Goal: Task Accomplishment & Management: Manage account settings

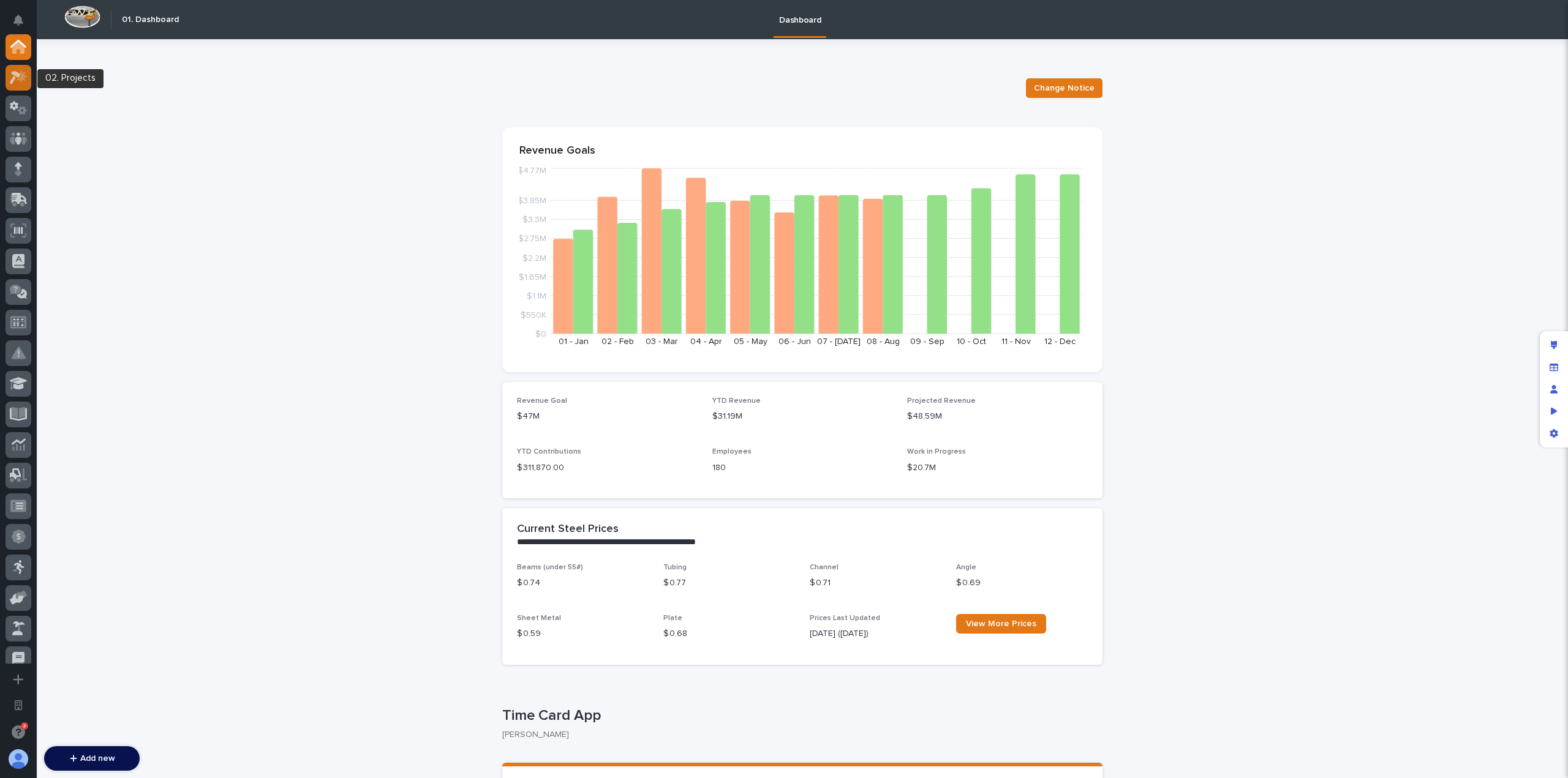
click at [20, 86] on div at bounding box center [18, 78] width 26 height 26
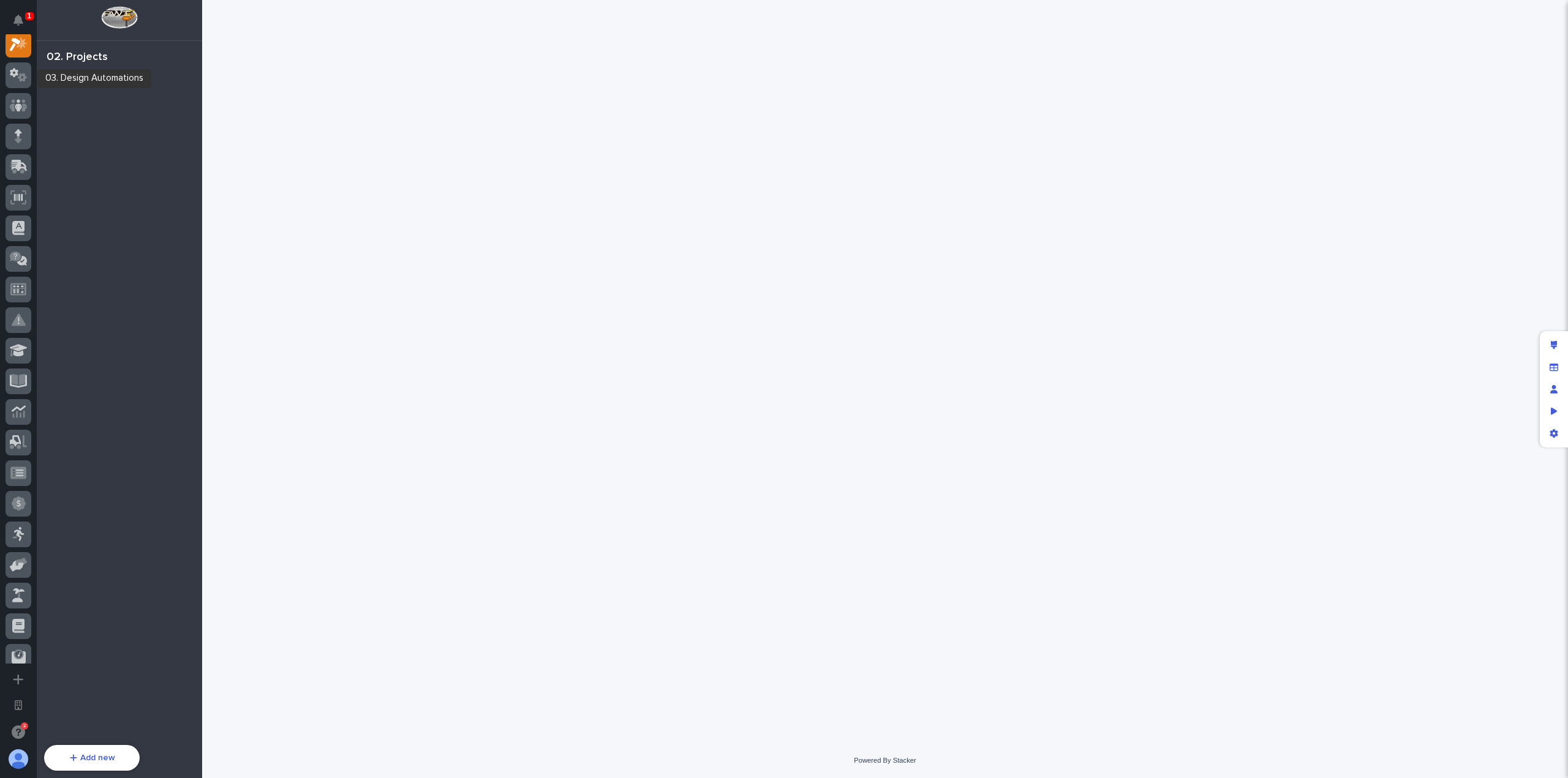
scroll to position [30, 0]
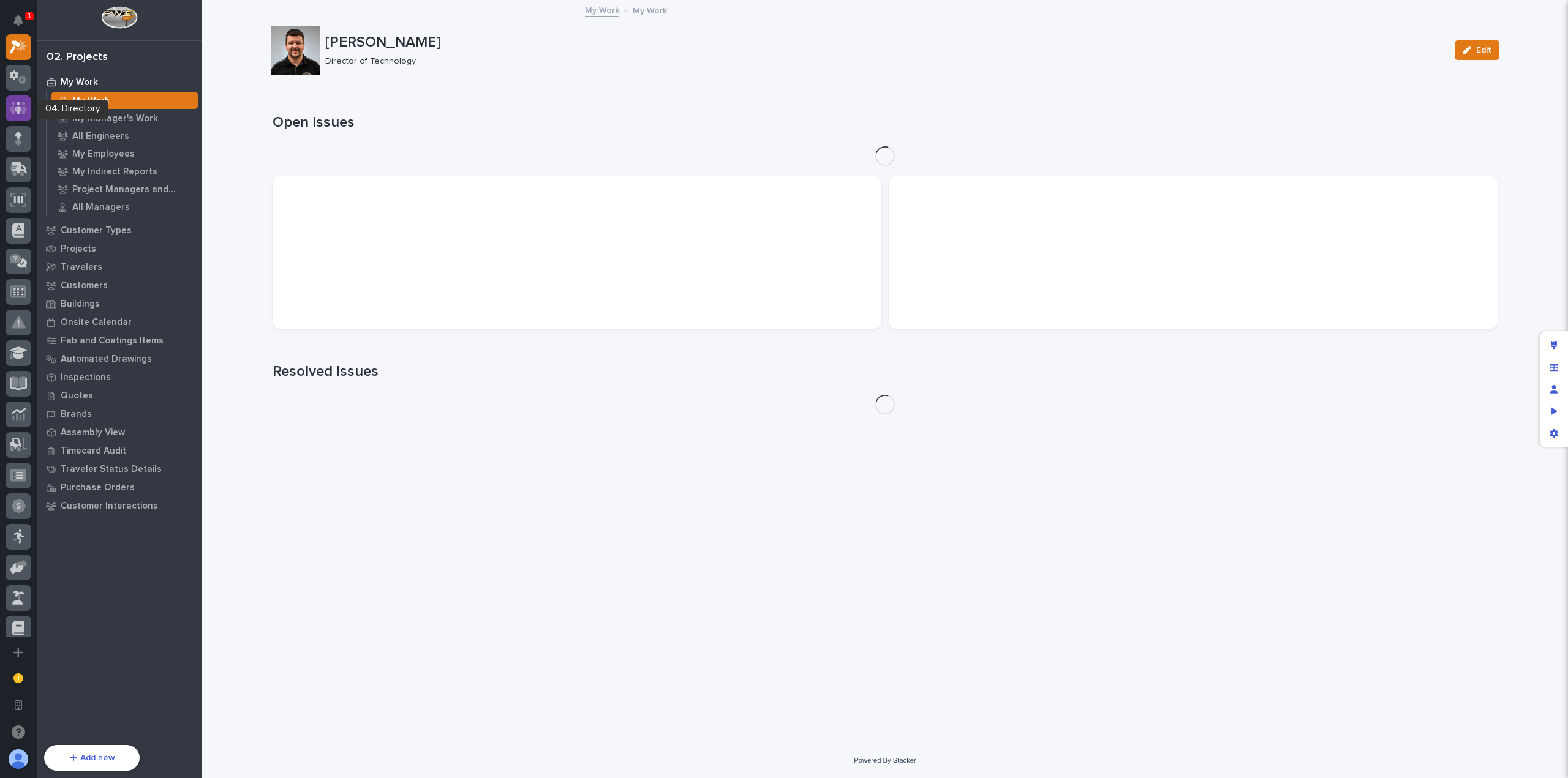
click at [22, 110] on icon at bounding box center [18, 108] width 18 height 14
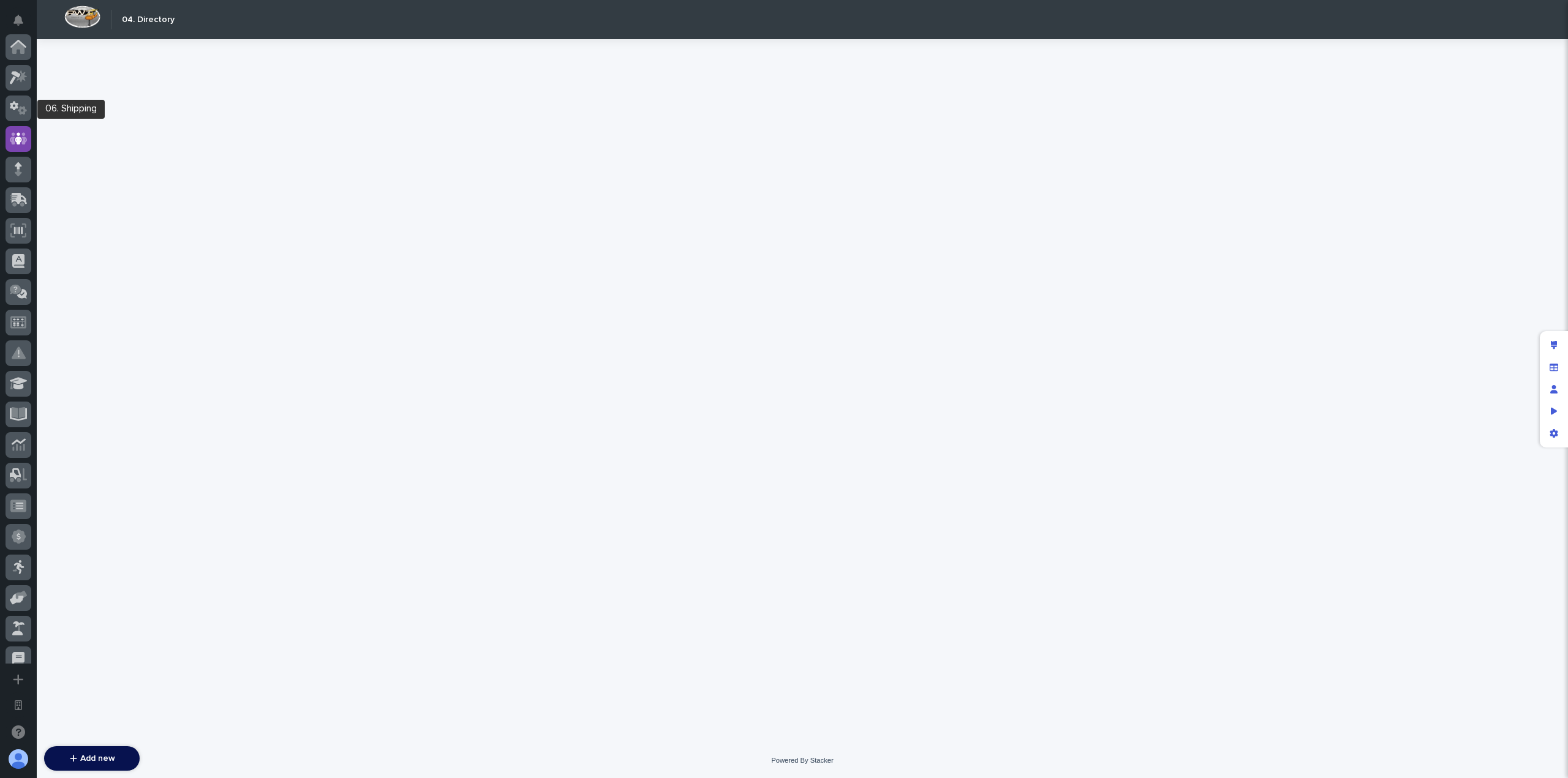
scroll to position [92, 0]
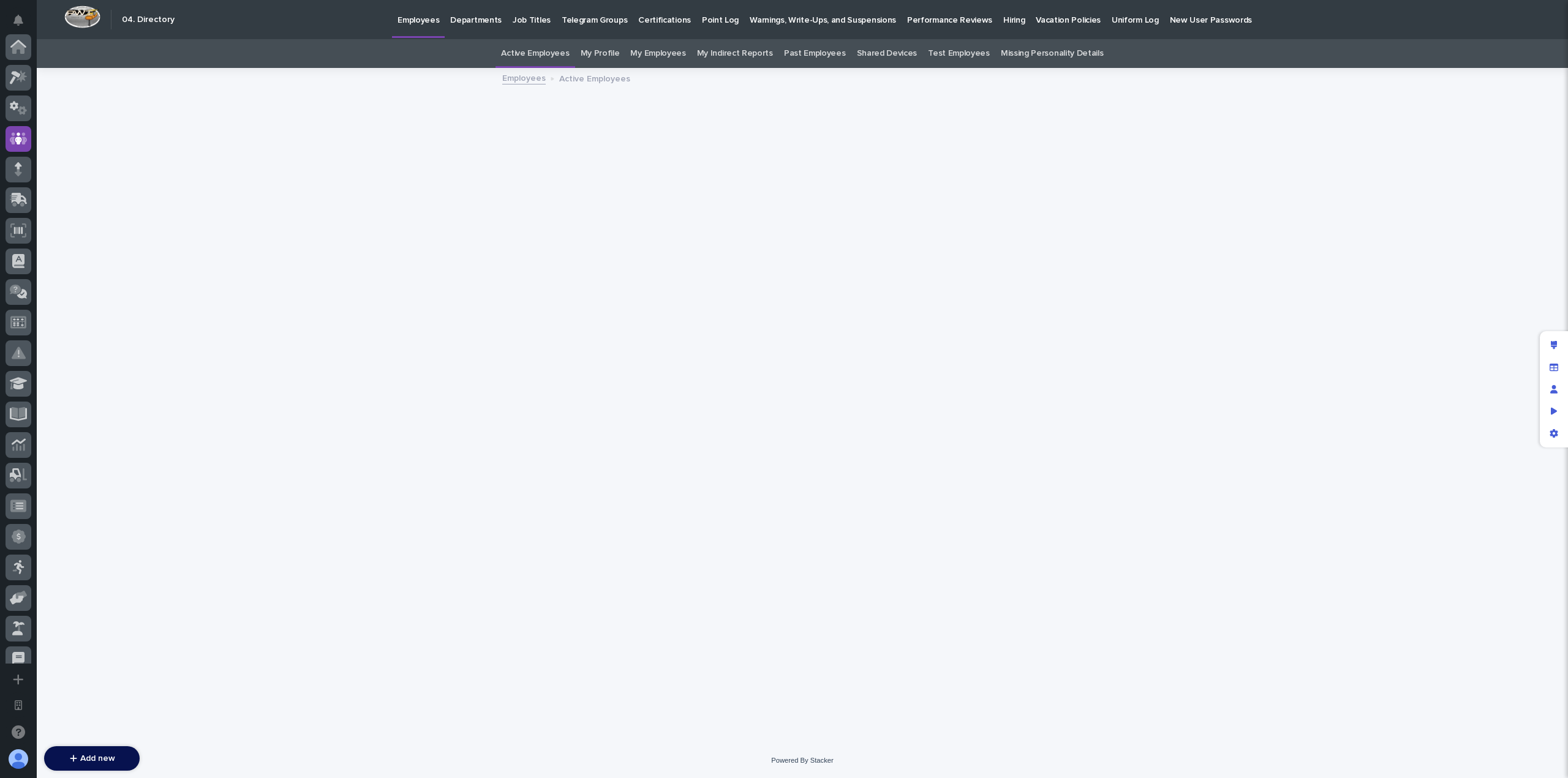
scroll to position [92, 0]
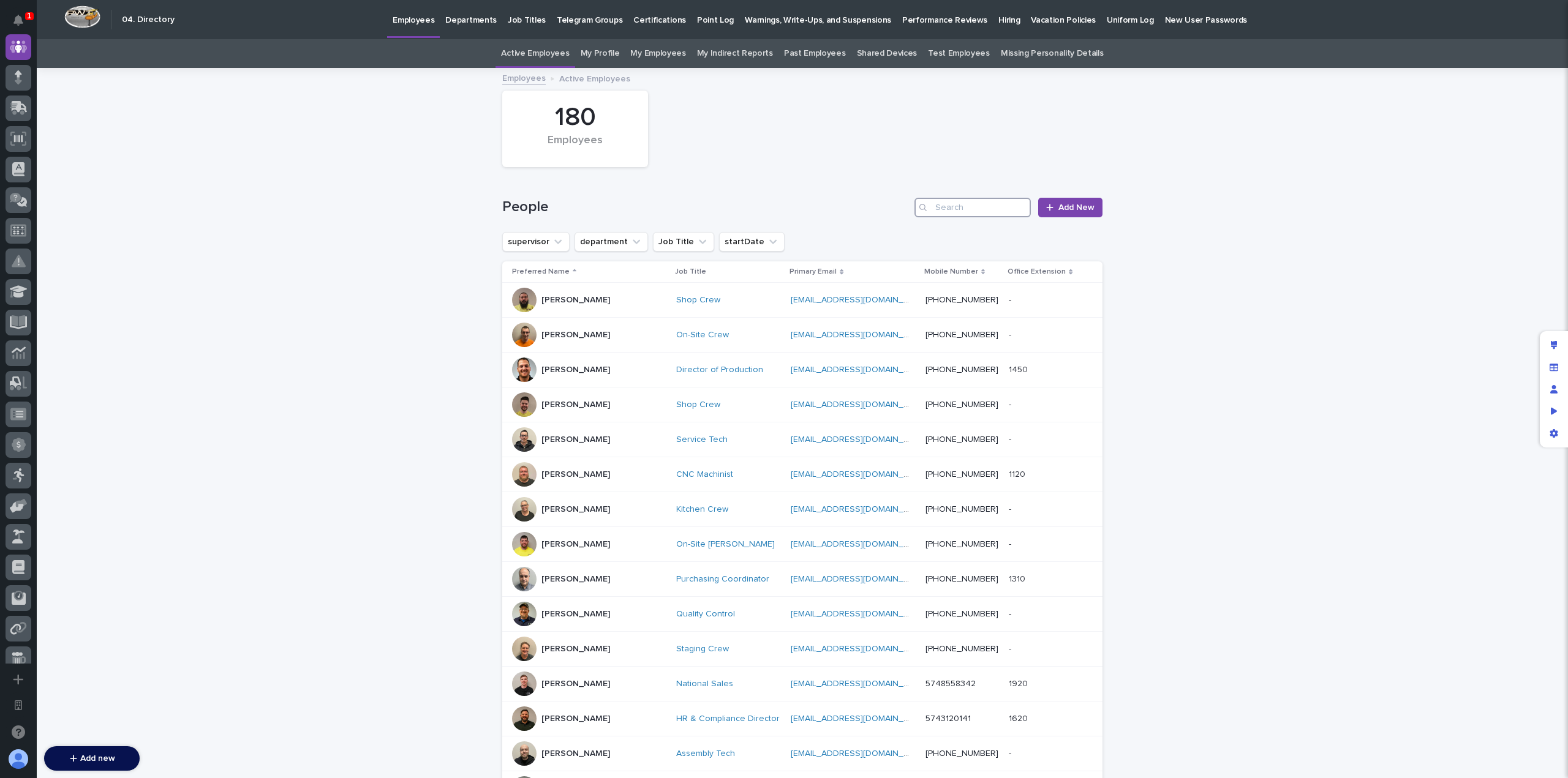
click at [986, 201] on input "Search" at bounding box center [972, 207] width 117 height 20
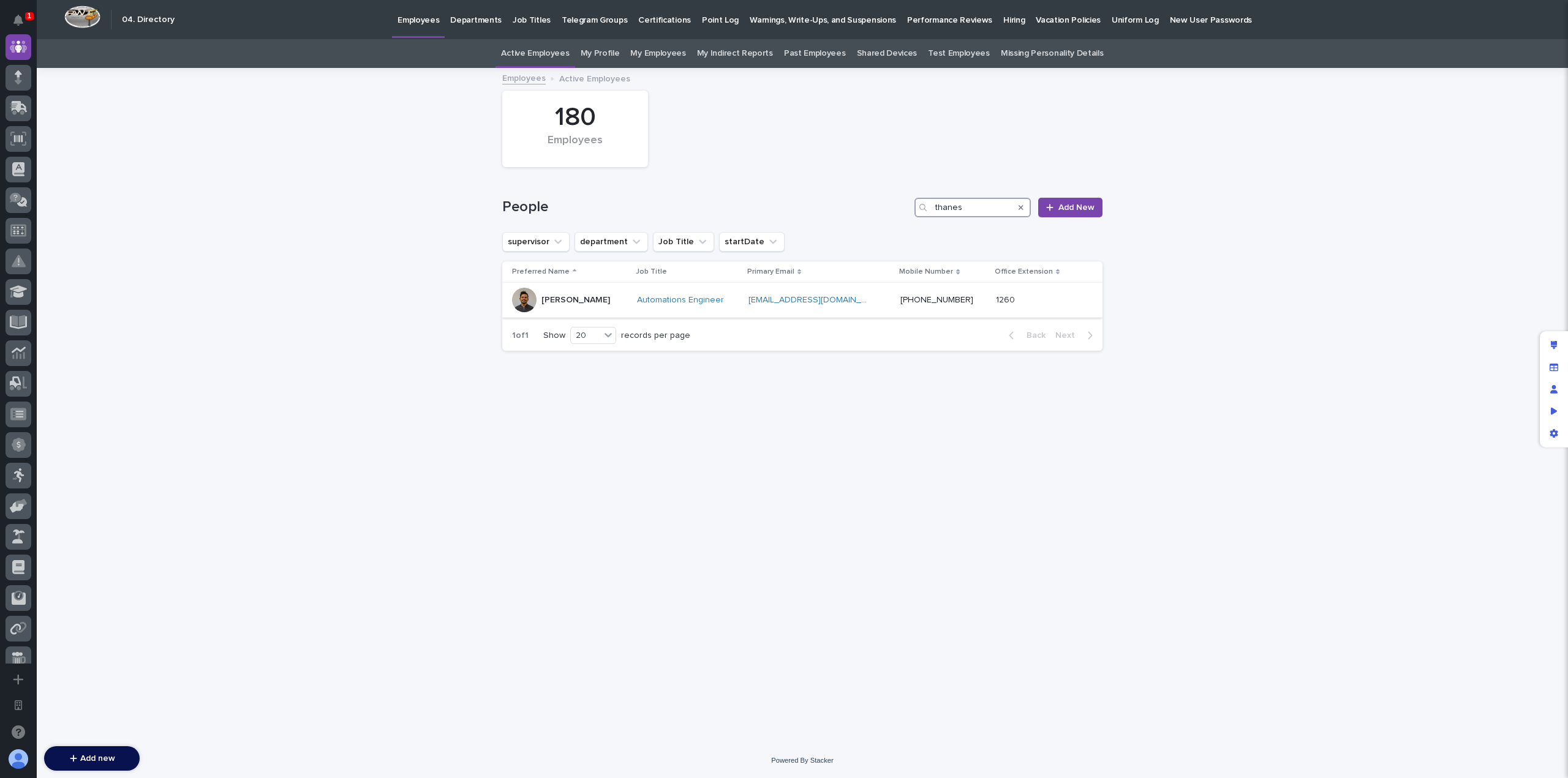
type input "thanes"
click at [610, 298] on p "[PERSON_NAME]" at bounding box center [575, 300] width 68 height 10
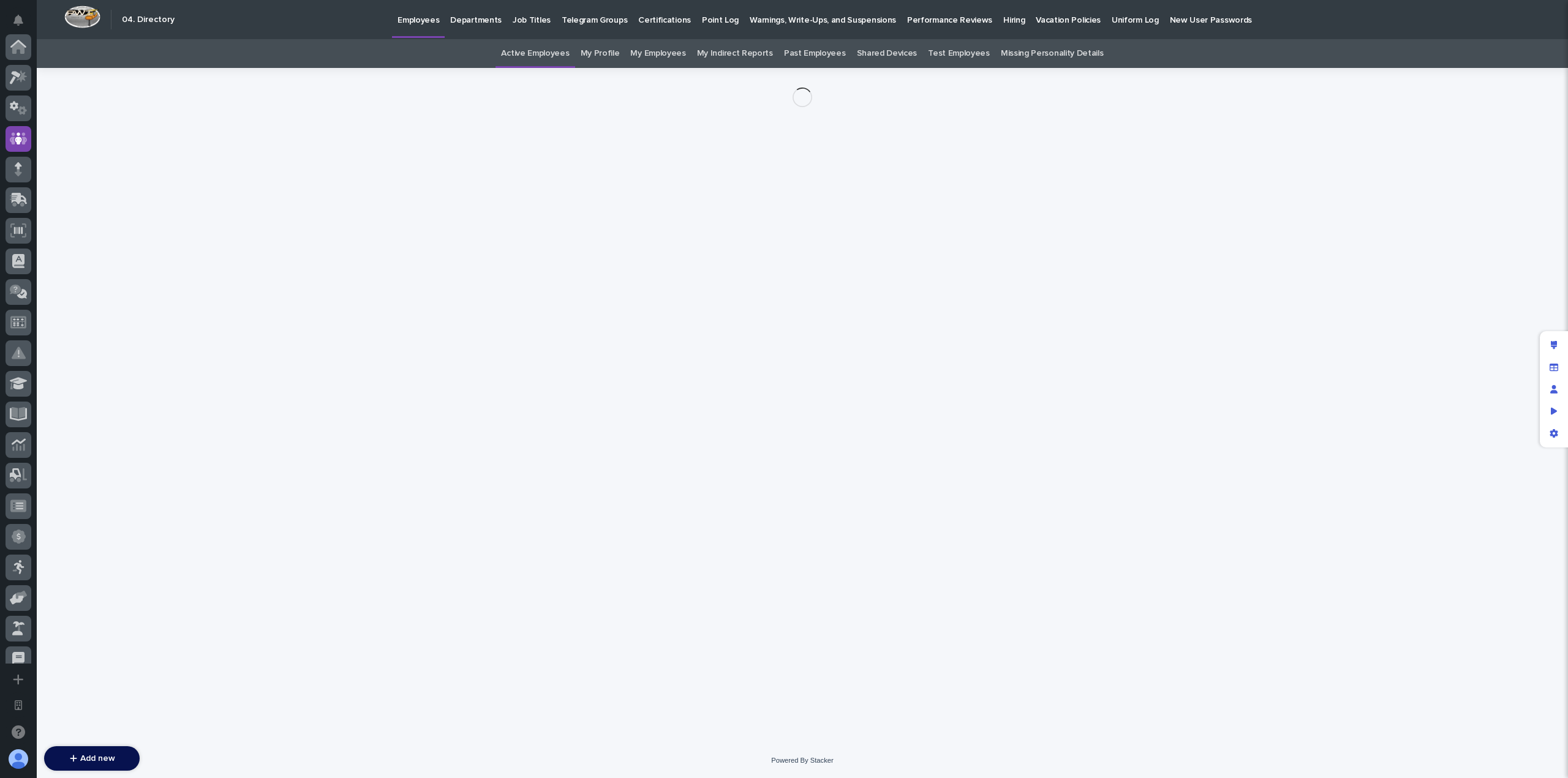
scroll to position [92, 0]
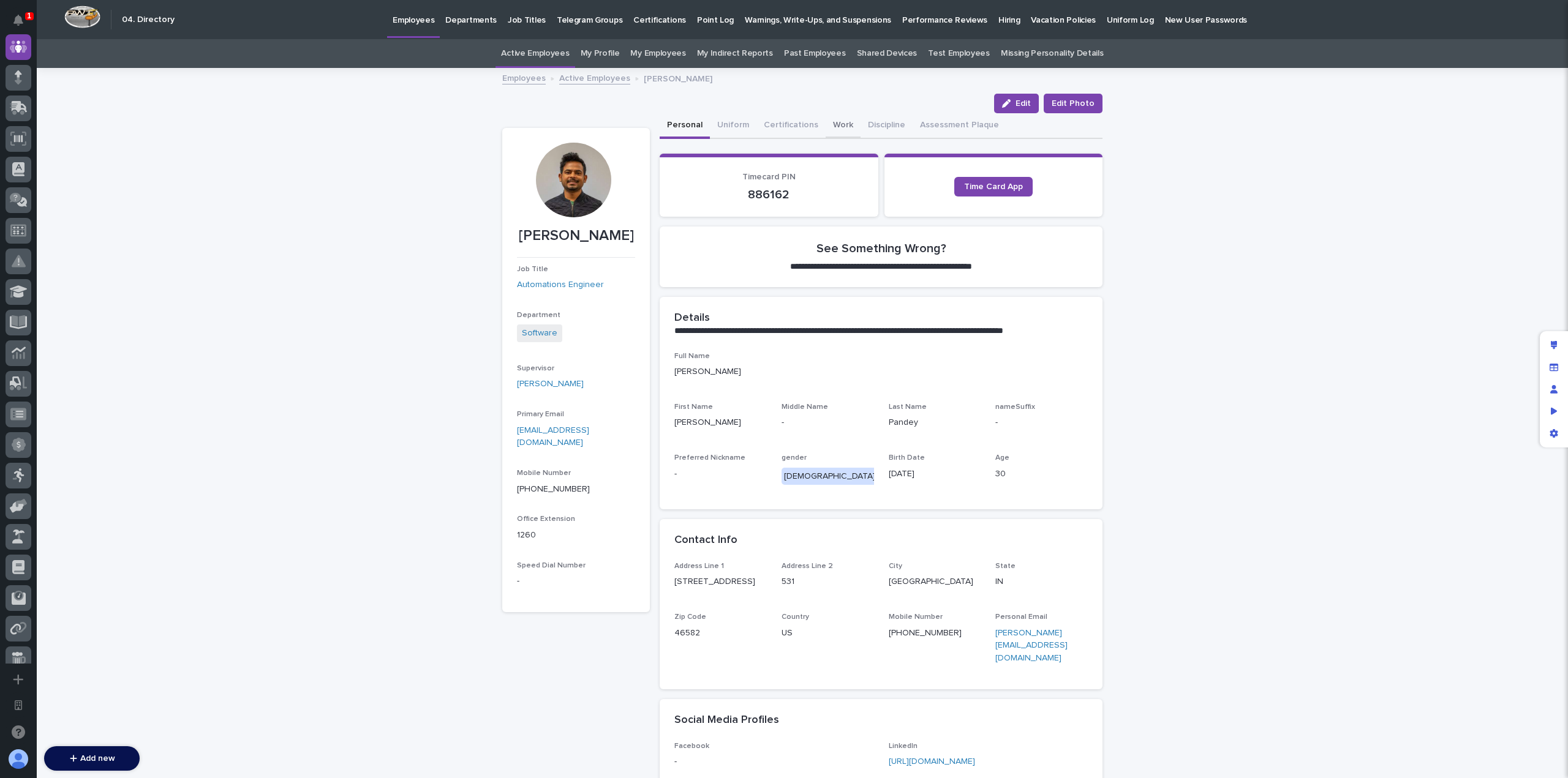
click at [826, 127] on button "Work" at bounding box center [843, 126] width 35 height 26
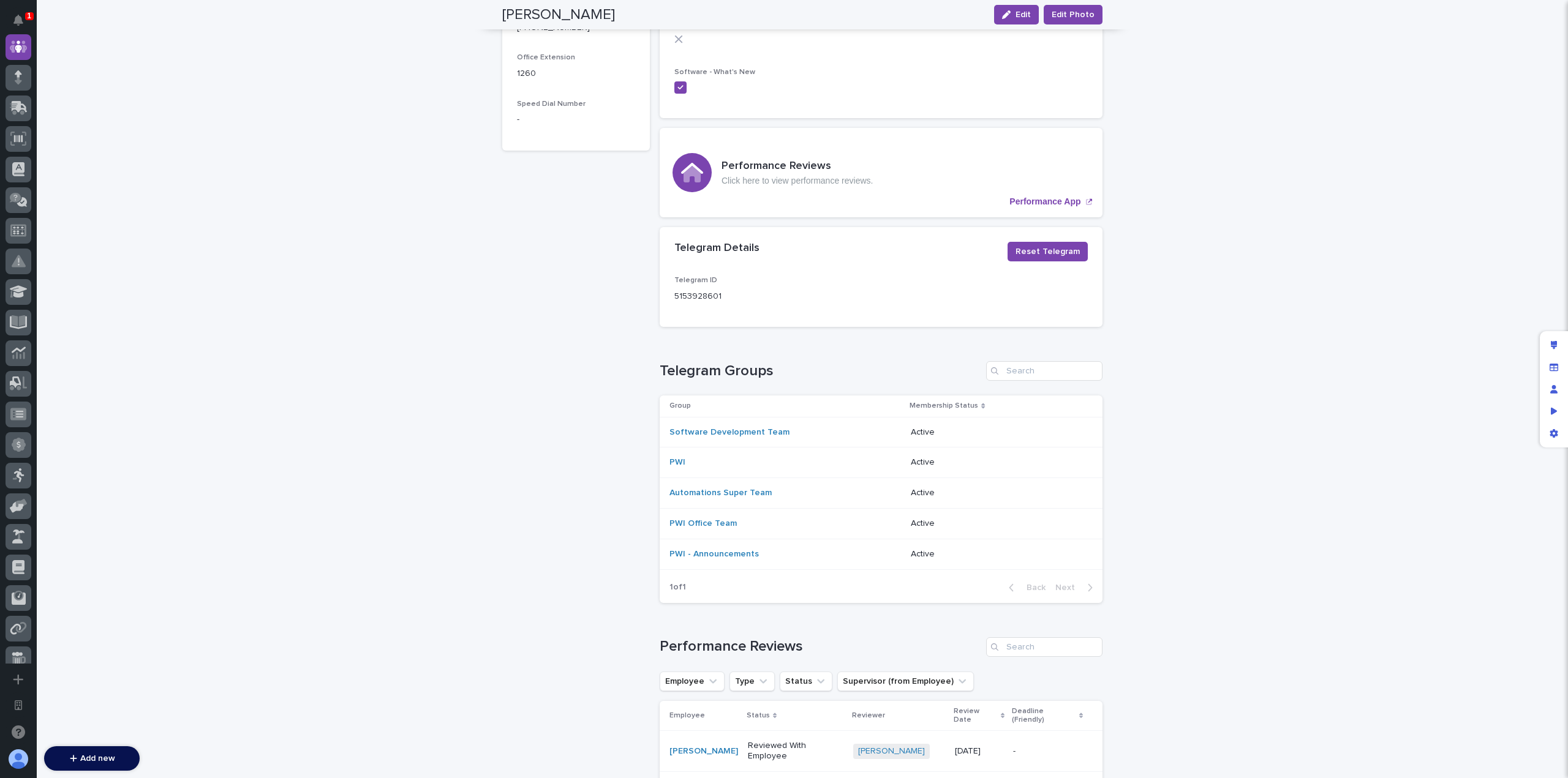
scroll to position [612, 0]
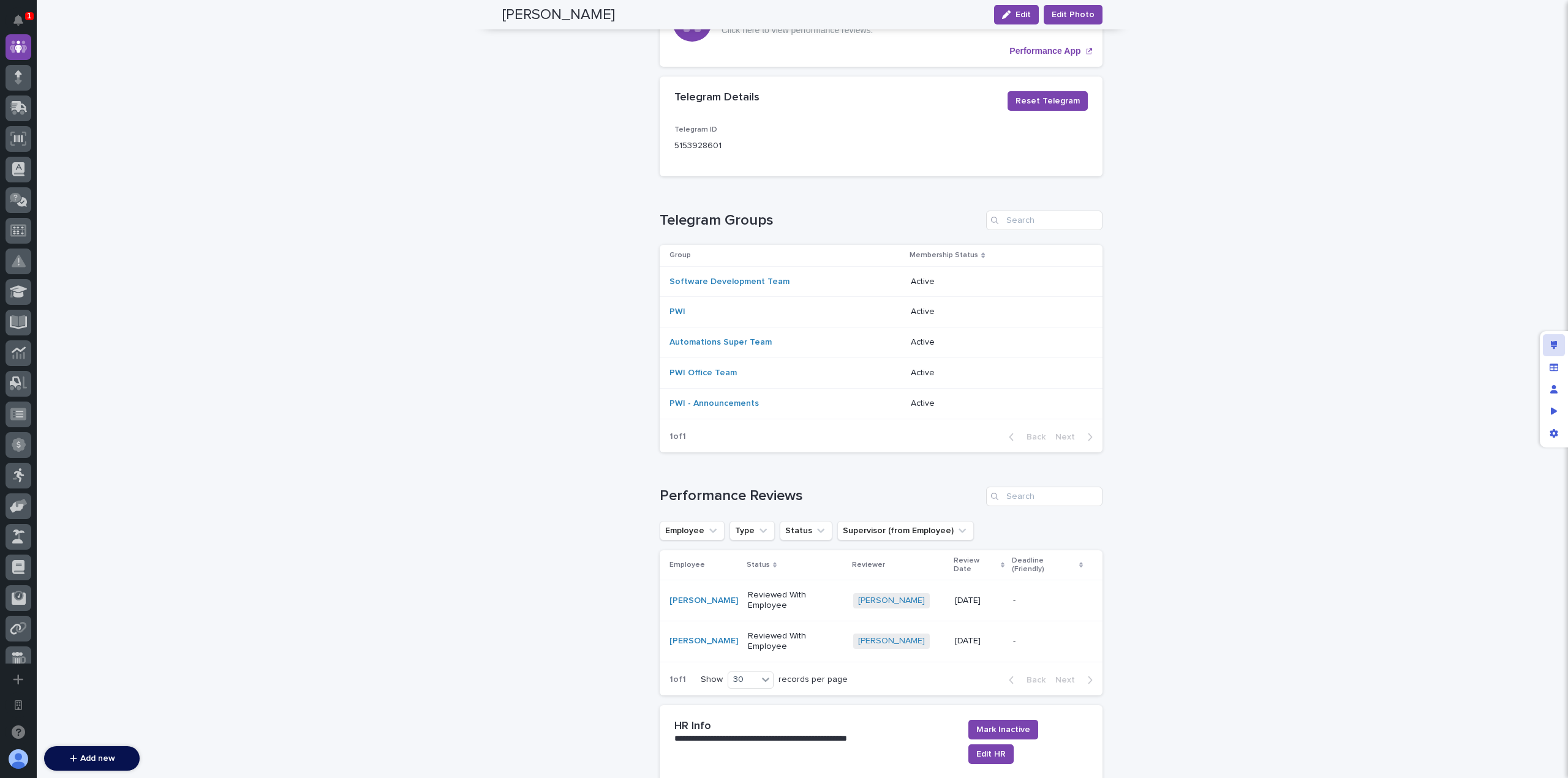
click at [1545, 345] on div "Edit layout" at bounding box center [1554, 345] width 22 height 22
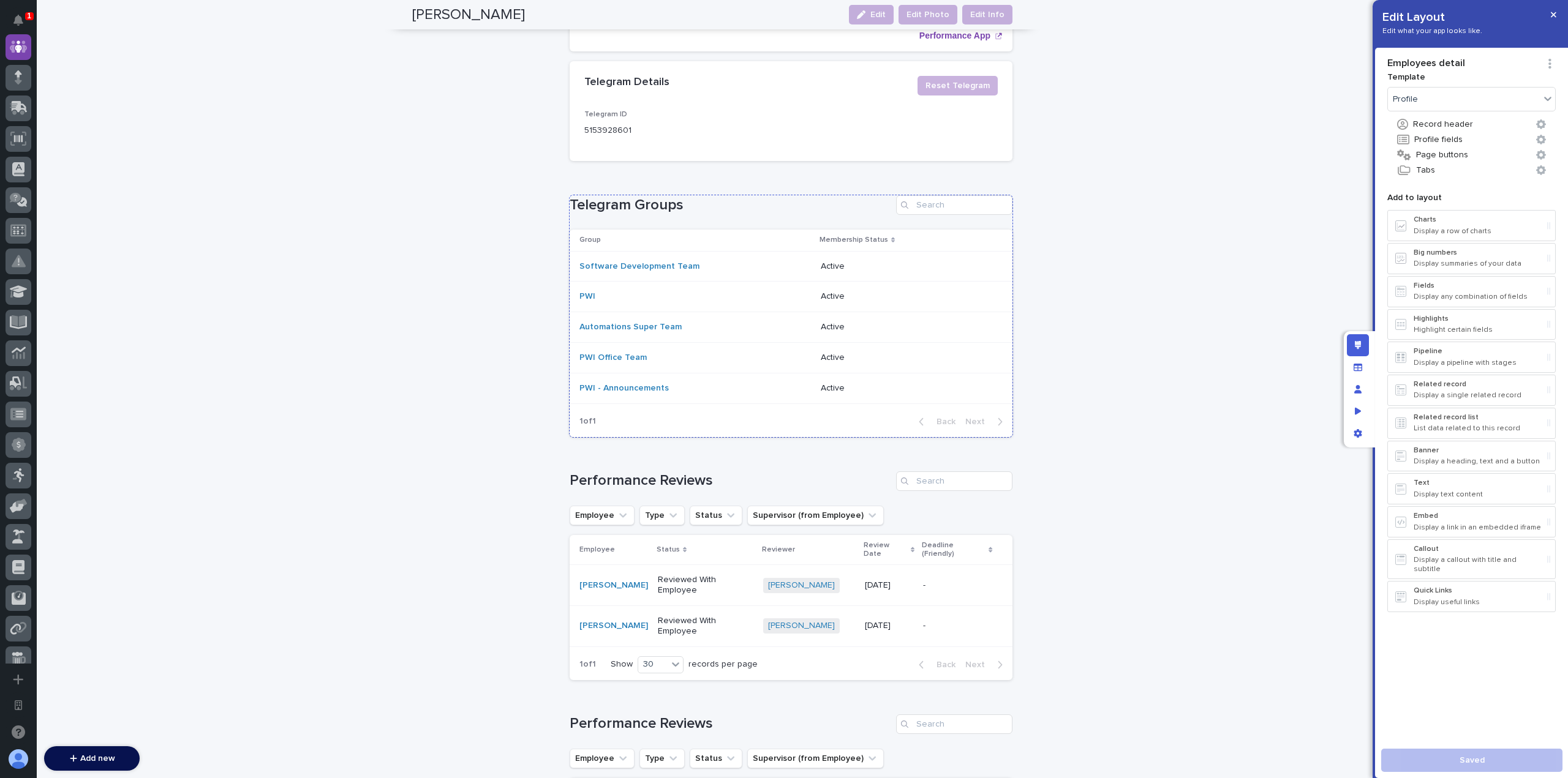
scroll to position [532, 0]
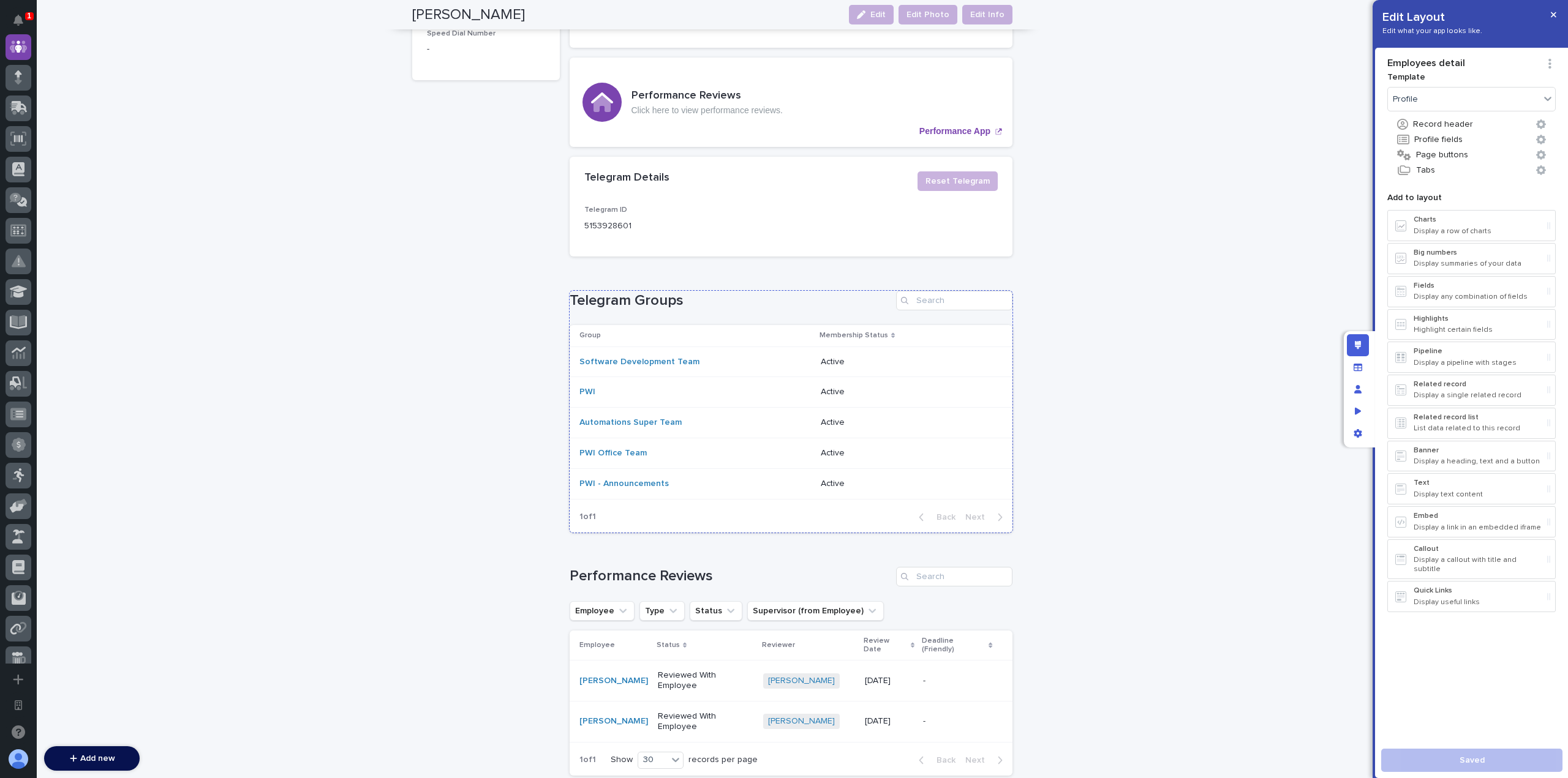
click at [704, 292] on h1 "Telegram Groups" at bounding box center [730, 300] width 321 height 18
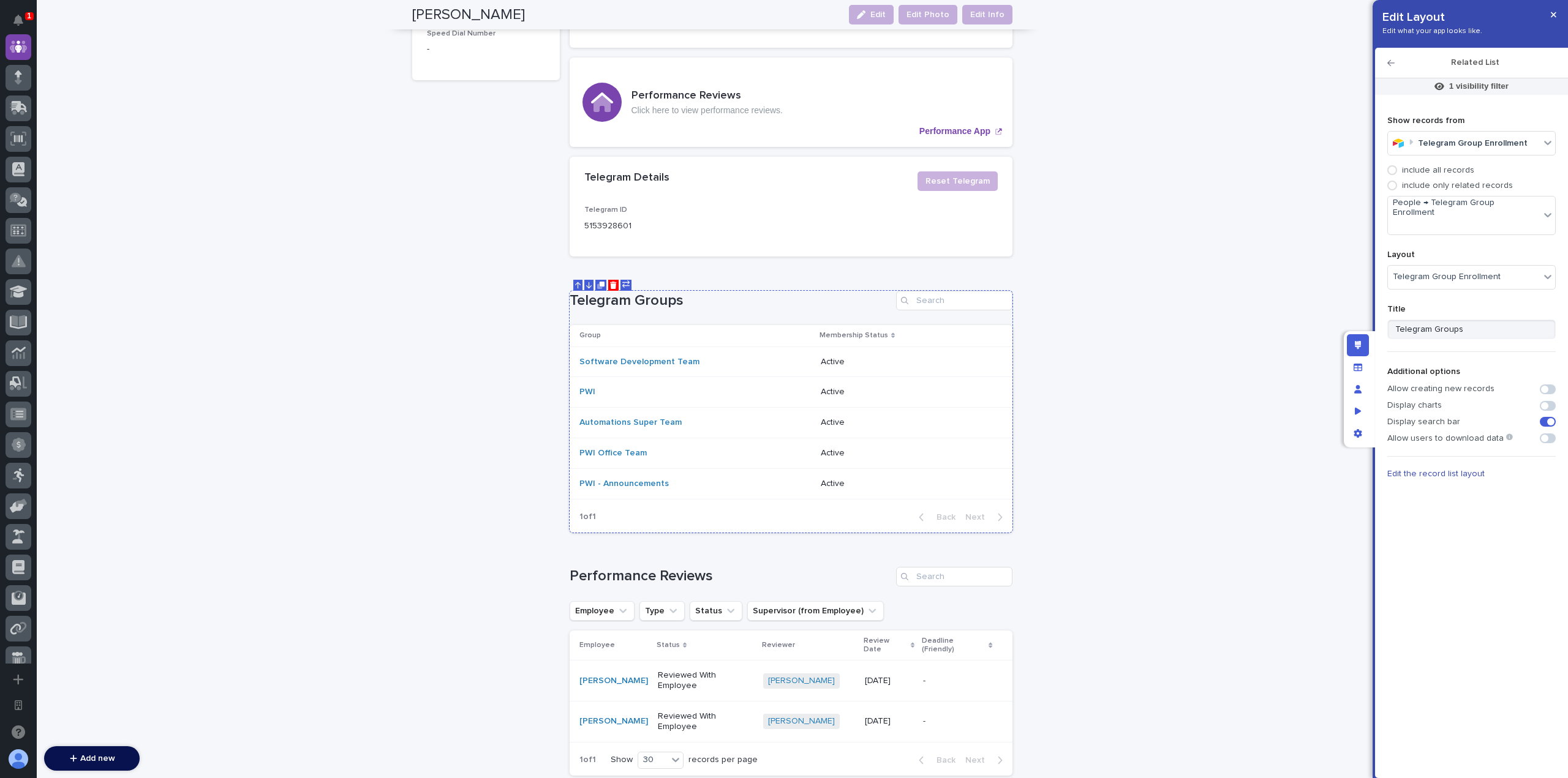
click at [833, 298] on div "Telegram Groups Group Membership Status Software Development Team Active PWI Ac…" at bounding box center [790, 411] width 443 height 241
click at [1448, 470] on span "Edit the record list layout" at bounding box center [1436, 474] width 98 height 9
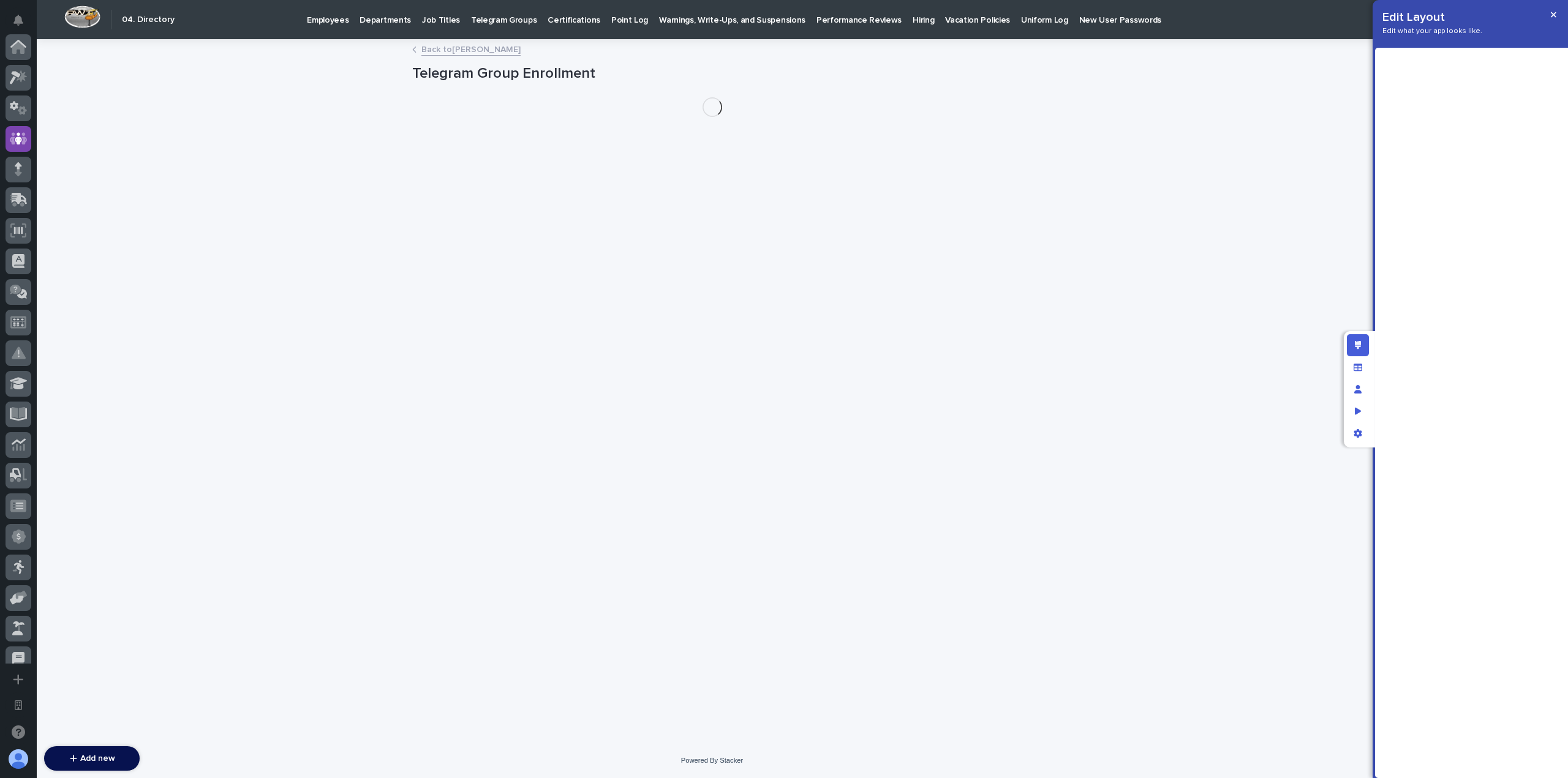
scroll to position [92, 0]
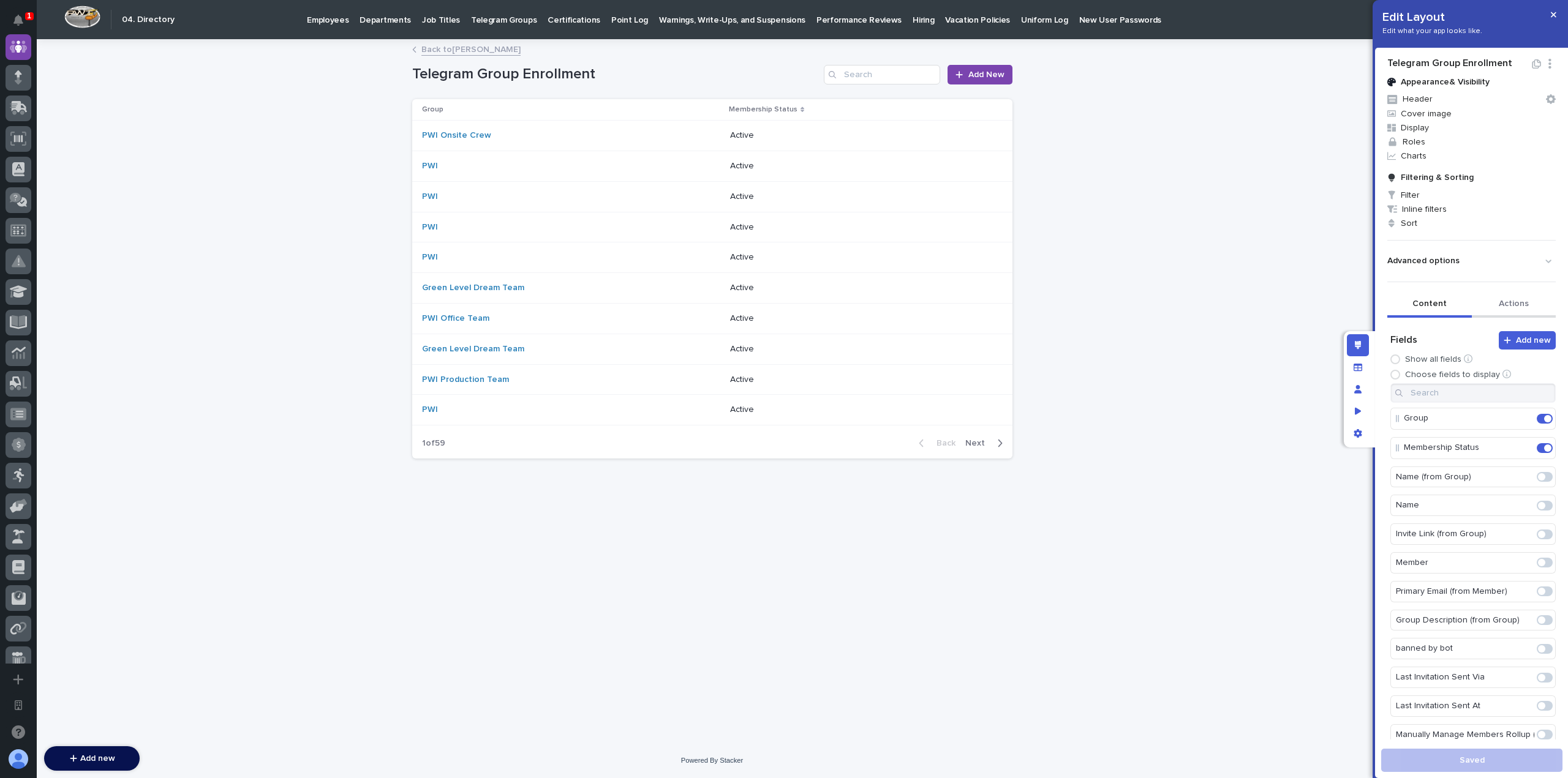
click at [1520, 305] on button "Actions" at bounding box center [1514, 305] width 85 height 26
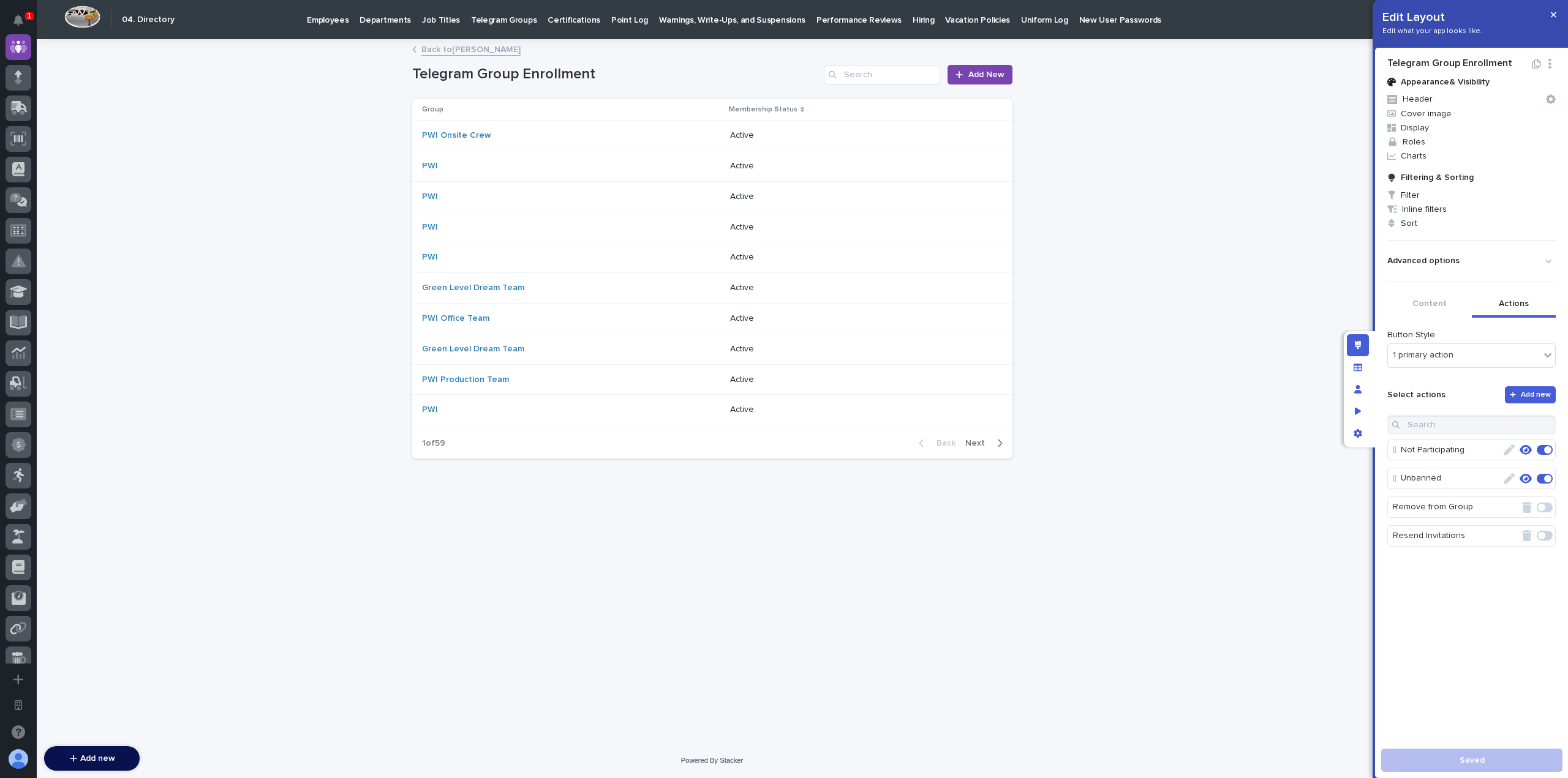
click at [1538, 532] on span at bounding box center [1541, 535] width 8 height 8
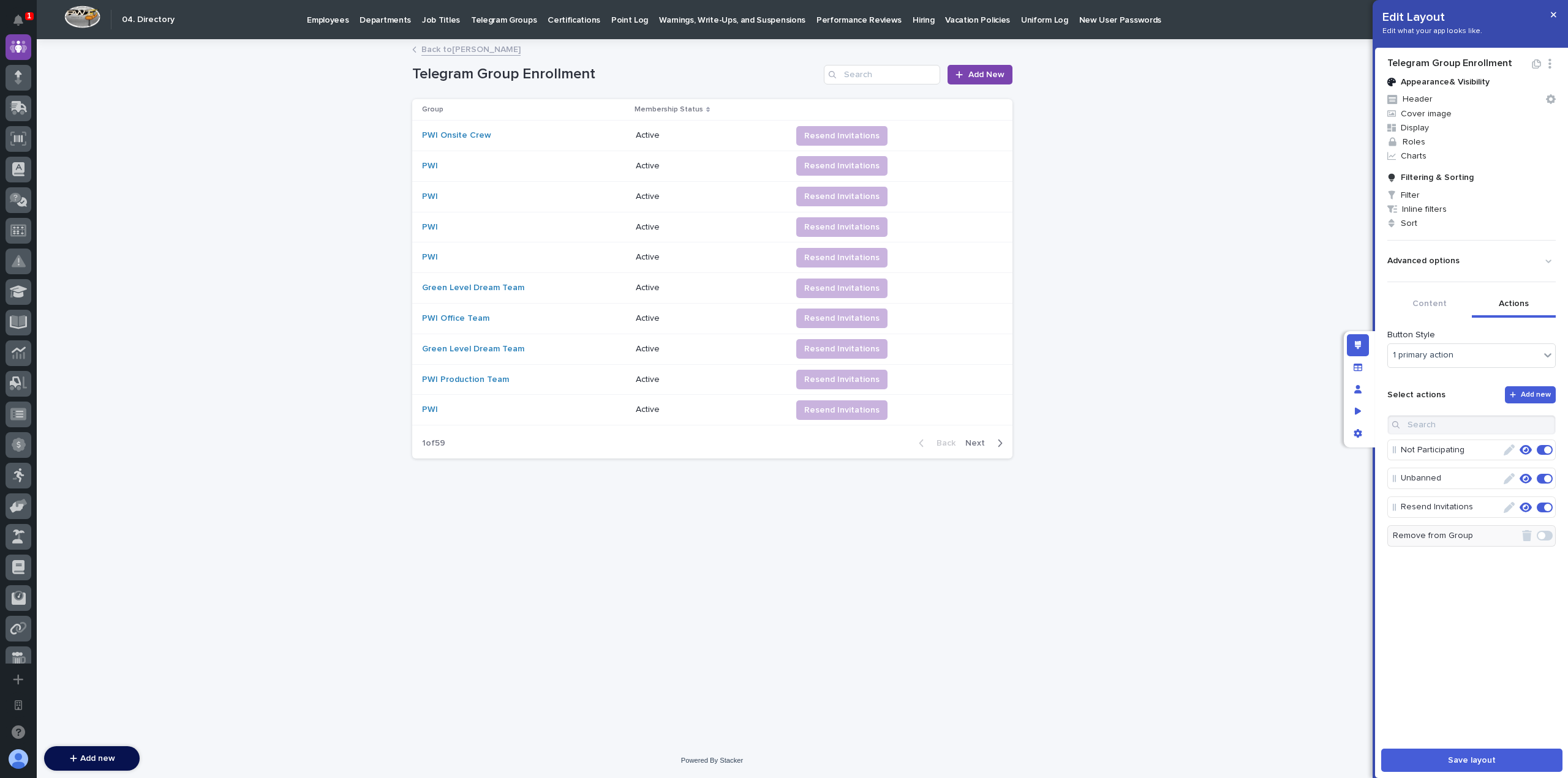
click at [1504, 506] on icon "button" at bounding box center [1509, 507] width 11 height 11
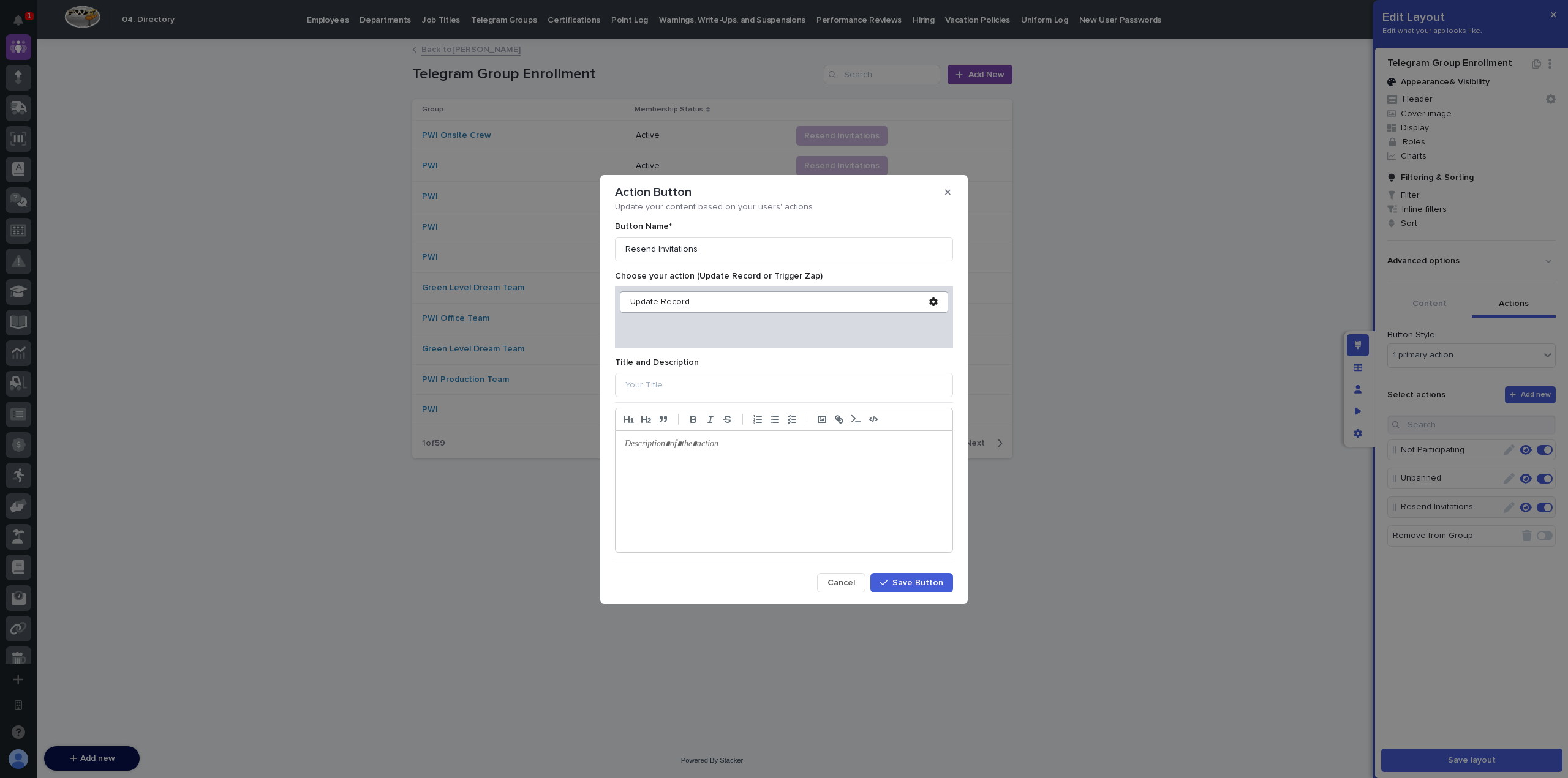
click at [930, 300] on icon at bounding box center [933, 302] width 8 height 9
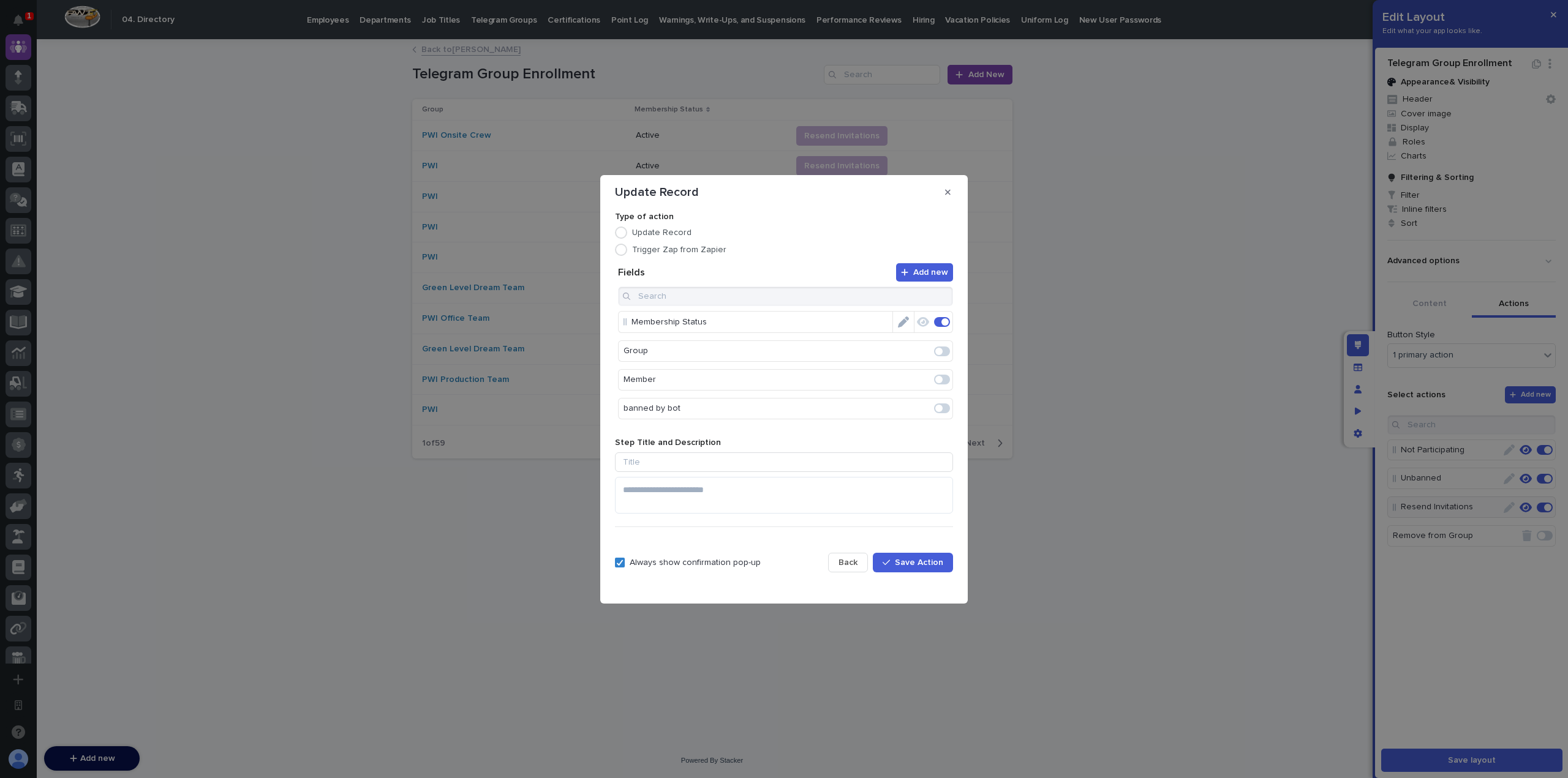
click at [898, 321] on icon "Edit" at bounding box center [903, 322] width 11 height 11
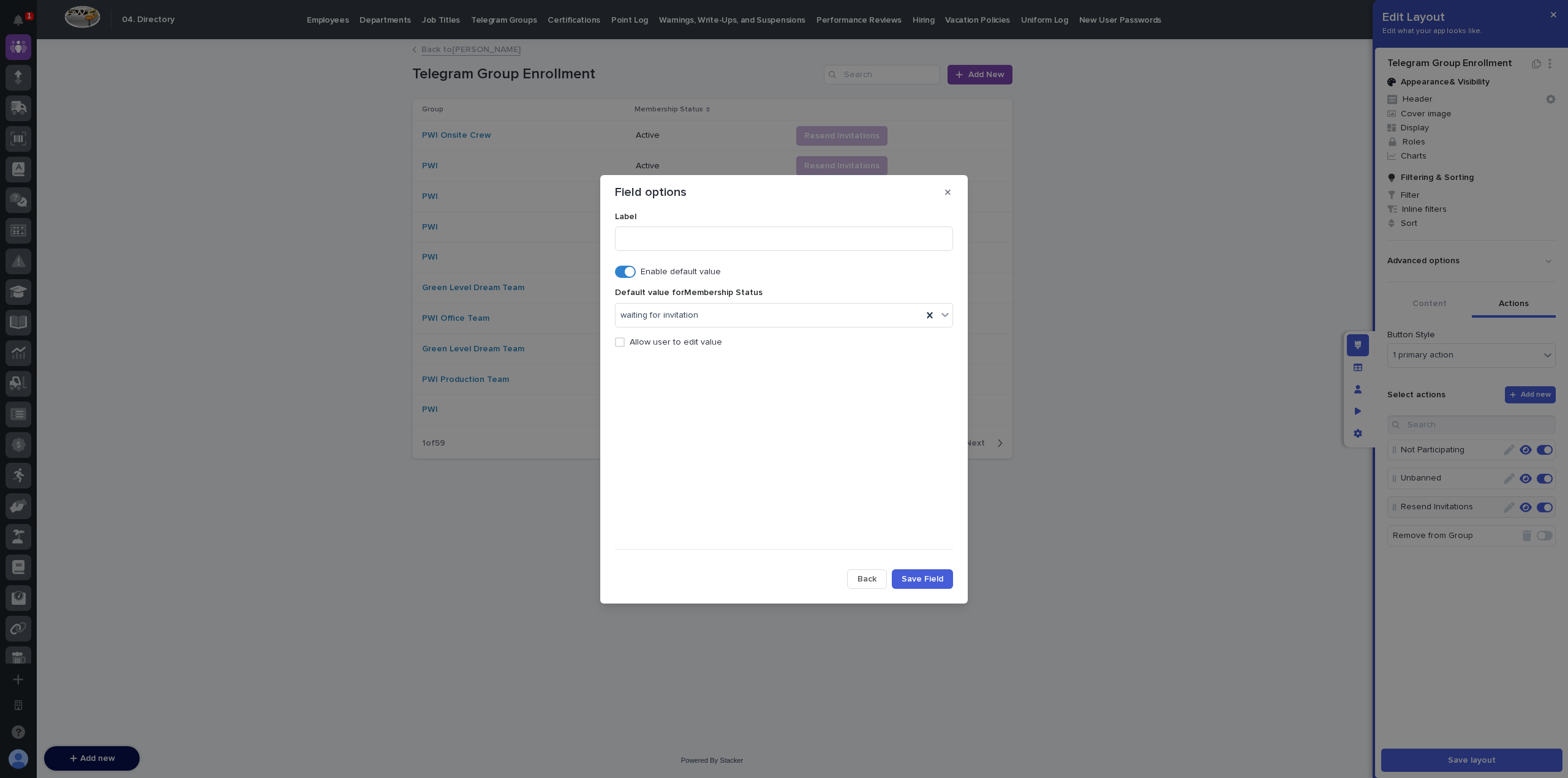
click at [871, 579] on span "Back" at bounding box center [867, 579] width 19 height 9
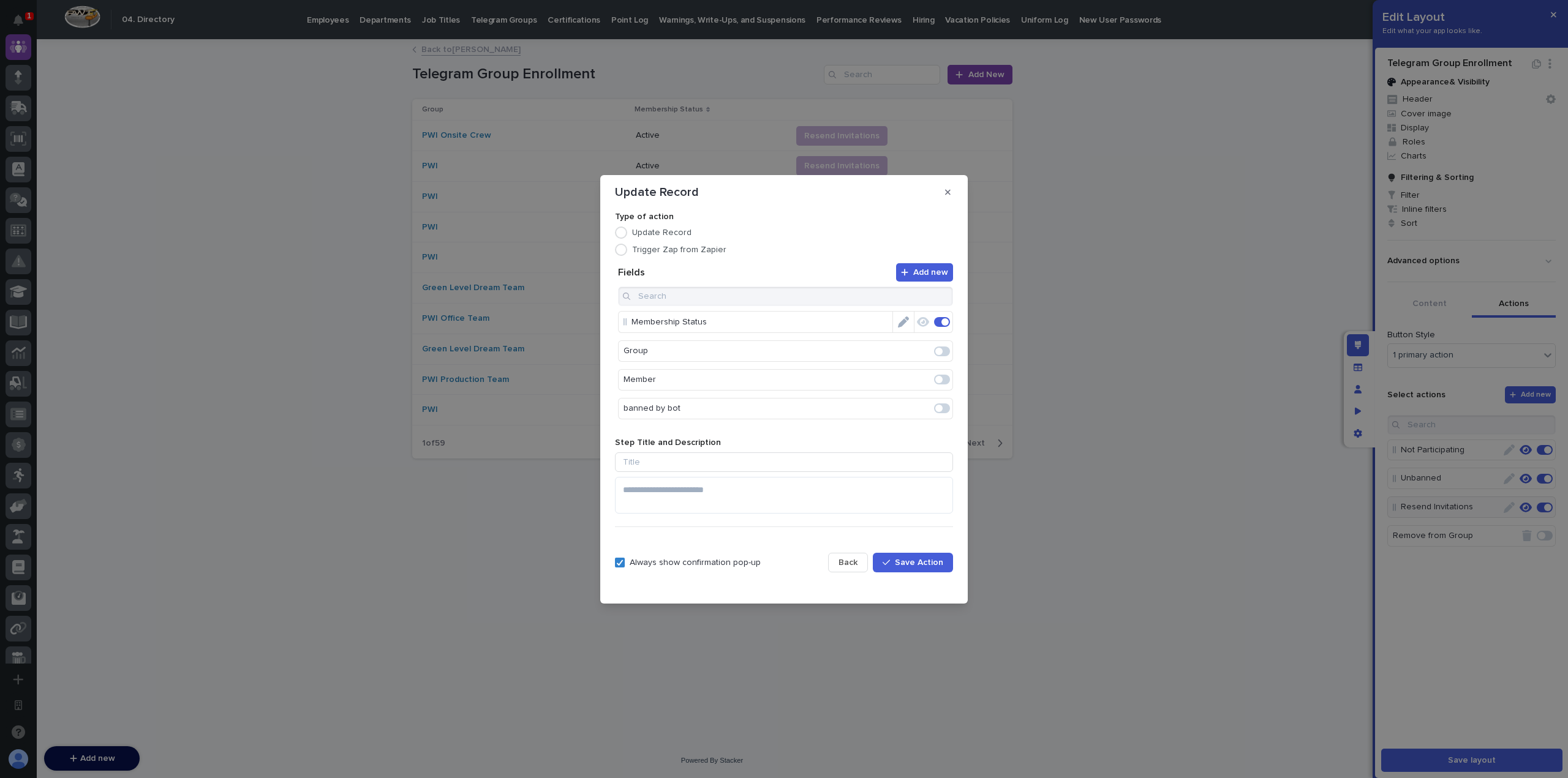
click at [845, 563] on span "Back" at bounding box center [848, 563] width 19 height 9
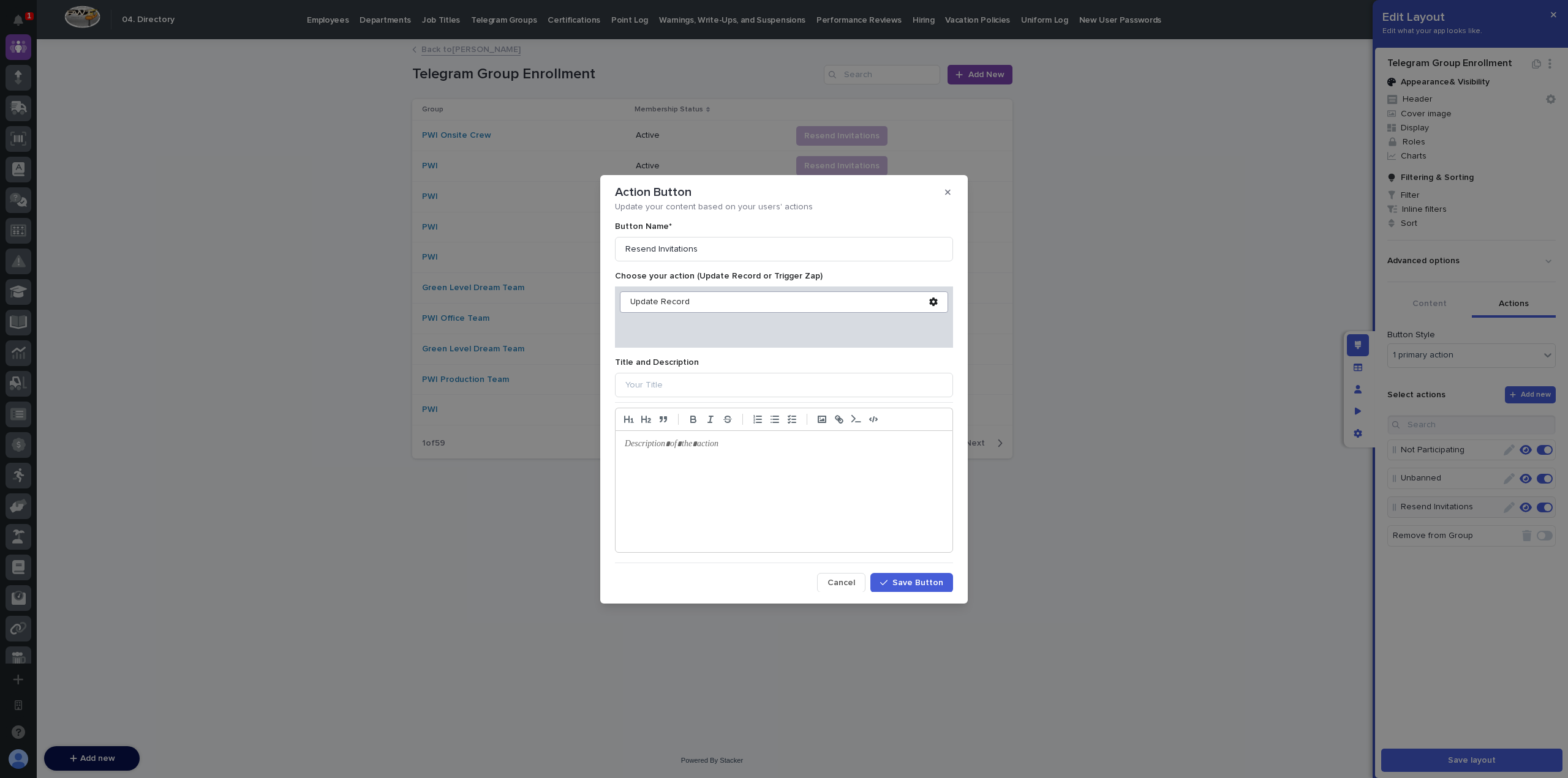
click at [896, 579] on span "Save Button" at bounding box center [917, 583] width 51 height 9
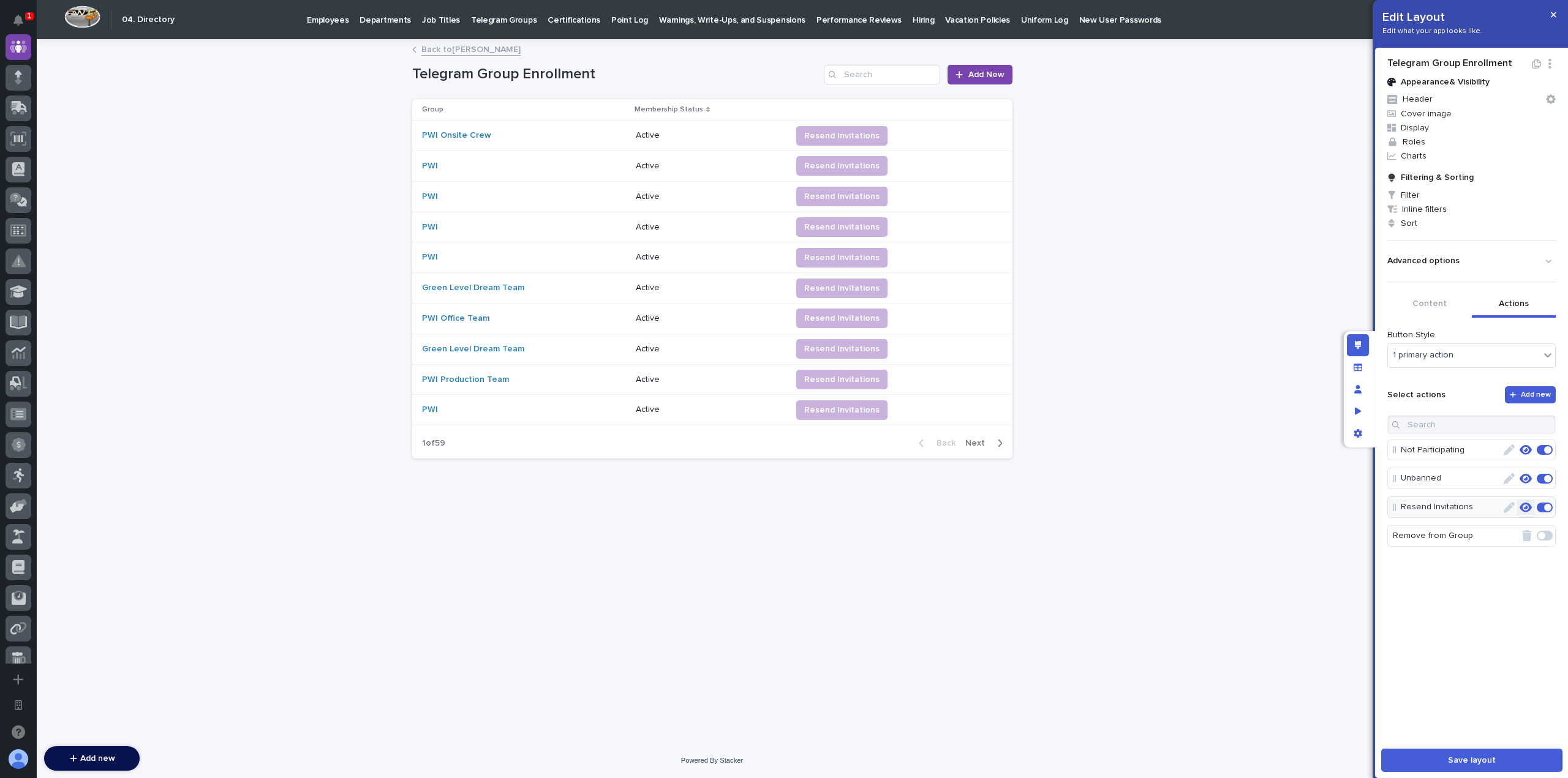
click at [1523, 505] on button "button" at bounding box center [1526, 508] width 17 height 16
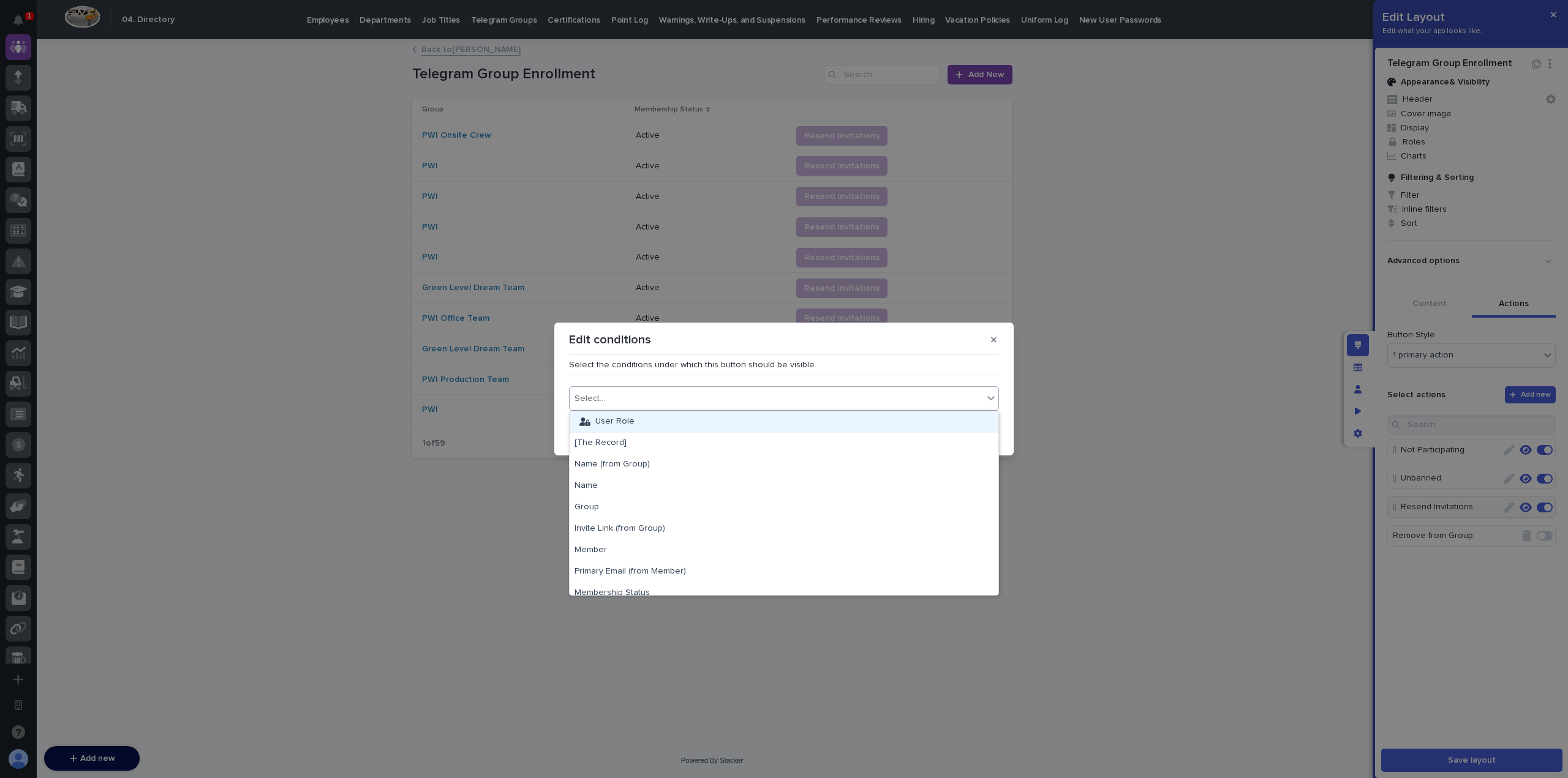
click at [746, 399] on div "Select..." at bounding box center [776, 399] width 414 height 18
click at [692, 421] on div "User Role" at bounding box center [784, 421] width 429 height 22
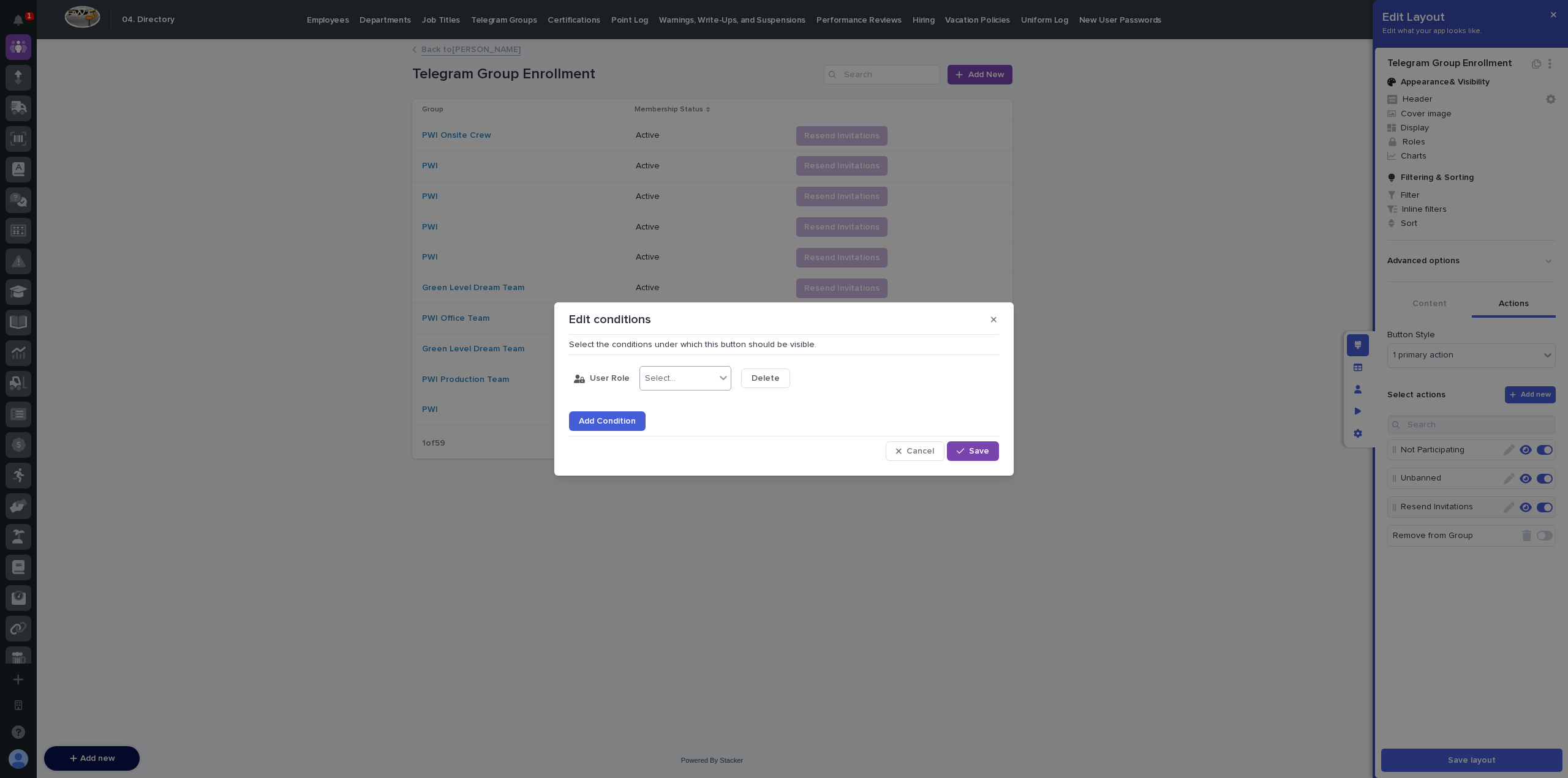
click at [676, 382] on div "Select..." at bounding box center [677, 378] width 75 height 18
click at [689, 445] on div "is any of" at bounding box center [682, 445] width 91 height 22
click at [778, 376] on div "Select..." at bounding box center [779, 378] width 75 height 18
click at [783, 462] on div "HR/Executives" at bounding box center [784, 465] width 91 height 22
click at [812, 385] on div "HR/Executives" at bounding box center [784, 378] width 86 height 18
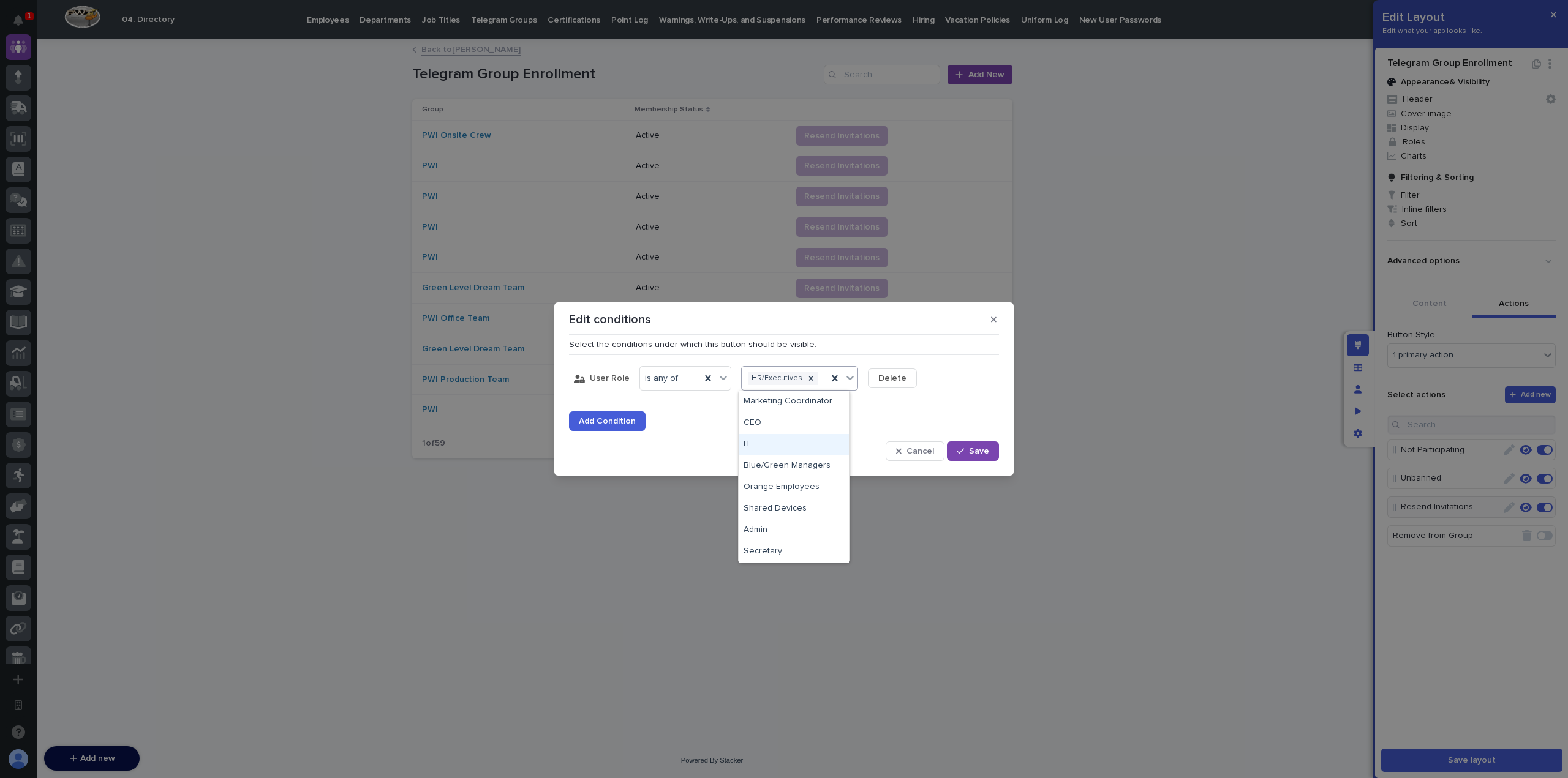
click at [803, 436] on div "IT" at bounding box center [794, 445] width 111 height 22
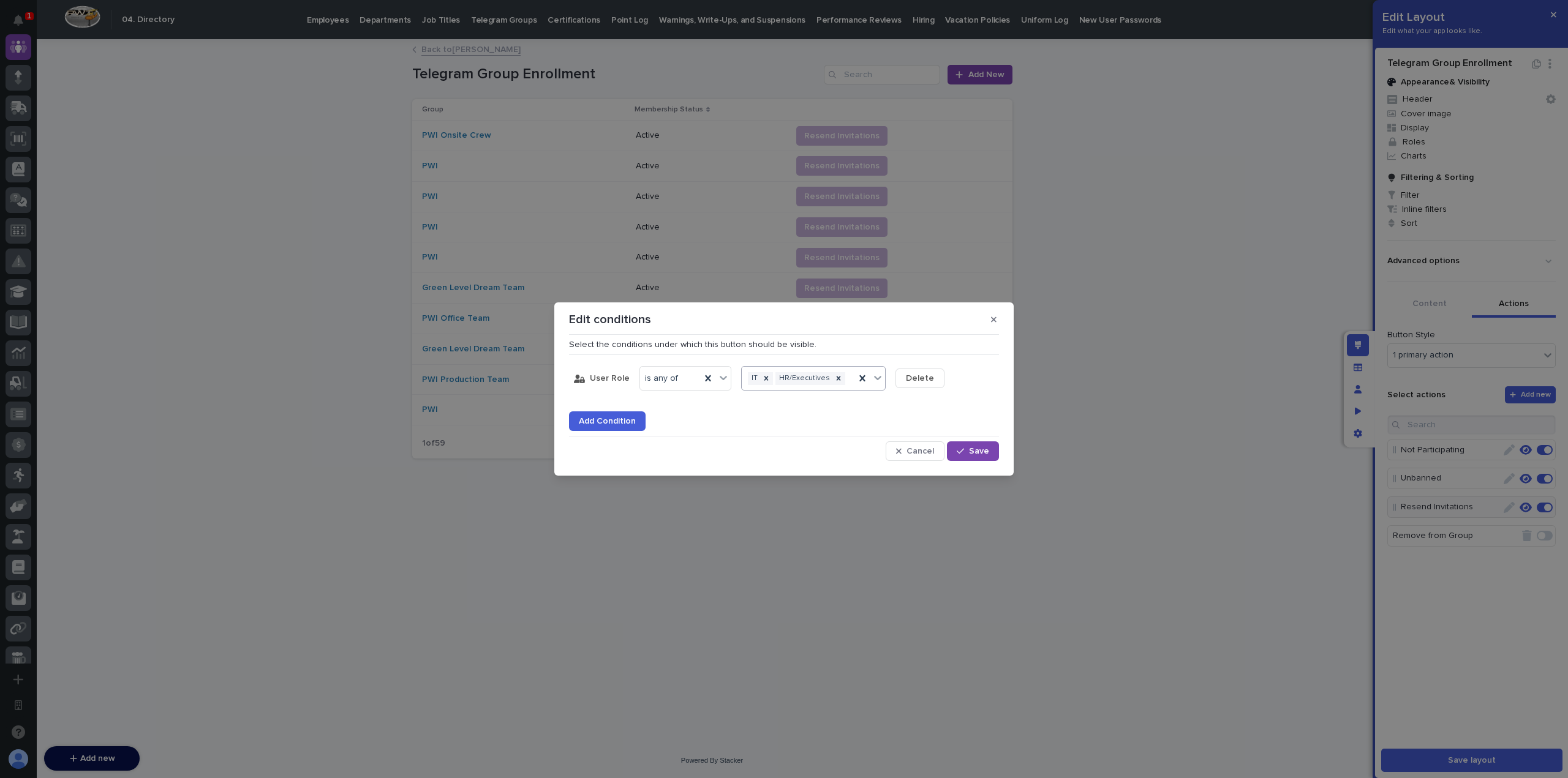
click at [842, 379] on div "IT HR/Executives" at bounding box center [798, 378] width 113 height 18
click at [804, 509] on div "Admin" at bounding box center [808, 509] width 138 height 22
click at [967, 452] on div "button" at bounding box center [962, 452] width 12 height 9
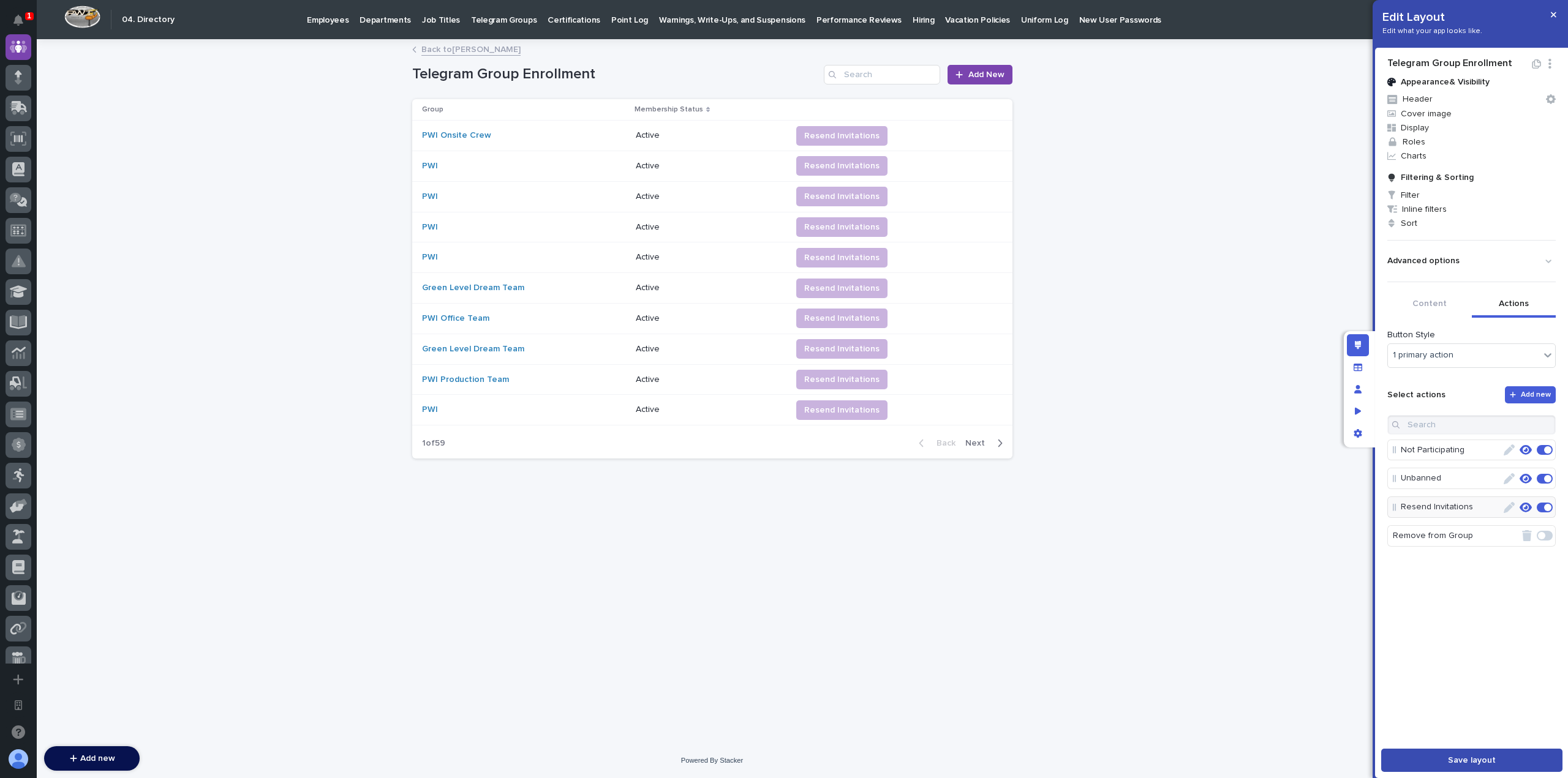
click at [1471, 754] on button "Save layout" at bounding box center [1472, 760] width 181 height 23
drag, startPoint x: 1552, startPoint y: 19, endPoint x: 1013, endPoint y: 87, distance: 543.3
click at [1552, 18] on button "button" at bounding box center [1553, 15] width 20 height 20
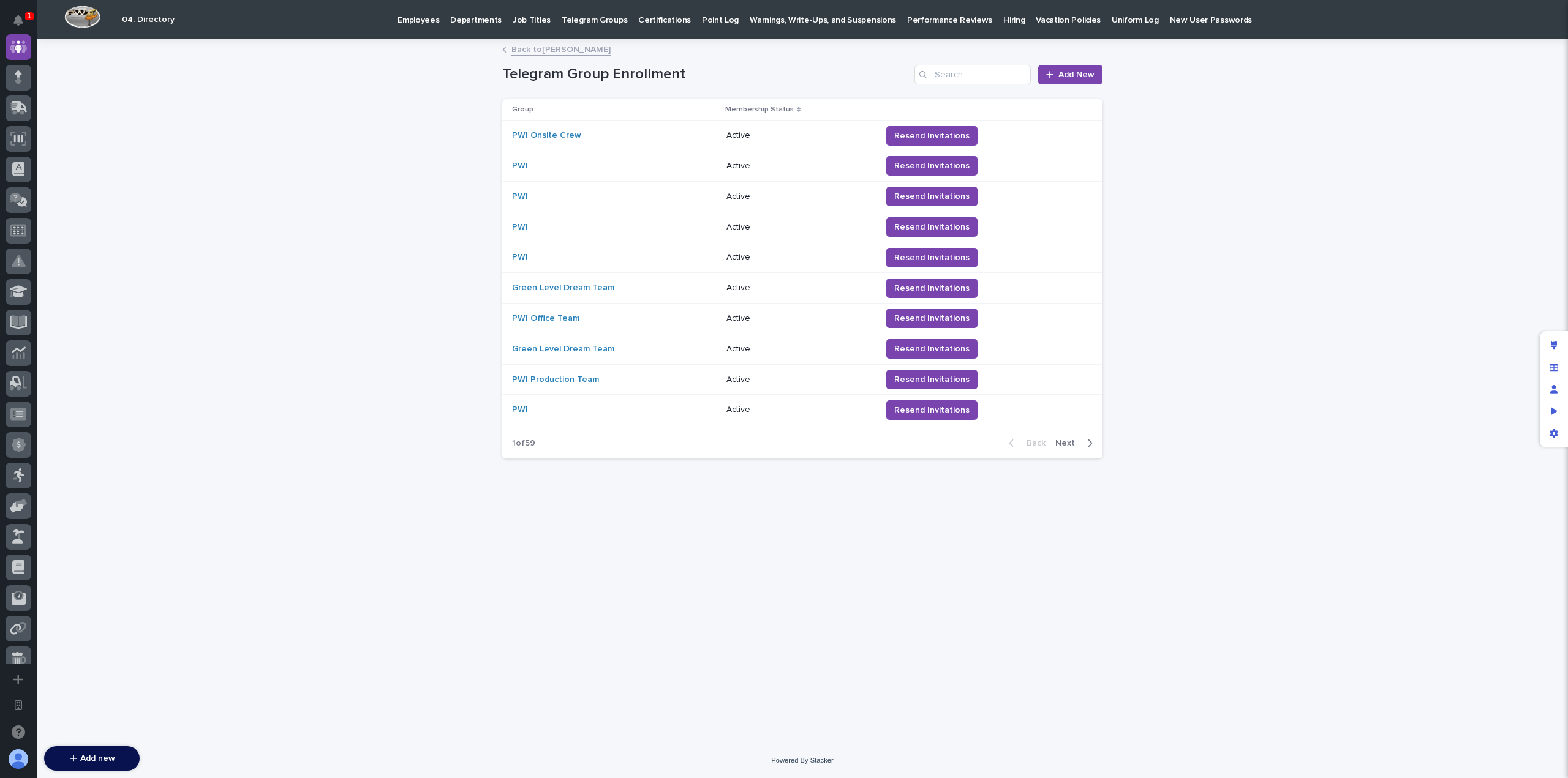
click at [560, 46] on link "Back to [PERSON_NAME]" at bounding box center [561, 48] width 99 height 14
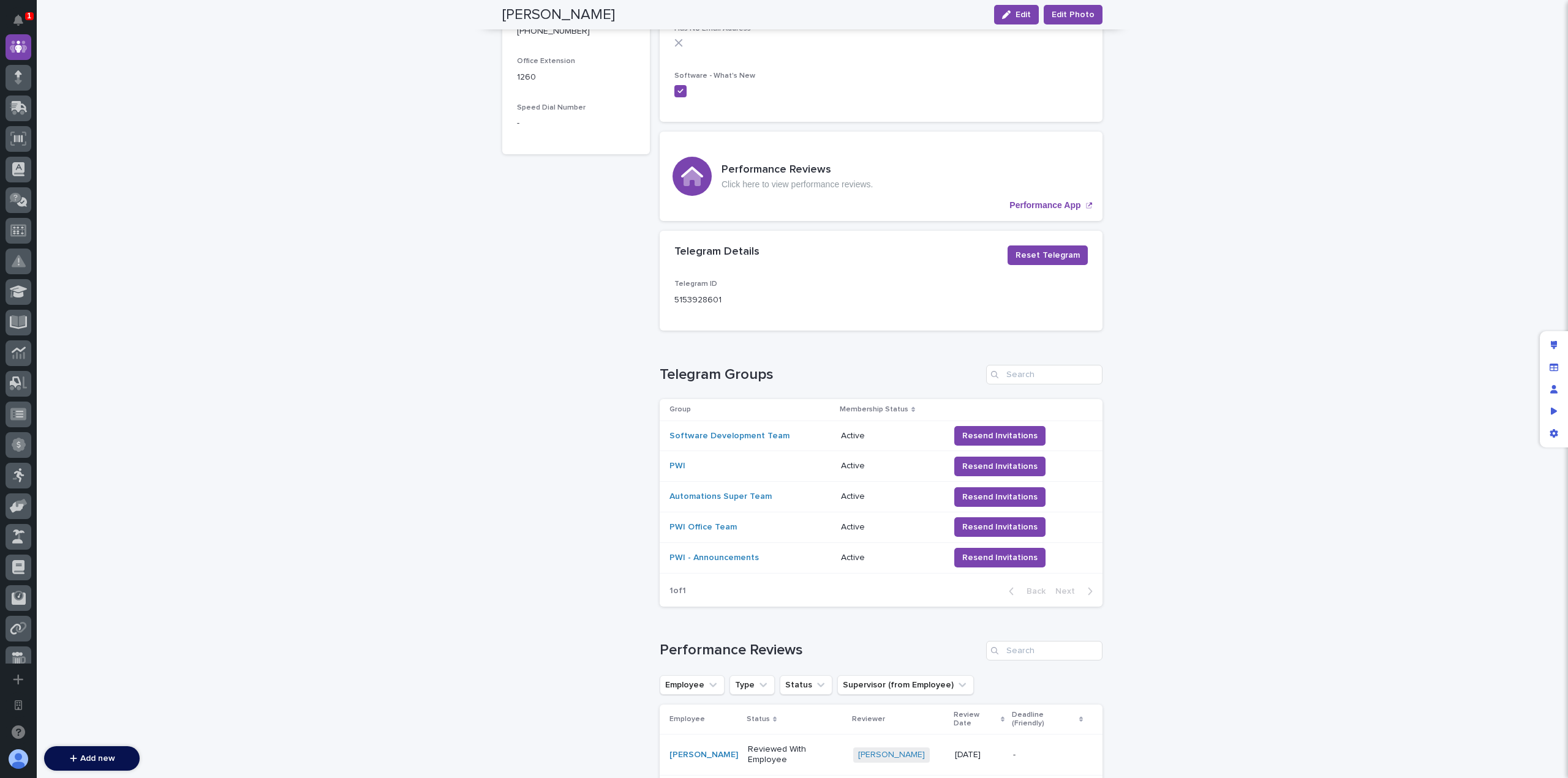
scroll to position [651, 0]
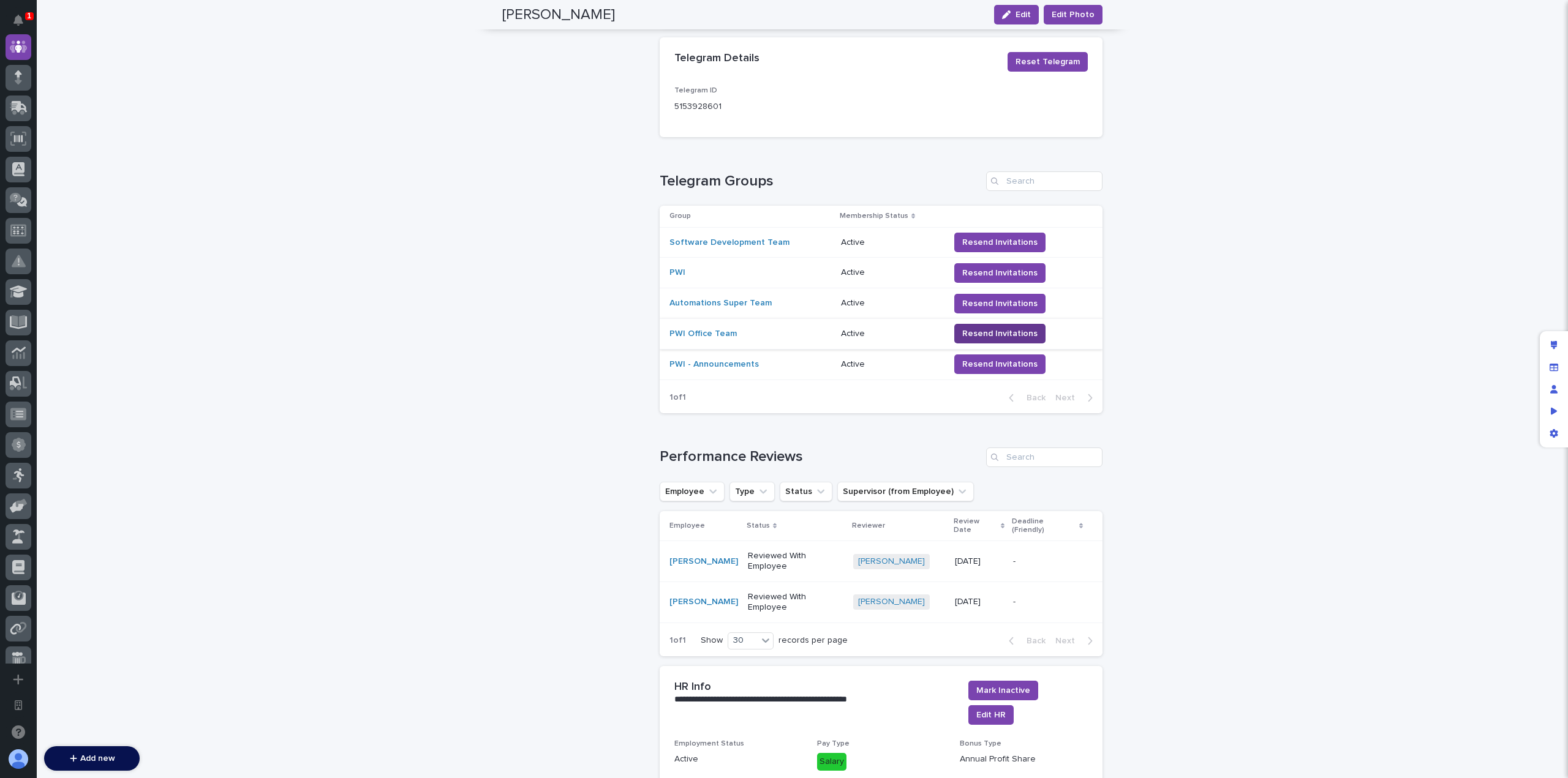
click at [965, 327] on span "Resend Invitations" at bounding box center [1000, 333] width 75 height 12
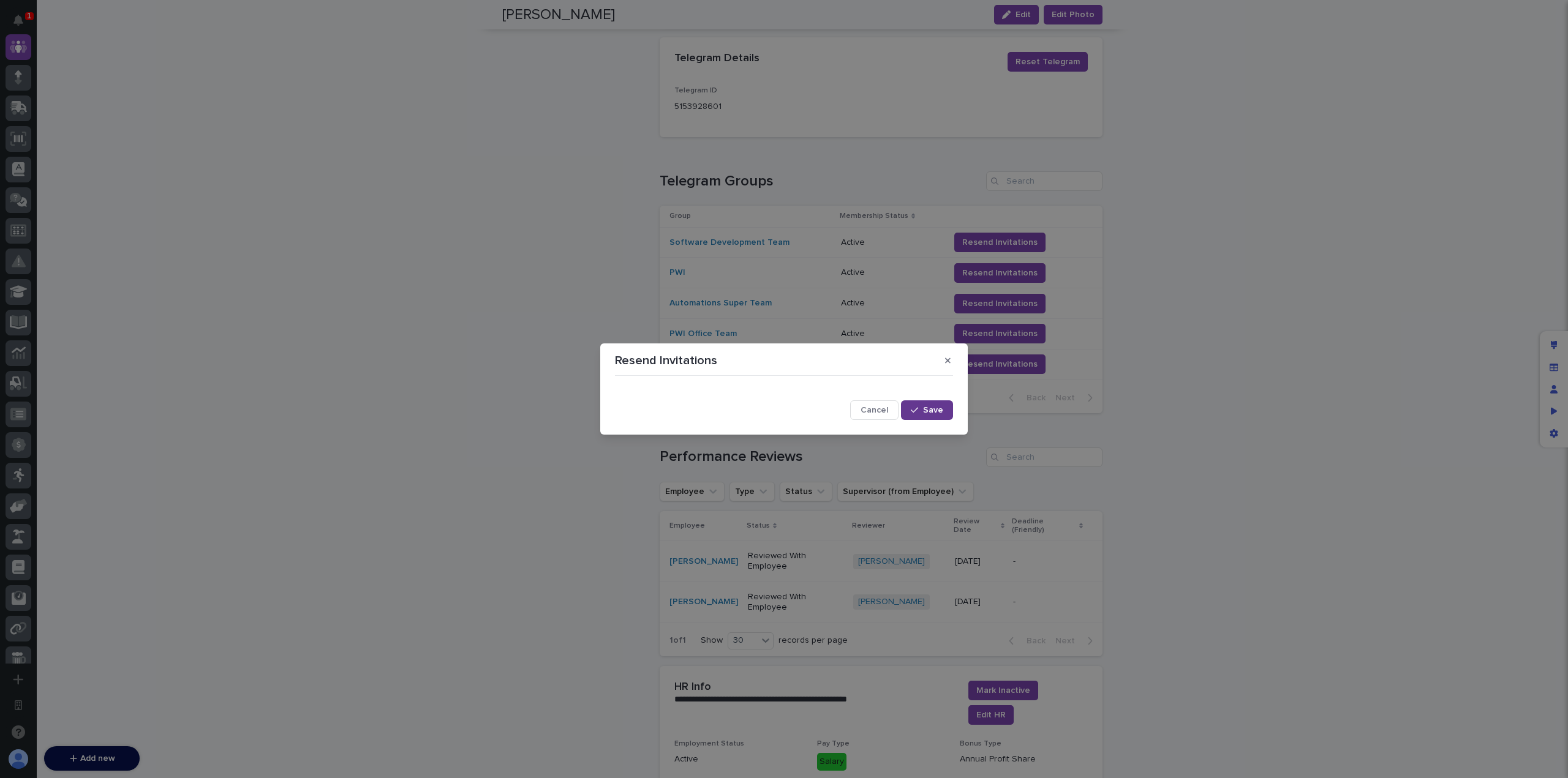
click at [918, 408] on icon "button" at bounding box center [914, 410] width 8 height 9
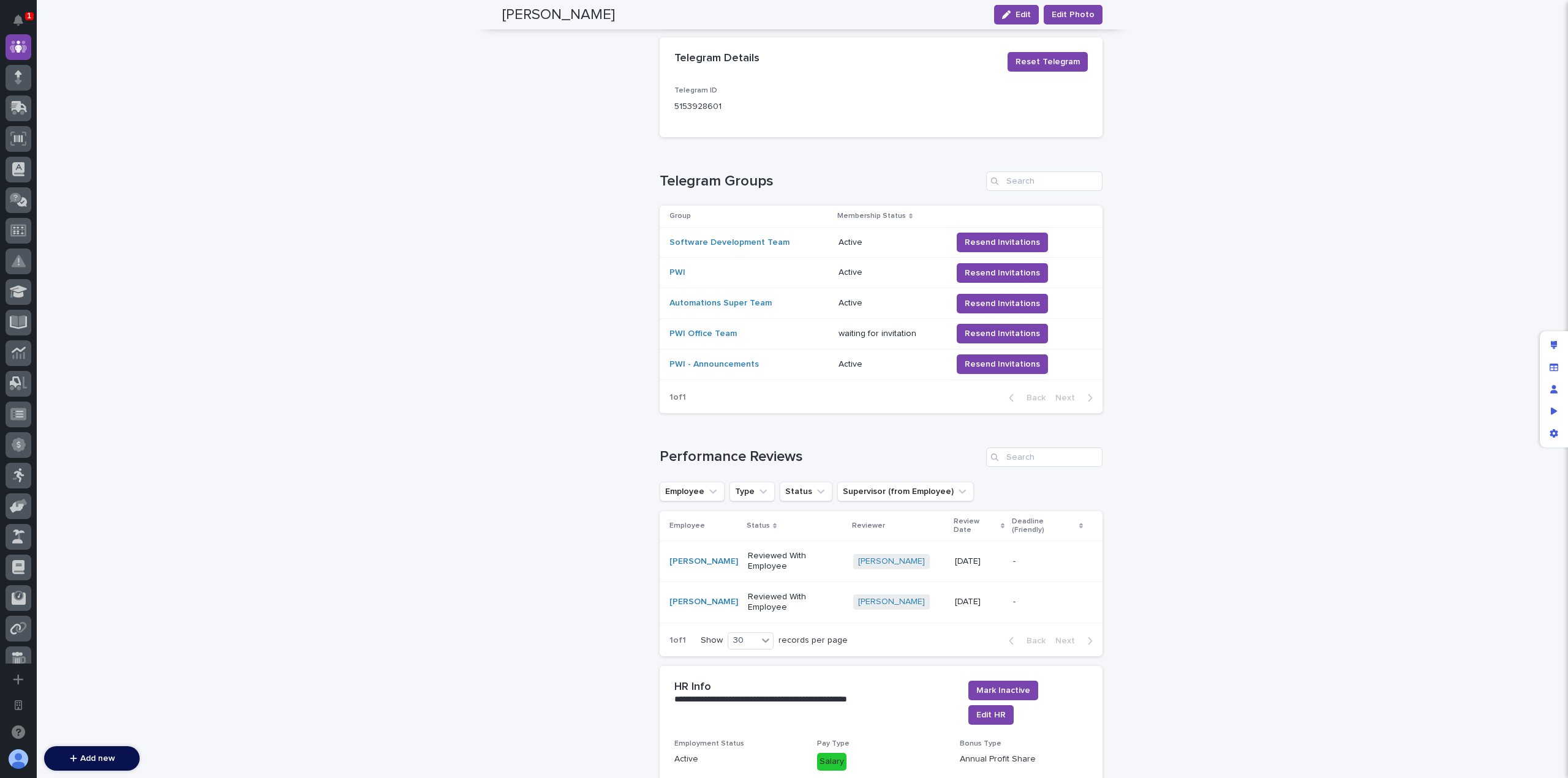
click at [1245, 351] on div "Loading... Saving… Loading... Saving… [PERSON_NAME] Edit Edit Photo Edit Edit P…" at bounding box center [803, 285] width 1531 height 1735
click at [1552, 341] on icon "Edit layout" at bounding box center [1554, 345] width 7 height 9
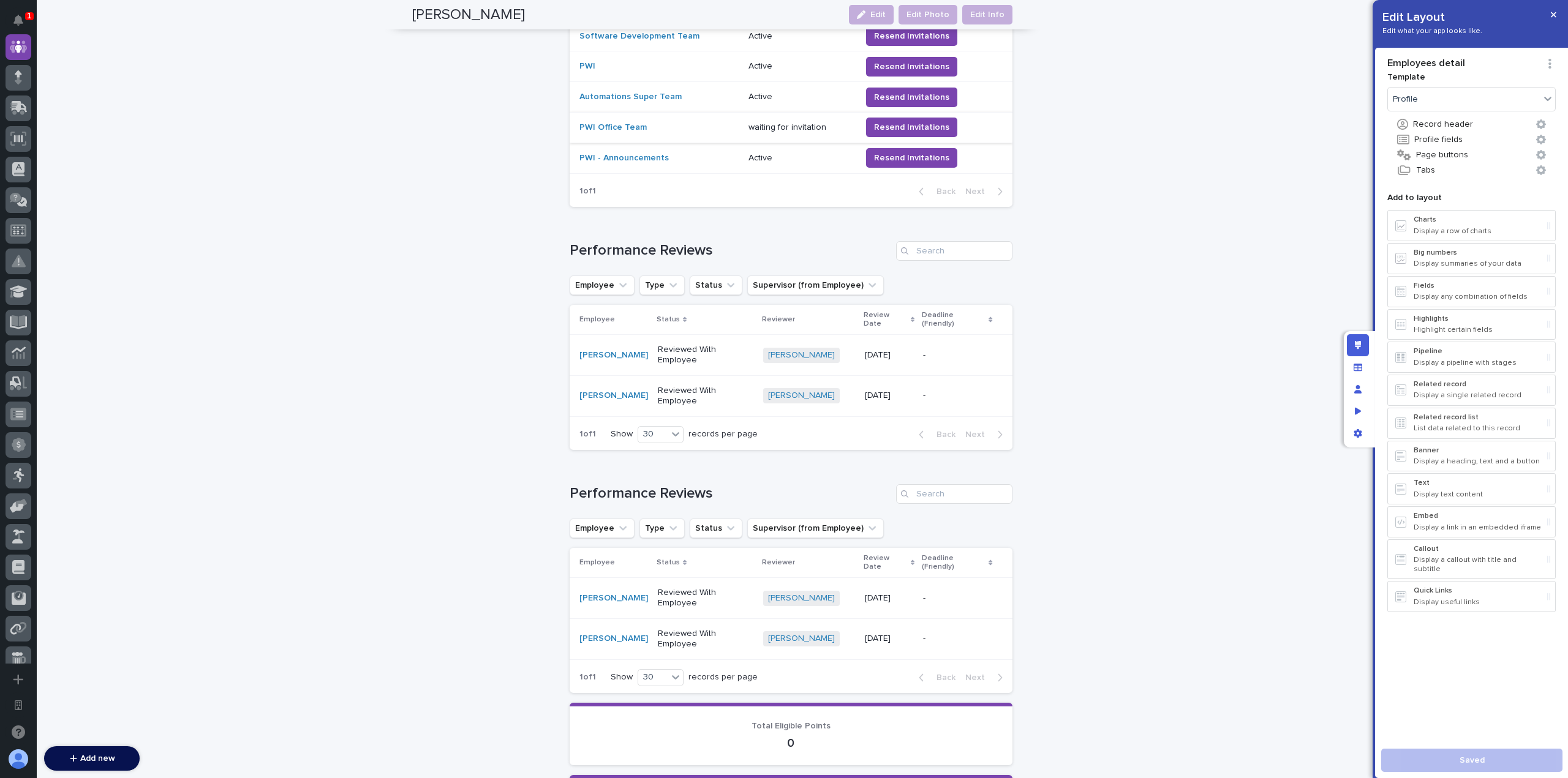
scroll to position [685, 0]
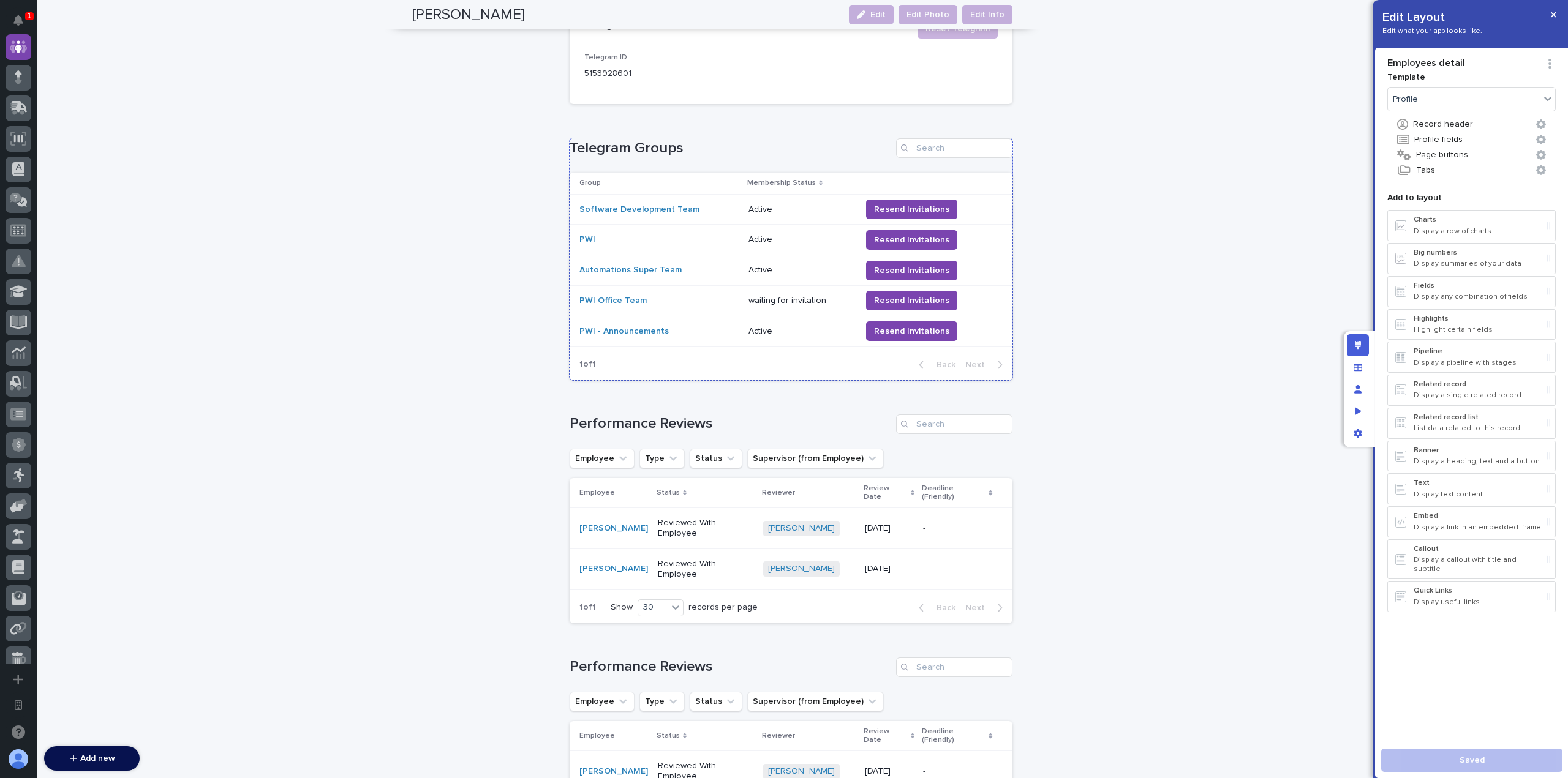
click at [788, 140] on h1 "Telegram Groups" at bounding box center [730, 149] width 321 height 18
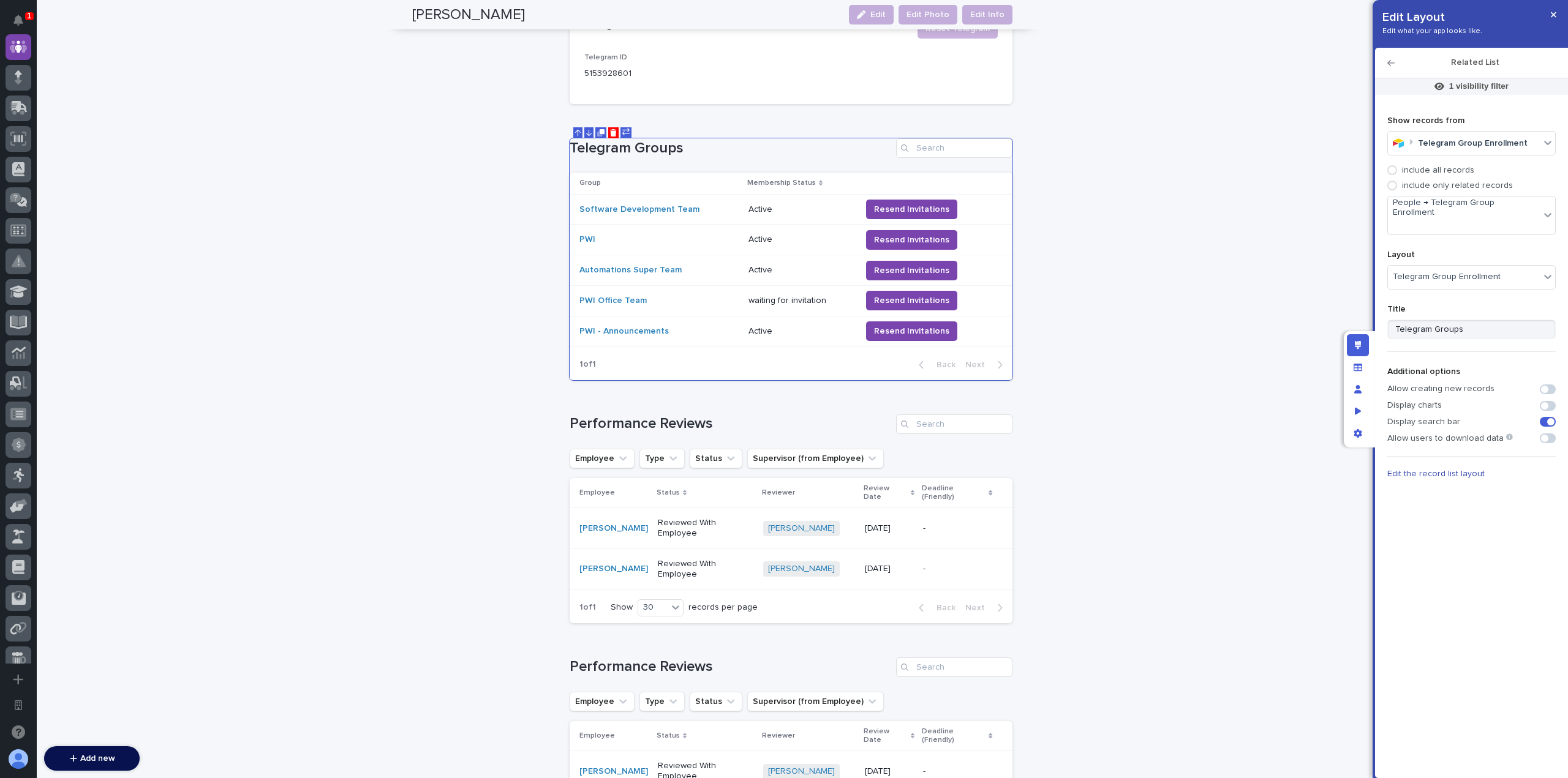
drag, startPoint x: 1469, startPoint y: 460, endPoint x: 1370, endPoint y: 435, distance: 102.1
click at [1469, 470] on span "Edit the record list layout" at bounding box center [1436, 474] width 98 height 9
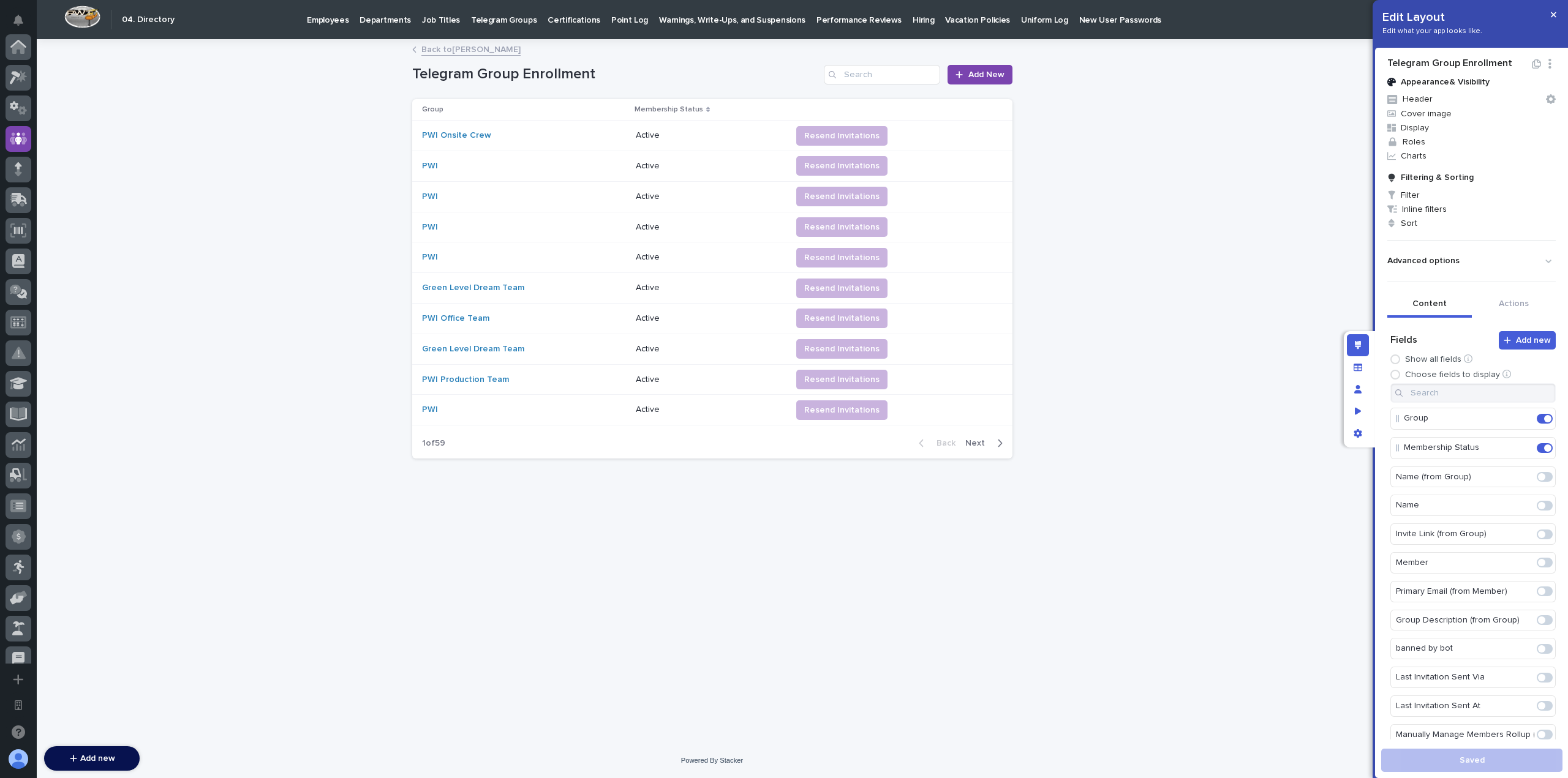
scroll to position [92, 0]
click at [1510, 298] on button "Actions" at bounding box center [1514, 305] width 85 height 26
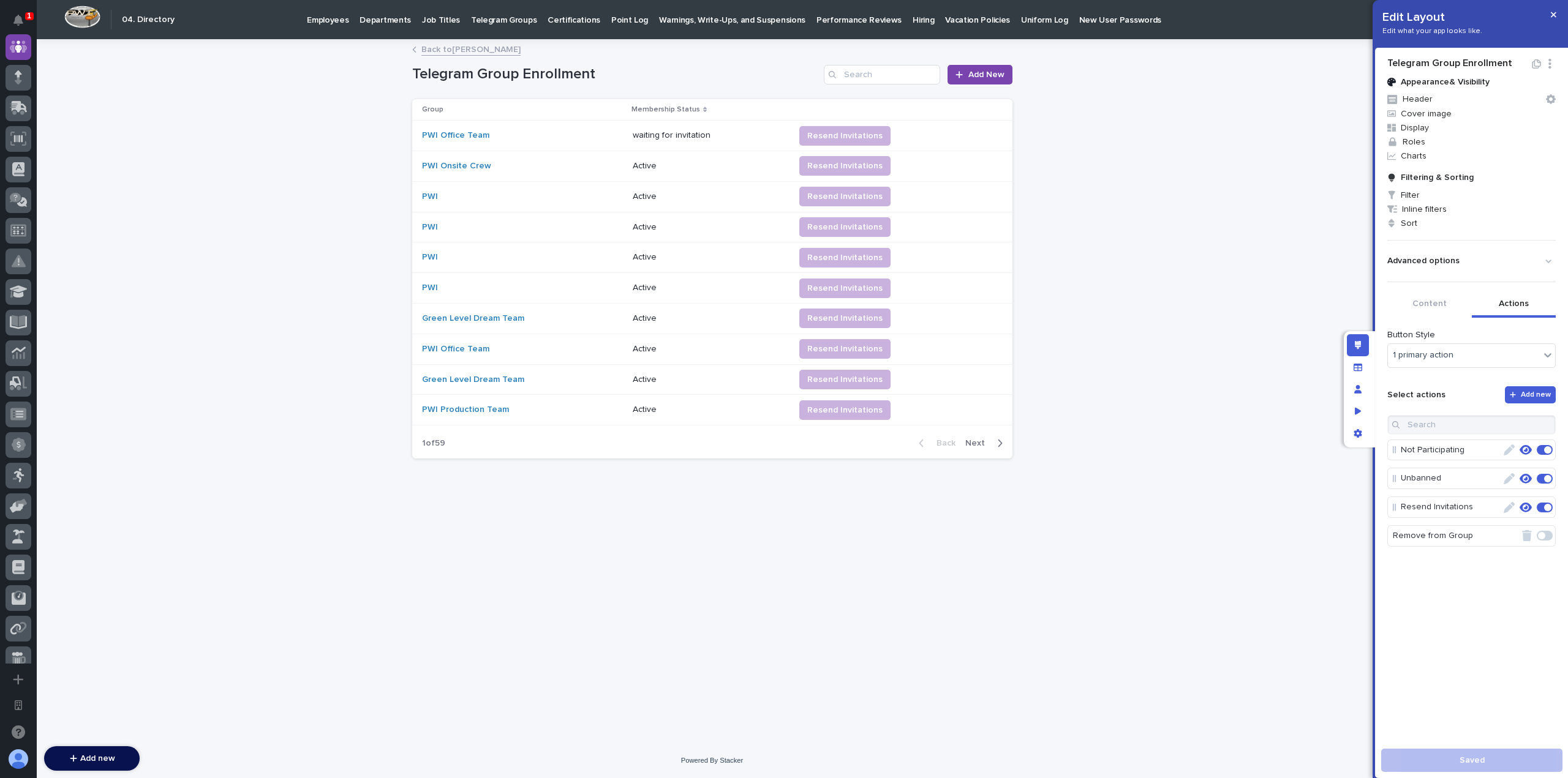
click at [1520, 505] on icon "button" at bounding box center [1526, 507] width 12 height 9
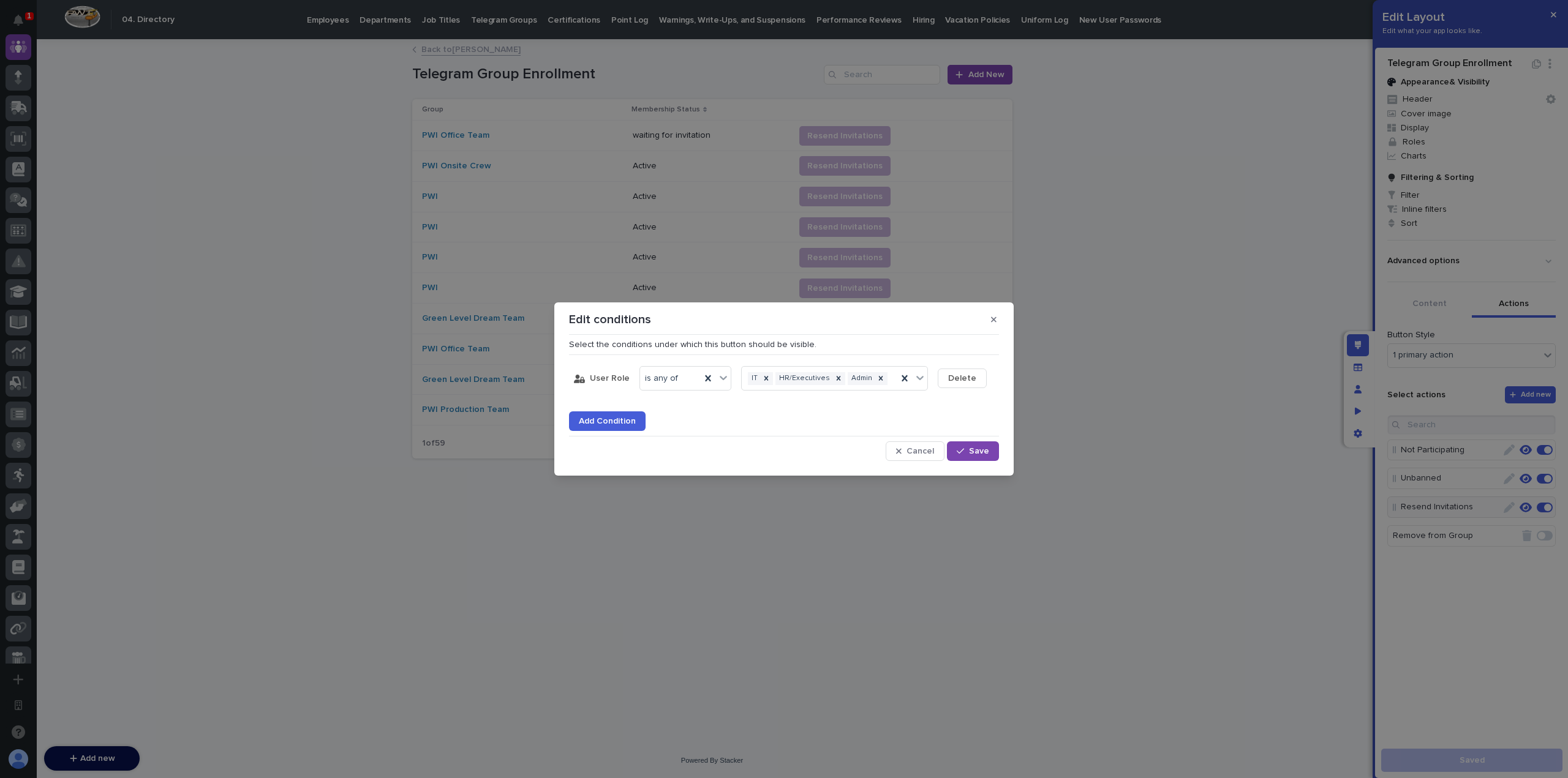
click at [609, 420] on span "Add Condition" at bounding box center [607, 421] width 57 height 9
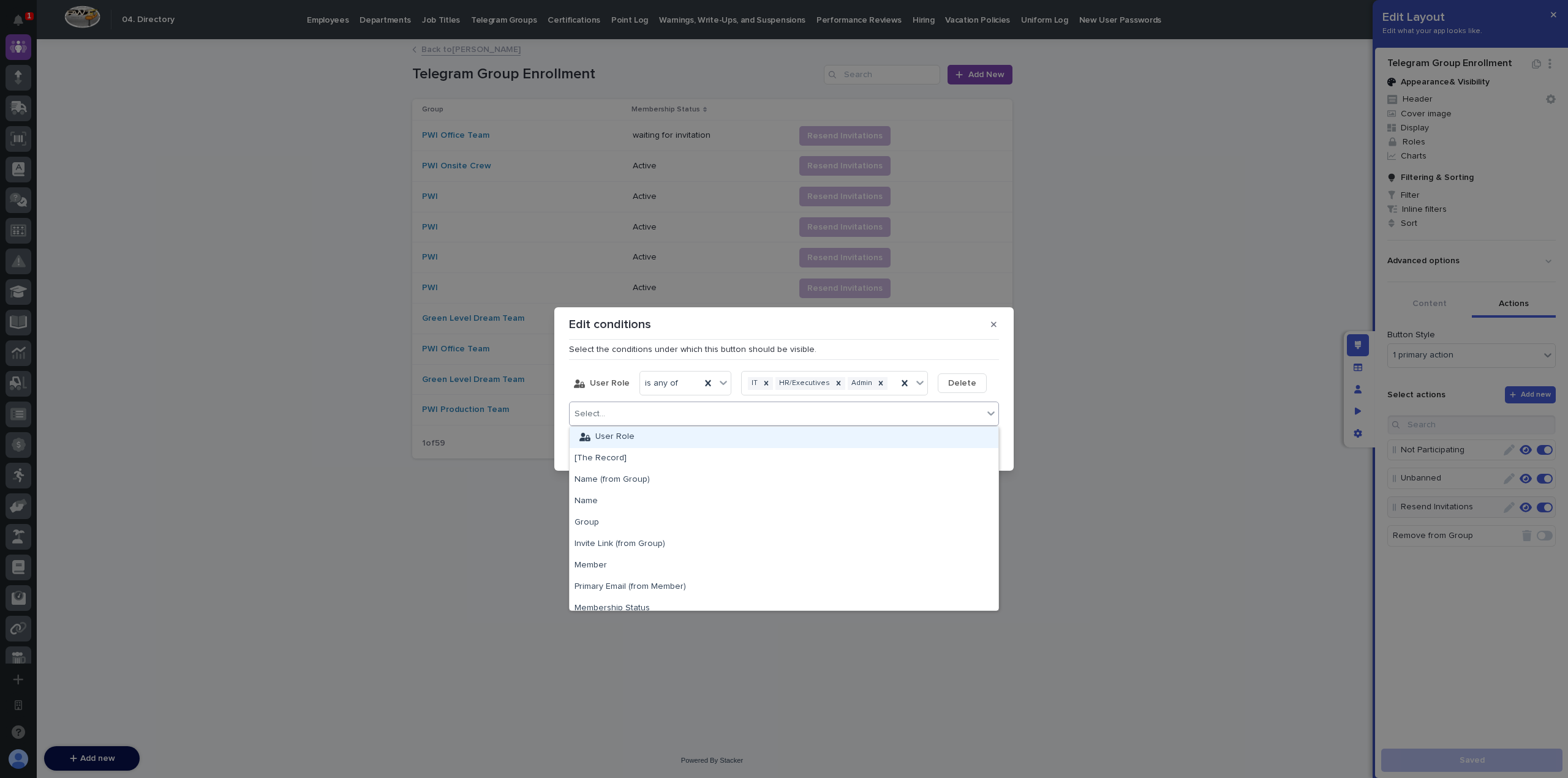
click at [632, 410] on div "Select..." at bounding box center [776, 414] width 414 height 18
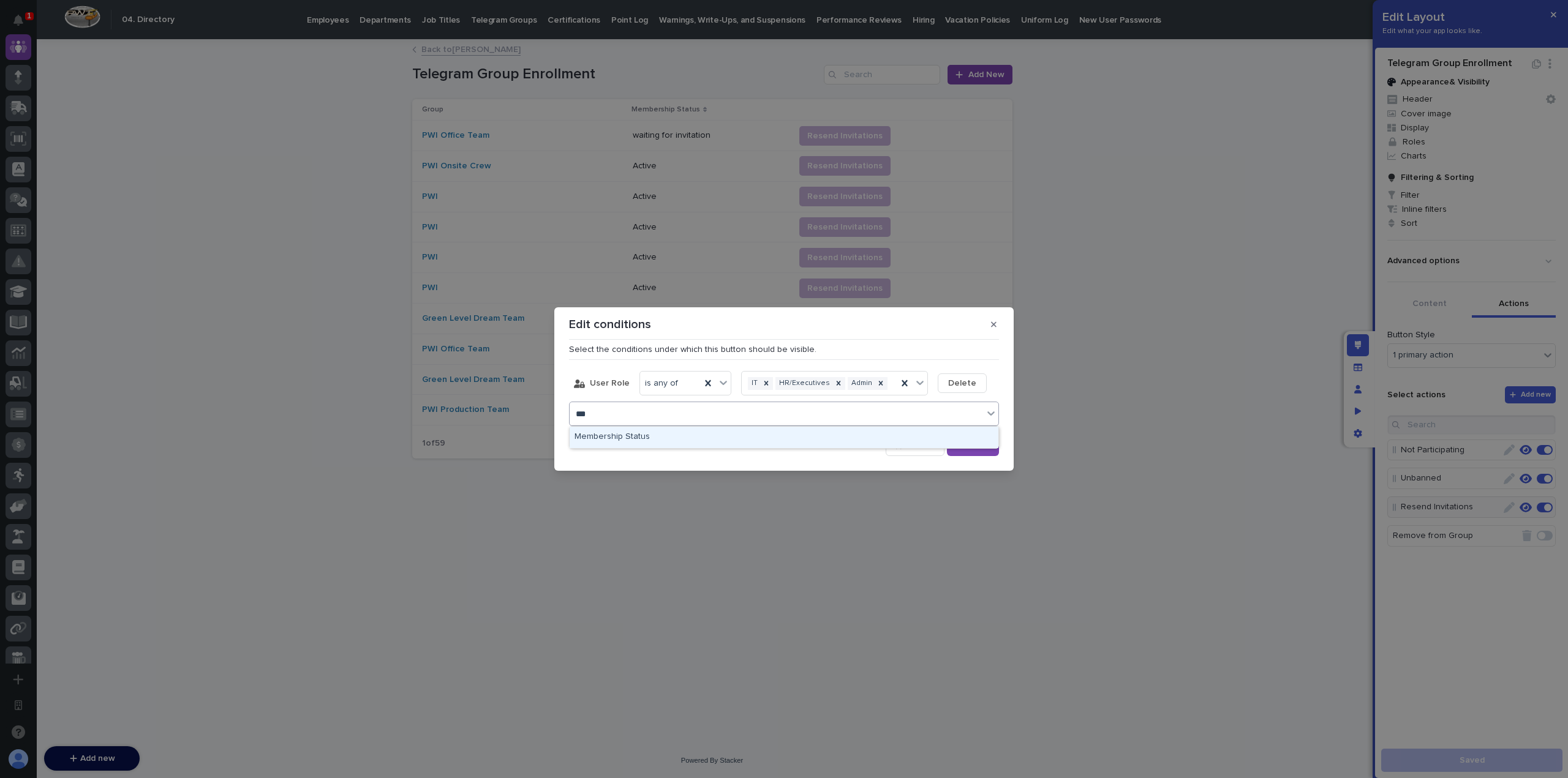
type input "****"
click at [650, 440] on div "Membership Status" at bounding box center [784, 437] width 429 height 22
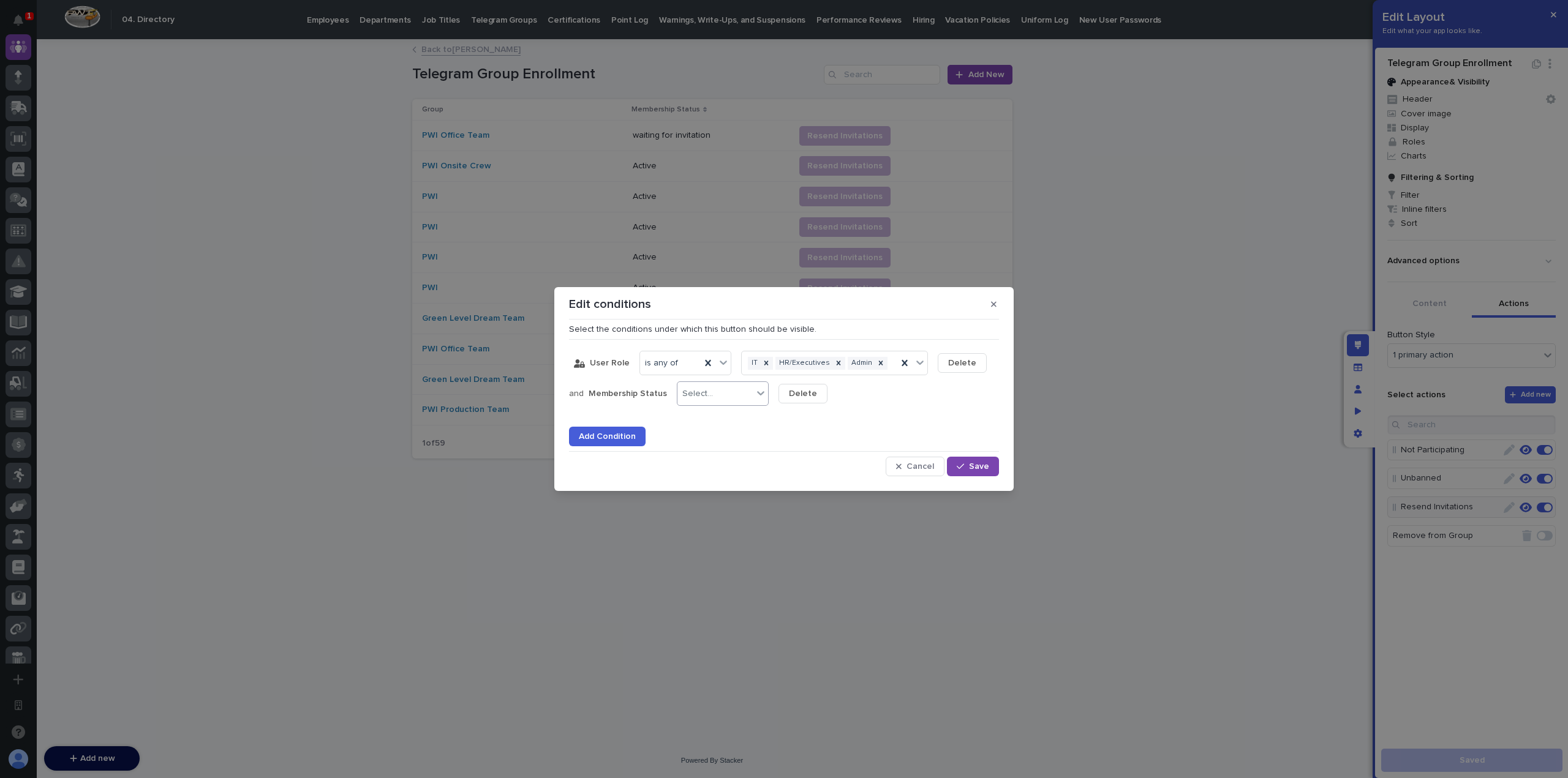
click at [695, 395] on div "Select..." at bounding box center [697, 394] width 30 height 10
click at [732, 525] on div "is none of" at bounding box center [717, 524] width 91 height 22
click at [803, 399] on div "Select..." at bounding box center [816, 394] width 75 height 18
click at [835, 421] on div "waiting for invitation" at bounding box center [819, 417] width 91 height 22
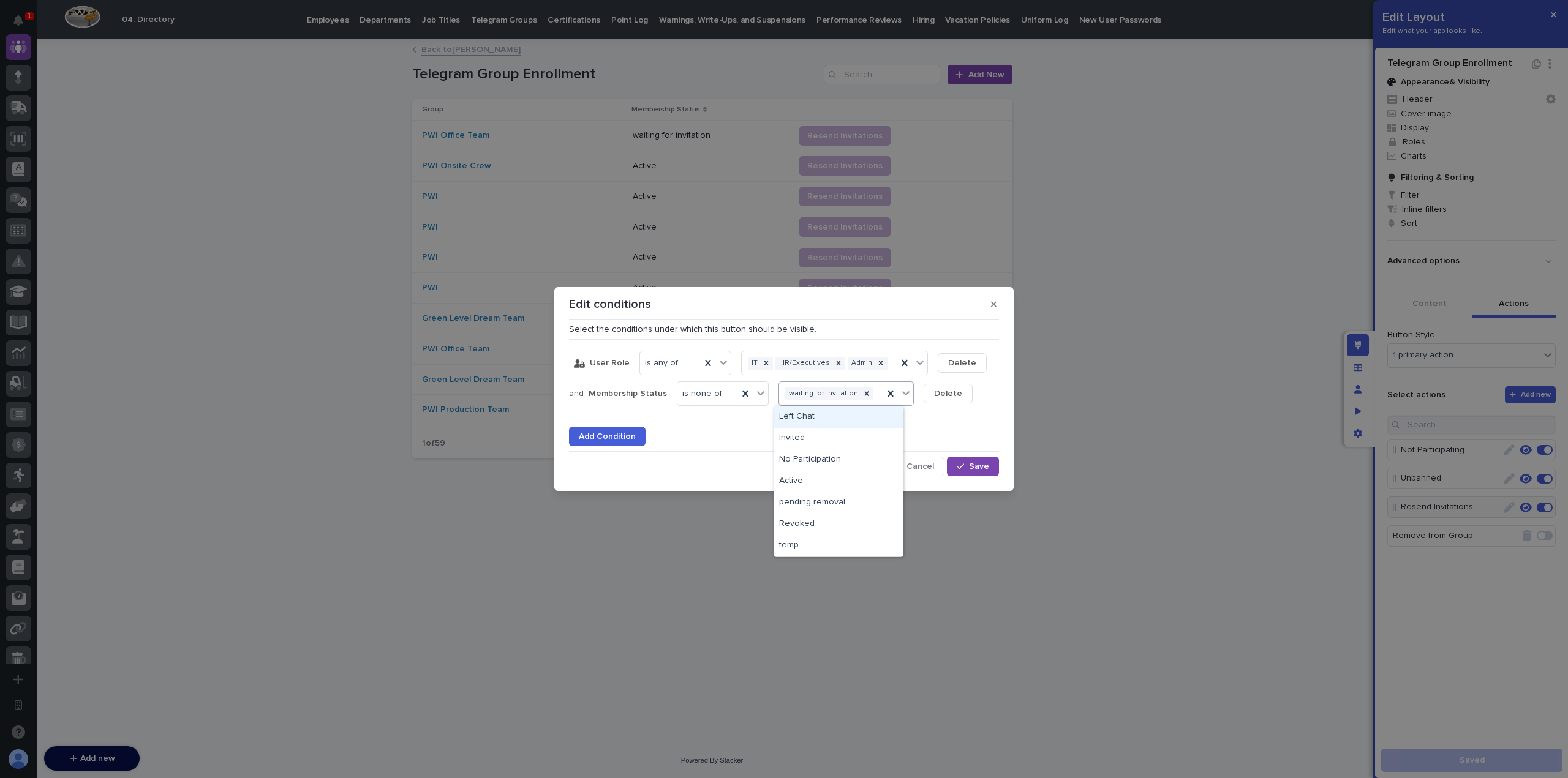
click at [871, 396] on div "waiting for invitation" at bounding box center [831, 394] width 105 height 18
click at [955, 421] on div "Add Condition" at bounding box center [784, 429] width 430 height 35
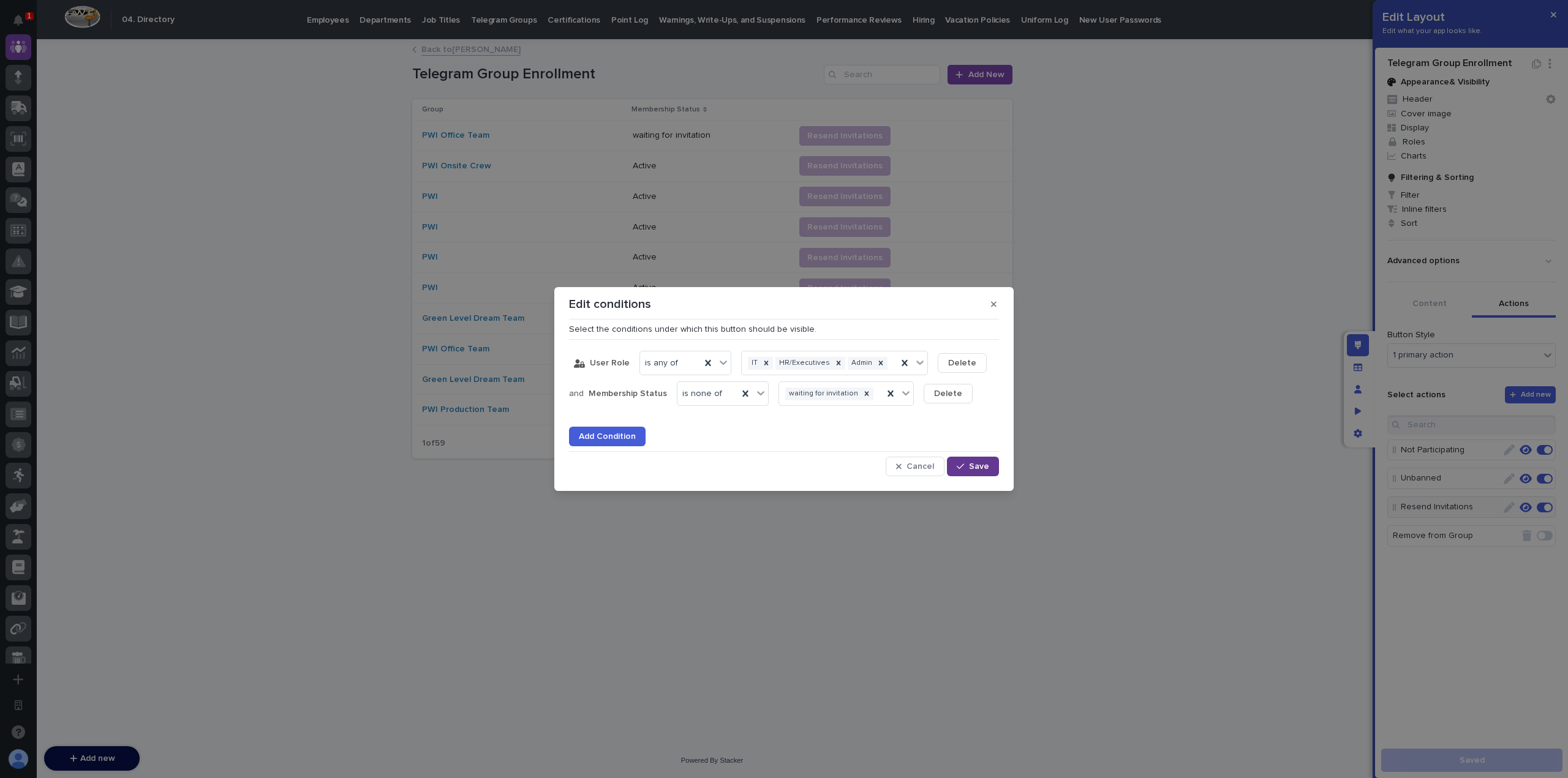
click at [974, 472] on button "Save" at bounding box center [973, 466] width 52 height 20
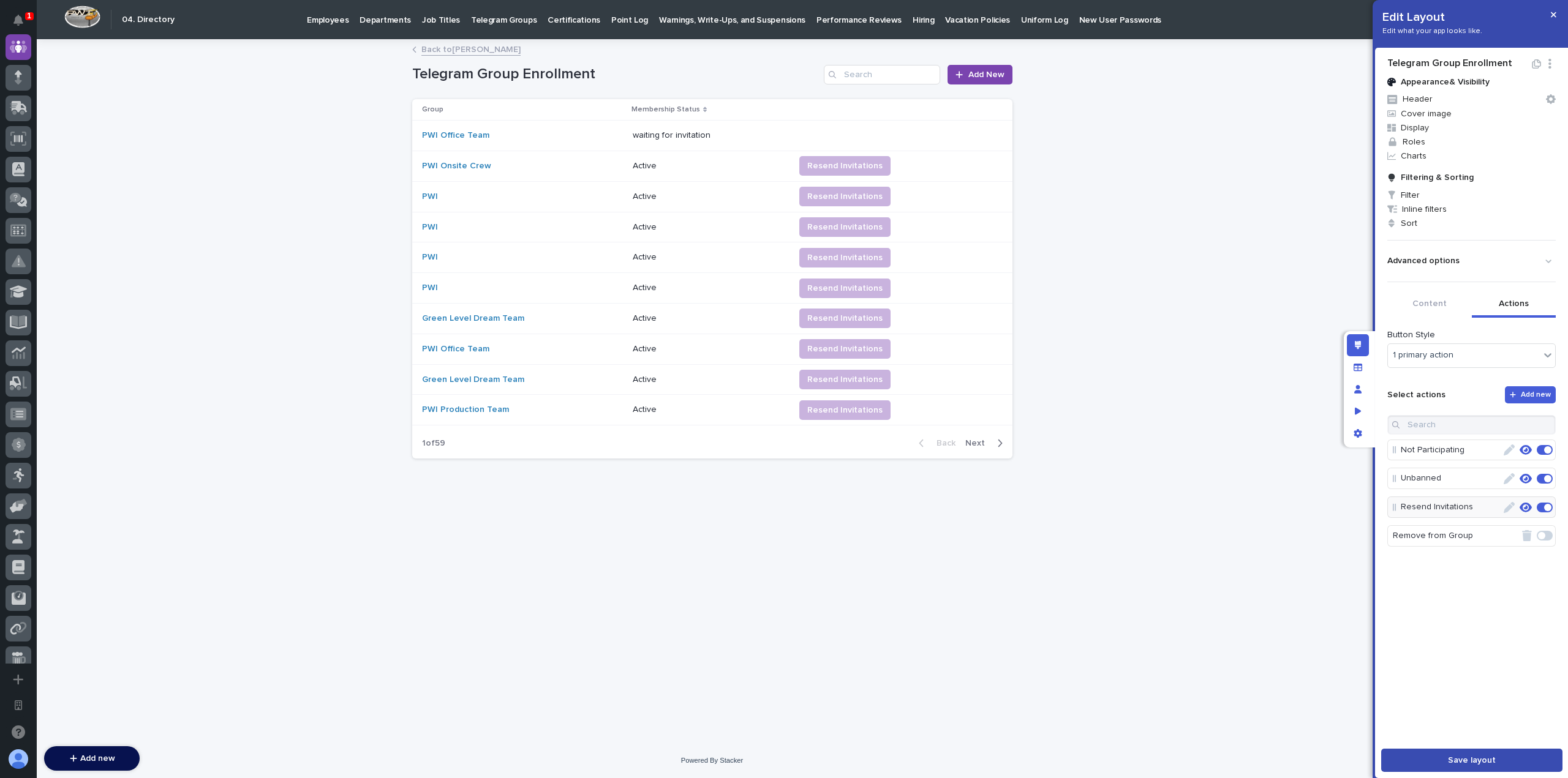
click at [1437, 750] on button "Save layout" at bounding box center [1472, 760] width 181 height 23
click at [1555, 8] on button "button" at bounding box center [1553, 15] width 20 height 20
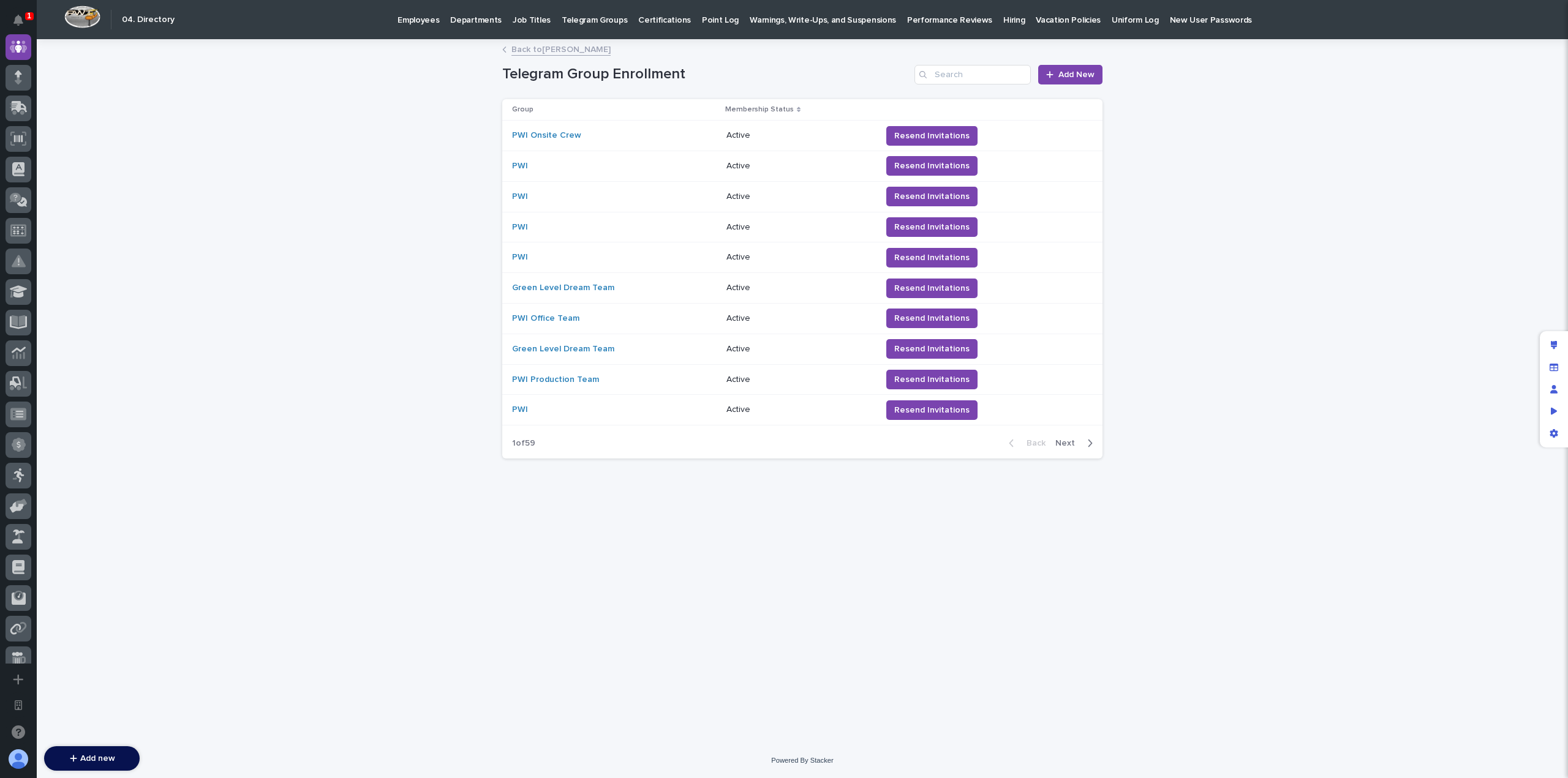
click at [575, 46] on link "Back to [PERSON_NAME]" at bounding box center [561, 48] width 99 height 14
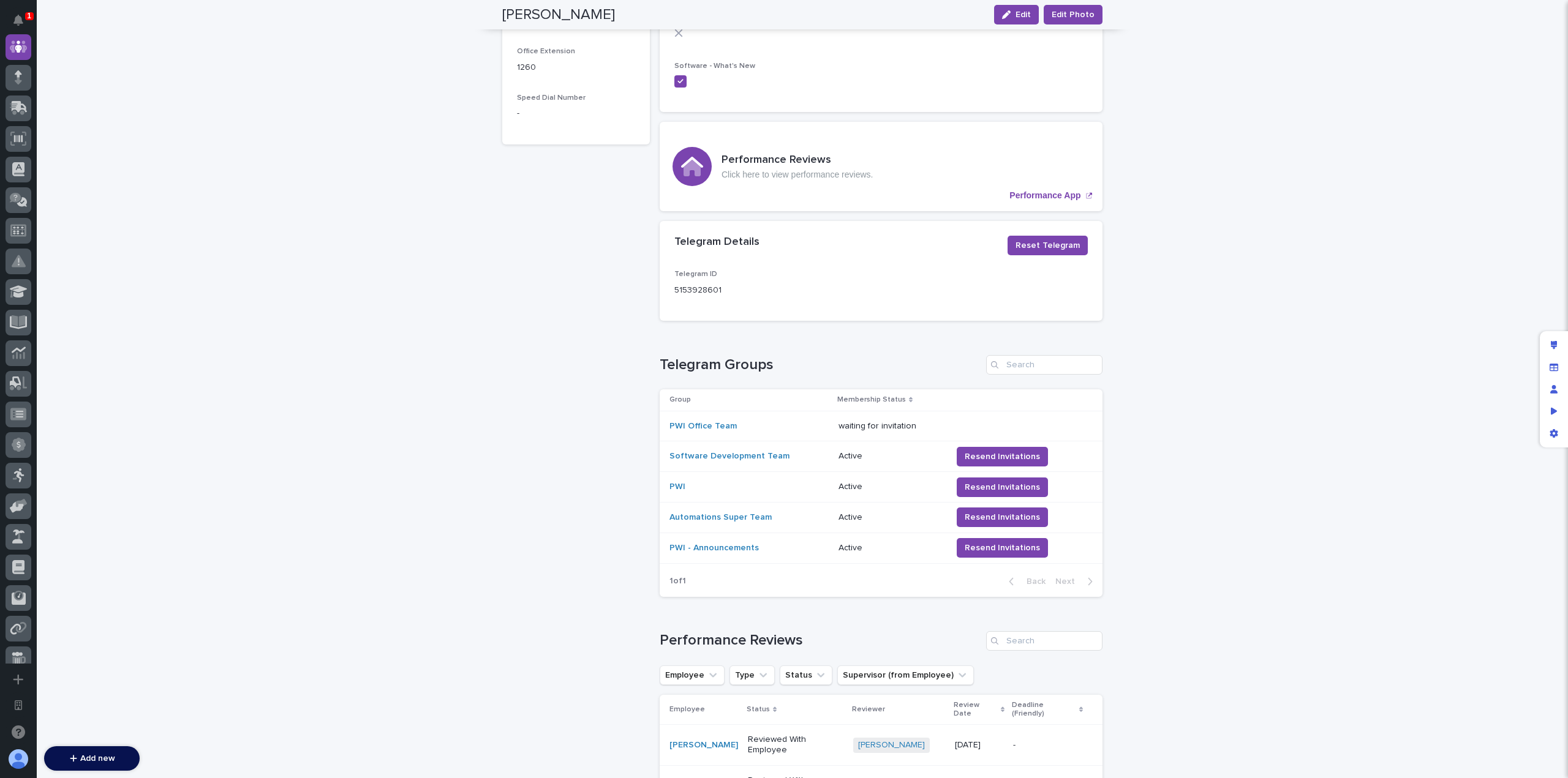
scroll to position [590, 0]
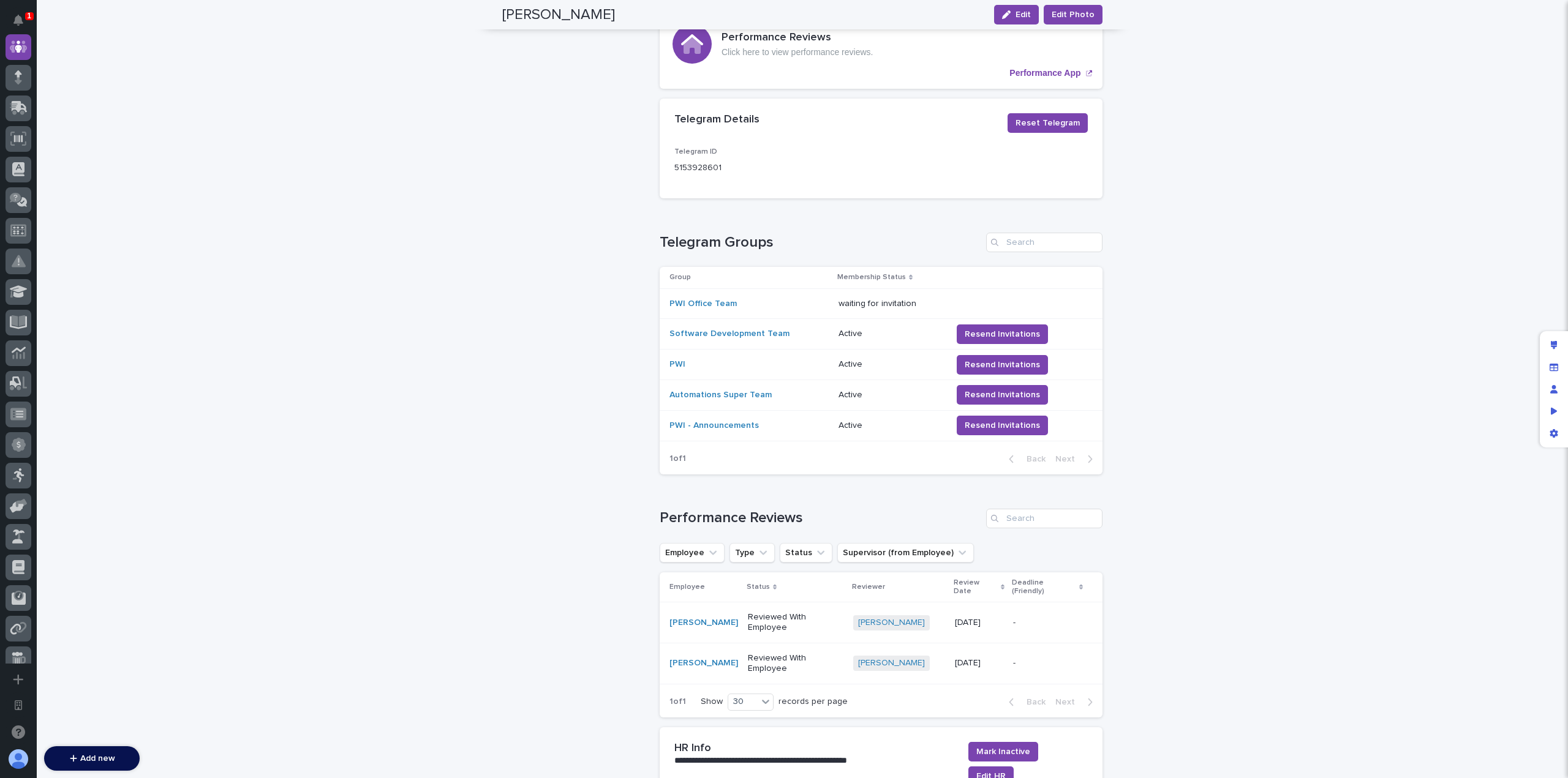
click at [1254, 302] on div "Loading... Saving… Loading... Saving… [PERSON_NAME] Edit Edit Photo Edit Edit P…" at bounding box center [803, 346] width 1531 height 1735
click at [1556, 352] on div "Edit layout" at bounding box center [1554, 345] width 22 height 22
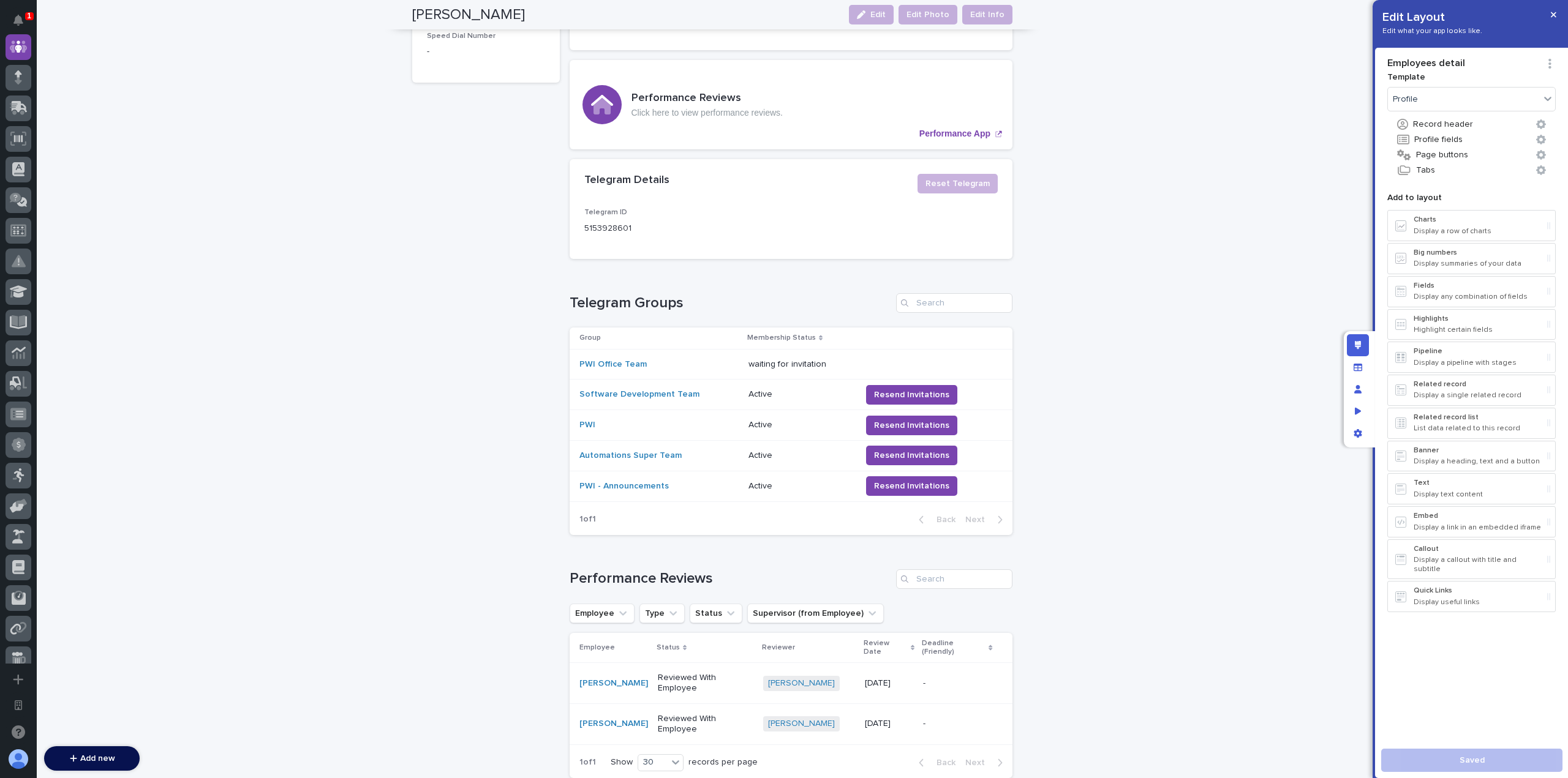
scroll to position [497, 0]
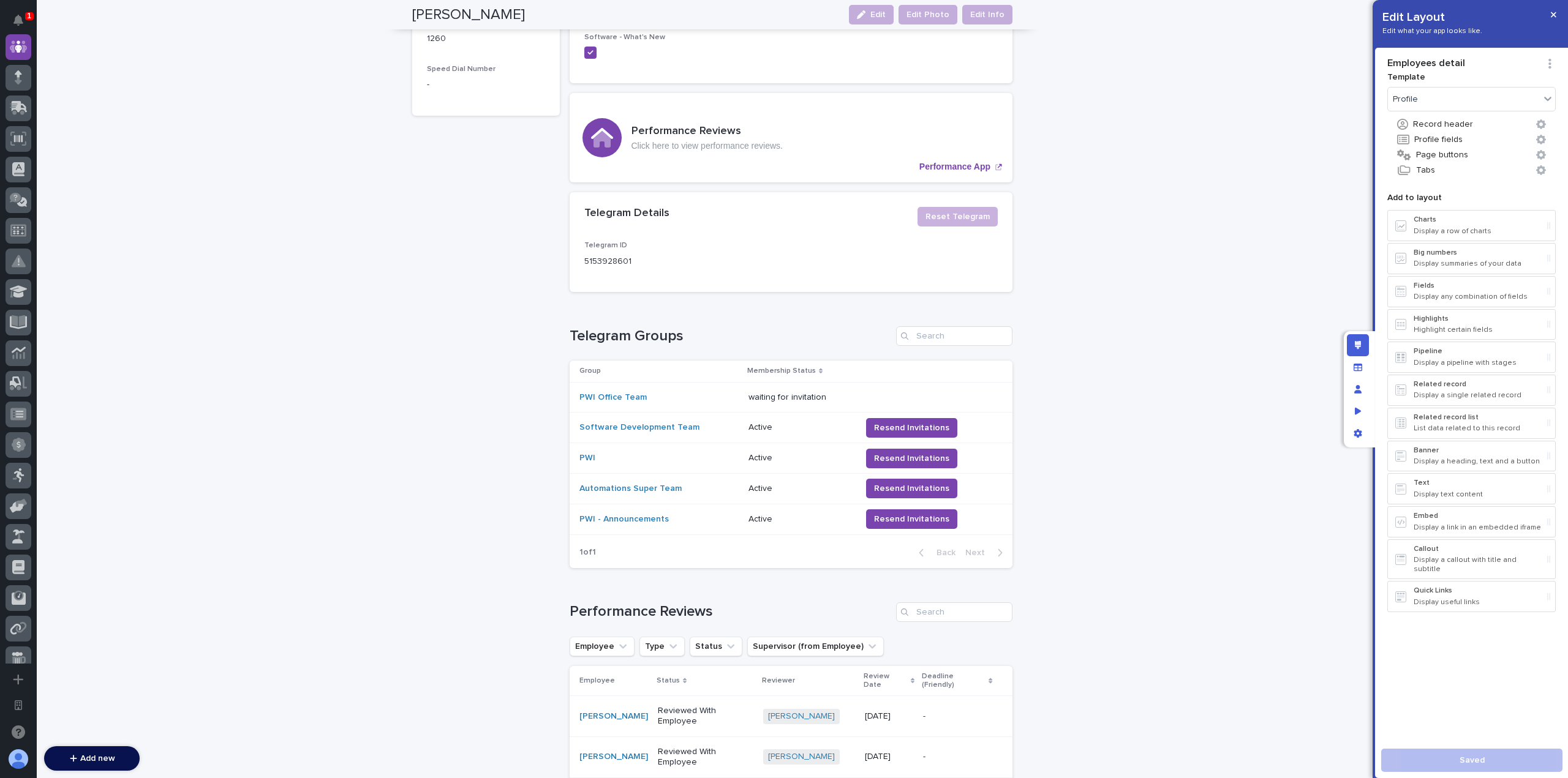
click at [806, 312] on div "Loading... Saving… Telegram Groups Group Membership Status PWI Office Team wait…" at bounding box center [790, 440] width 443 height 275
drag, startPoint x: 788, startPoint y: 332, endPoint x: 811, endPoint y: 329, distance: 23.2
click at [788, 332] on div "Telegram Groups" at bounding box center [790, 336] width 443 height 20
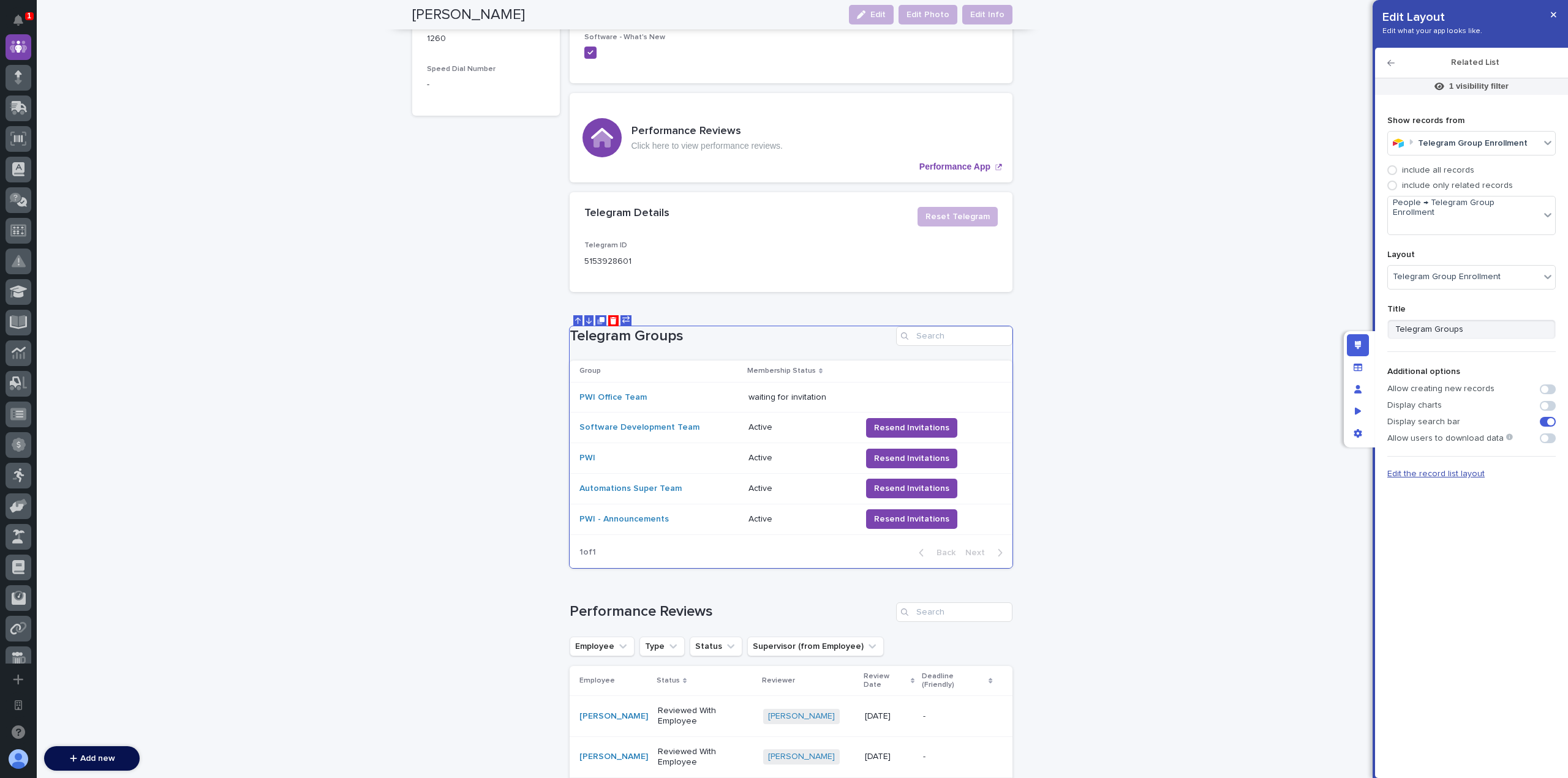
click at [1469, 470] on span "Edit the record list layout" at bounding box center [1436, 474] width 98 height 9
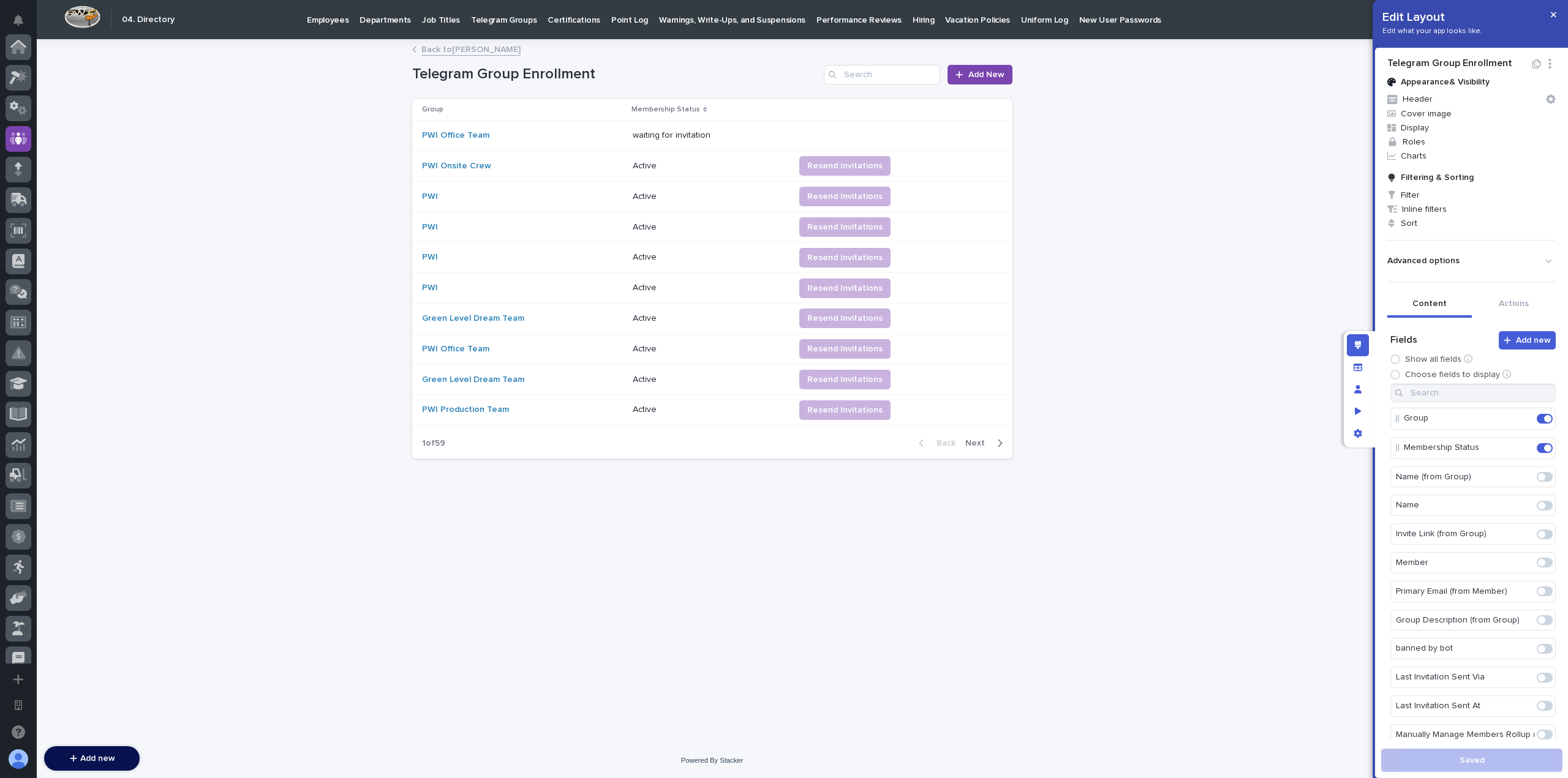
scroll to position [92, 0]
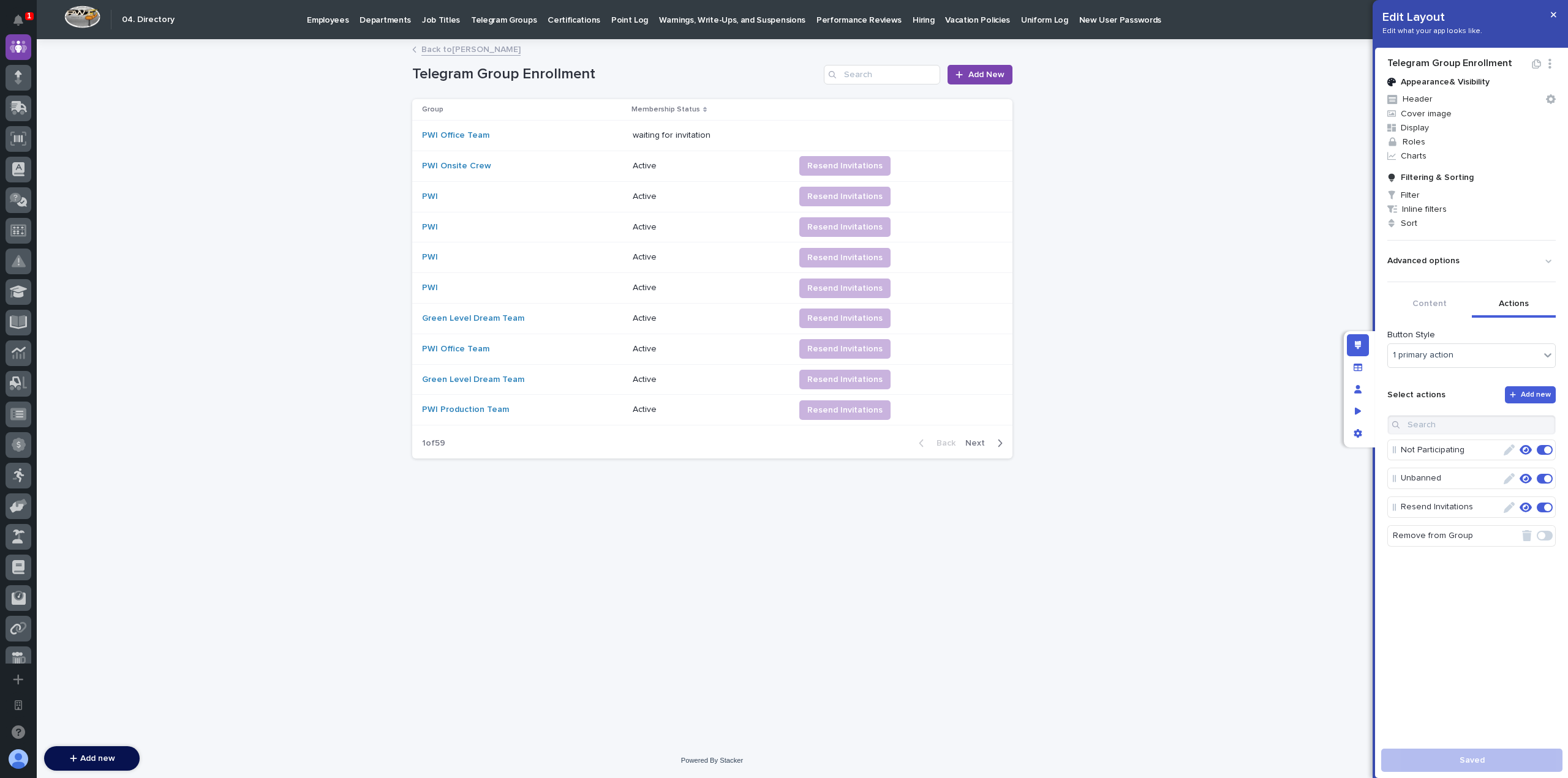
click at [1494, 308] on button "Actions" at bounding box center [1514, 305] width 85 height 26
click at [1504, 502] on icon "button" at bounding box center [1509, 507] width 11 height 11
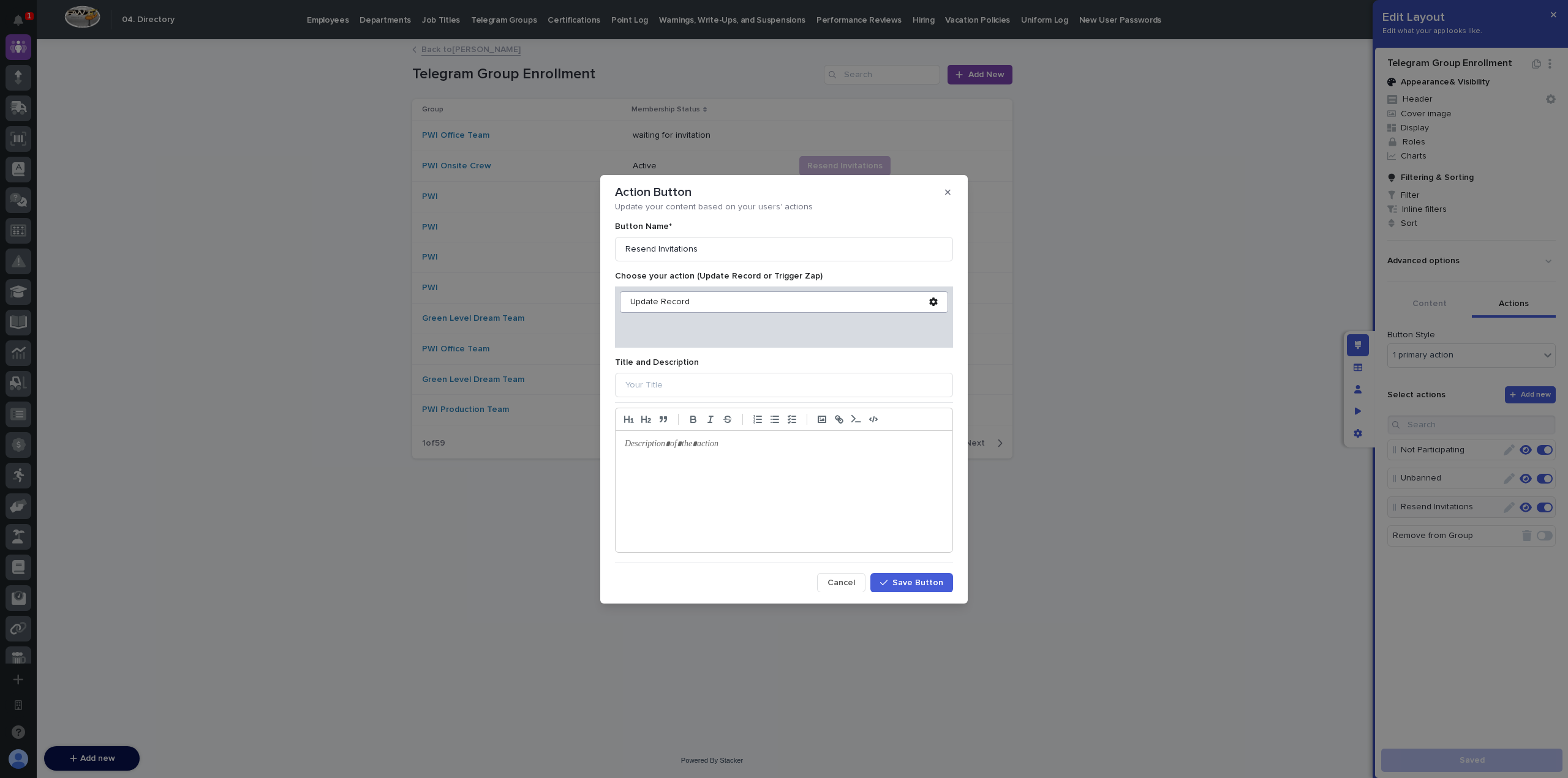
click at [686, 453] on div at bounding box center [784, 491] width 337 height 121
click at [893, 580] on span "Save Button" at bounding box center [917, 583] width 51 height 9
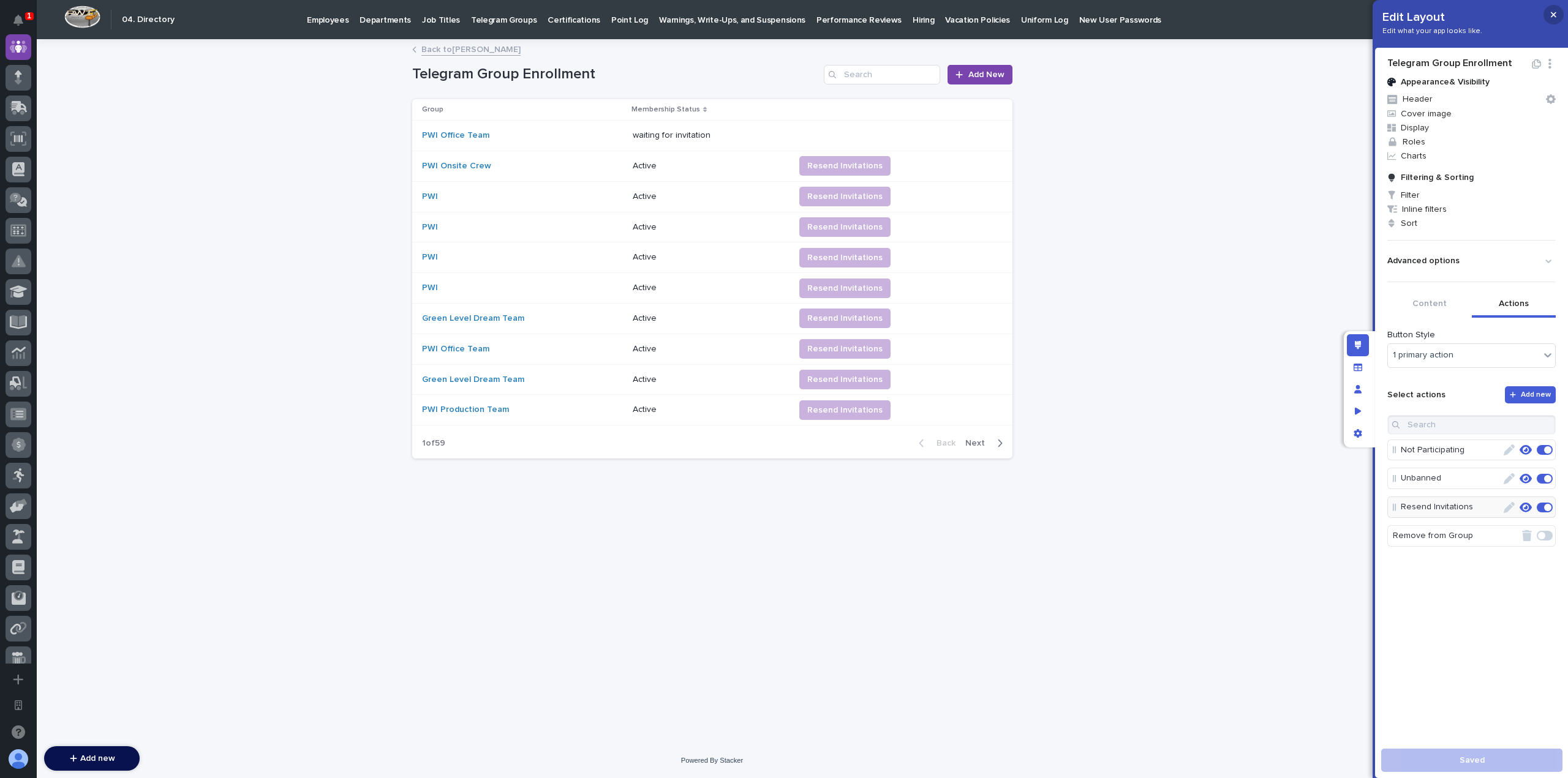
click at [1547, 10] on button "button" at bounding box center [1553, 15] width 20 height 20
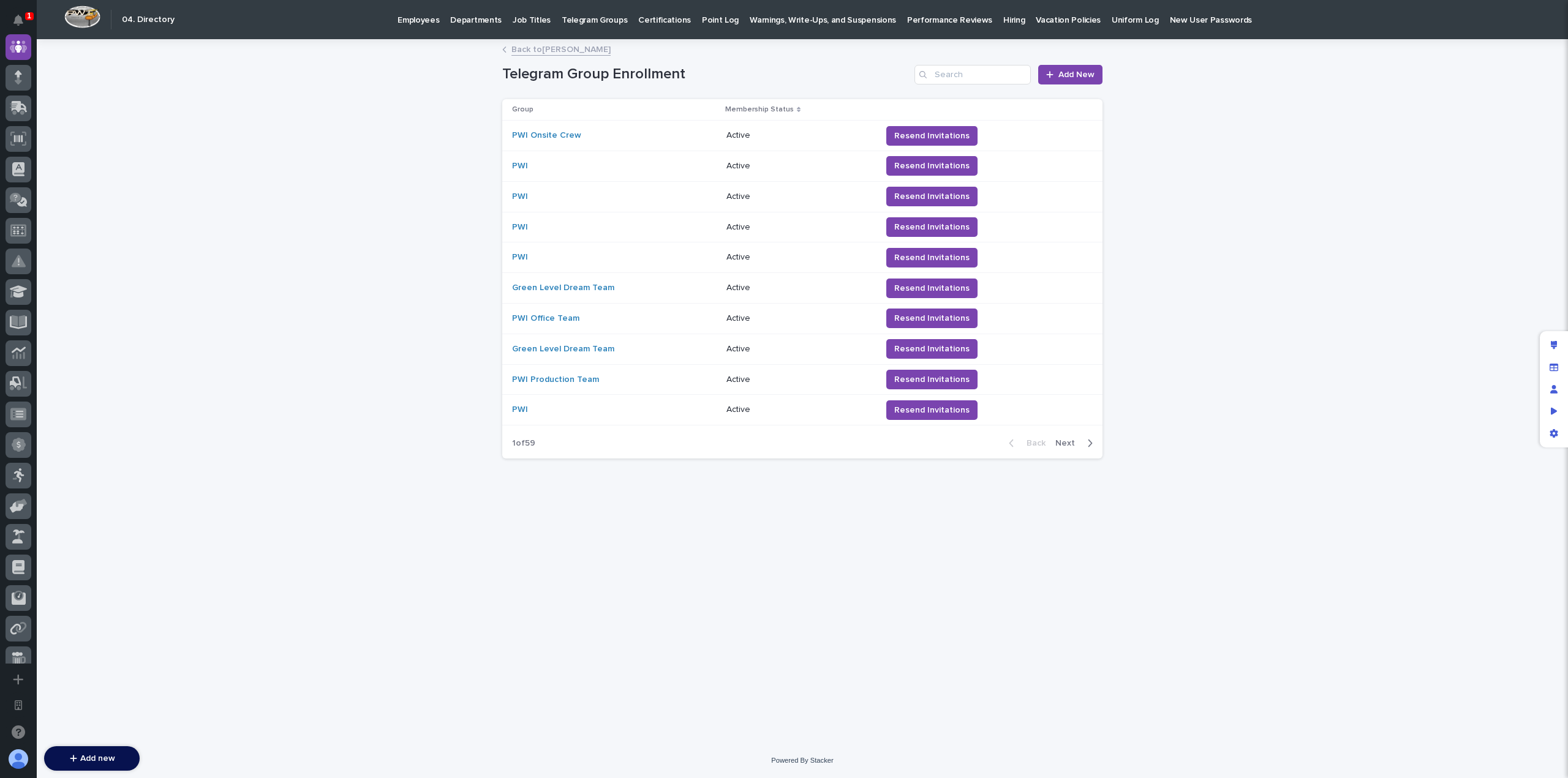
click at [611, 54] on link "Back to [PERSON_NAME]" at bounding box center [561, 48] width 99 height 14
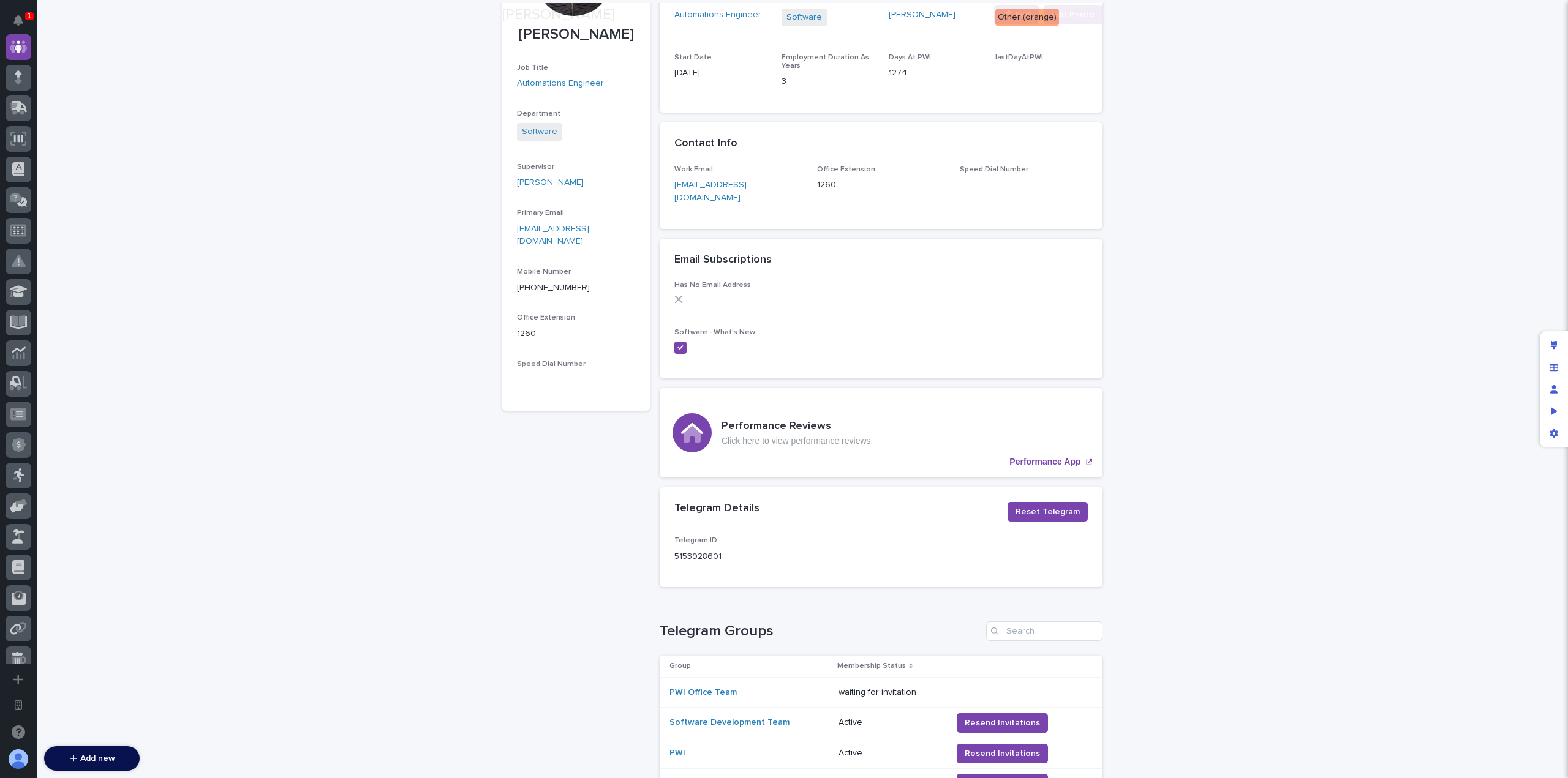
scroll to position [468, 0]
